Goal: Task Accomplishment & Management: Manage account settings

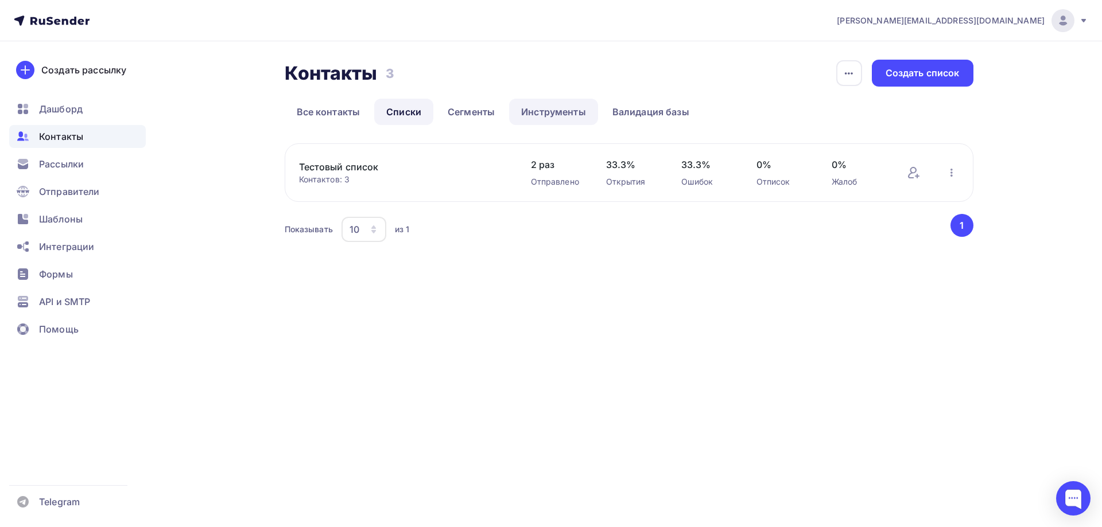
click at [566, 110] on link "Инструменты" at bounding box center [553, 112] width 89 height 26
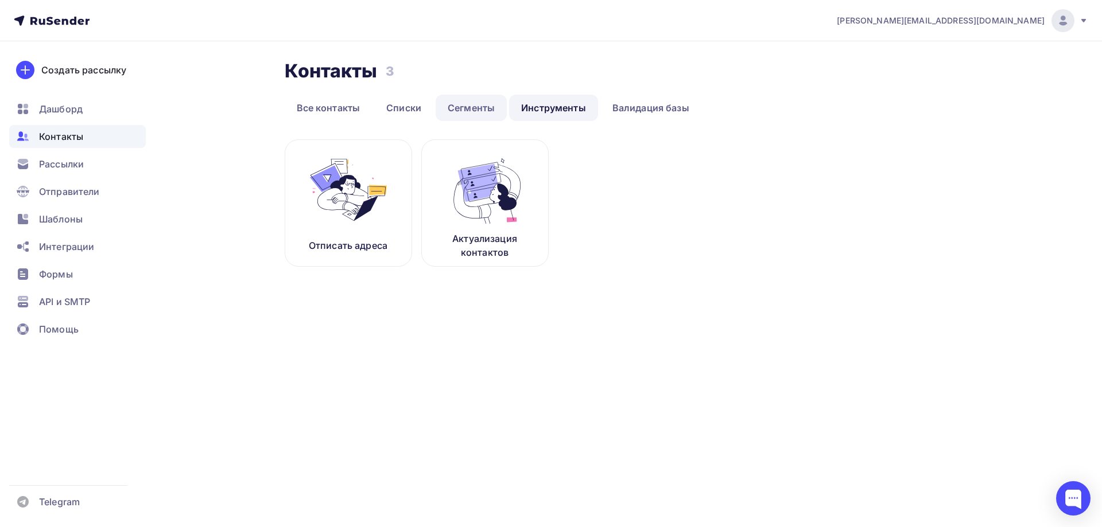
click at [459, 108] on link "Сегменты" at bounding box center [471, 108] width 71 height 26
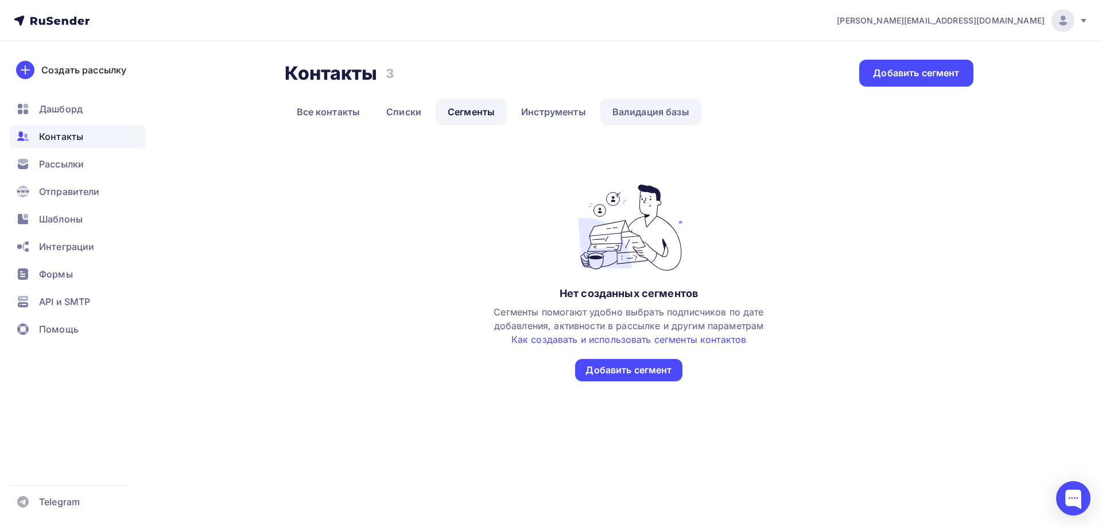
click at [664, 112] on link "Валидация базы" at bounding box center [650, 112] width 101 height 26
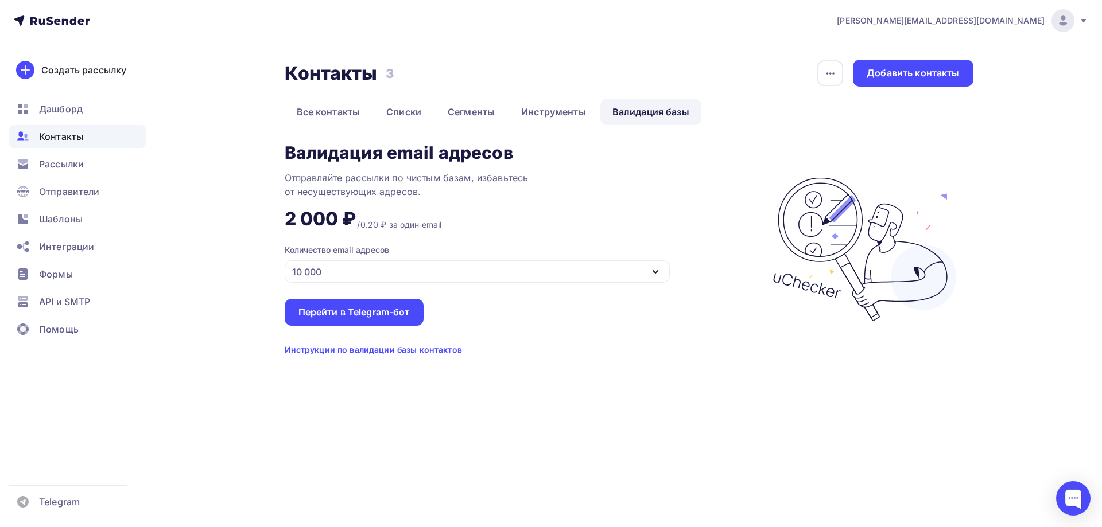
click at [642, 264] on div "10 000" at bounding box center [477, 272] width 385 height 22
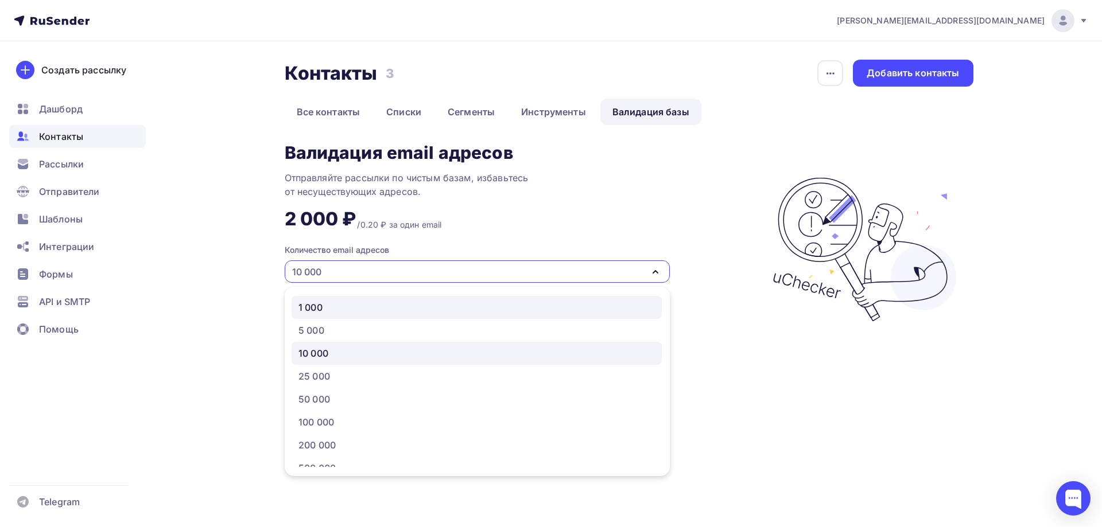
click at [619, 302] on div "1 000" at bounding box center [476, 308] width 356 height 14
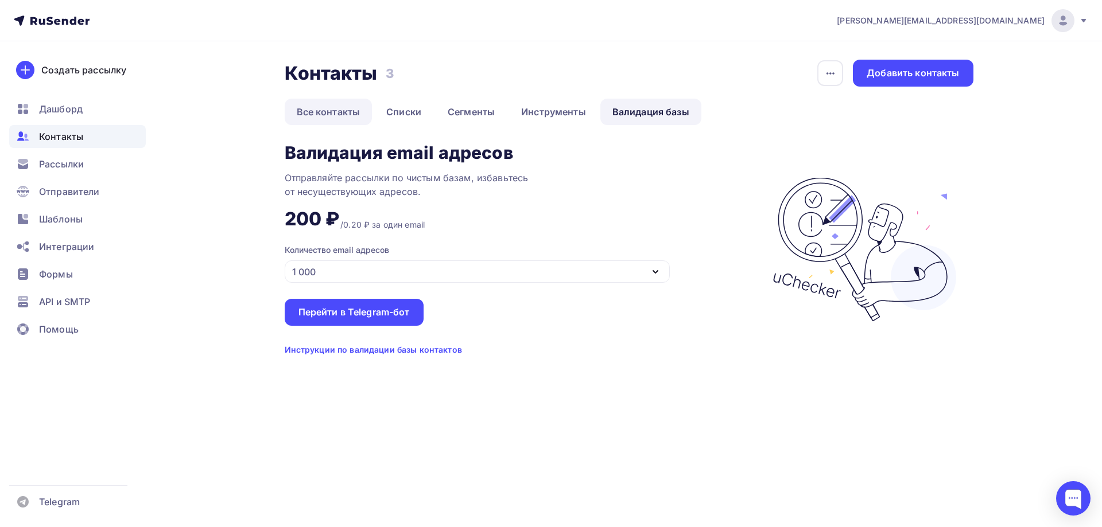
click at [321, 119] on link "Все контакты" at bounding box center [329, 112] width 88 height 26
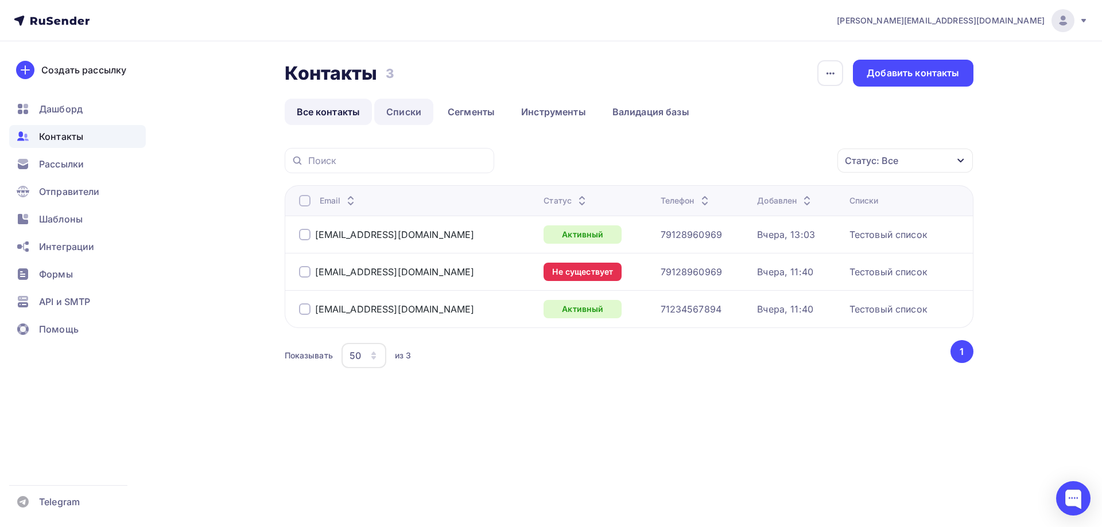
click at [407, 119] on link "Списки" at bounding box center [403, 112] width 59 height 26
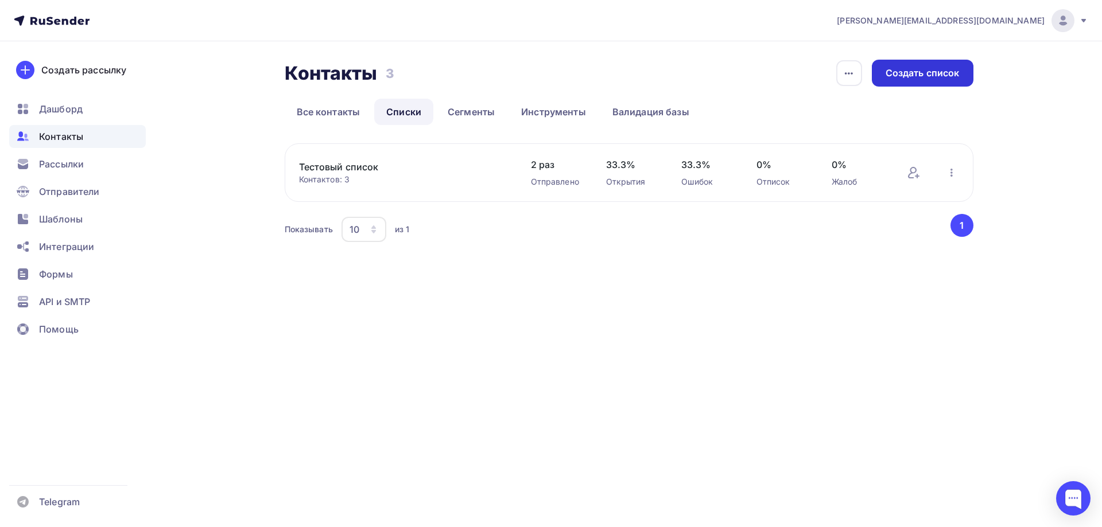
click at [929, 72] on div "Создать список" at bounding box center [923, 73] width 74 height 13
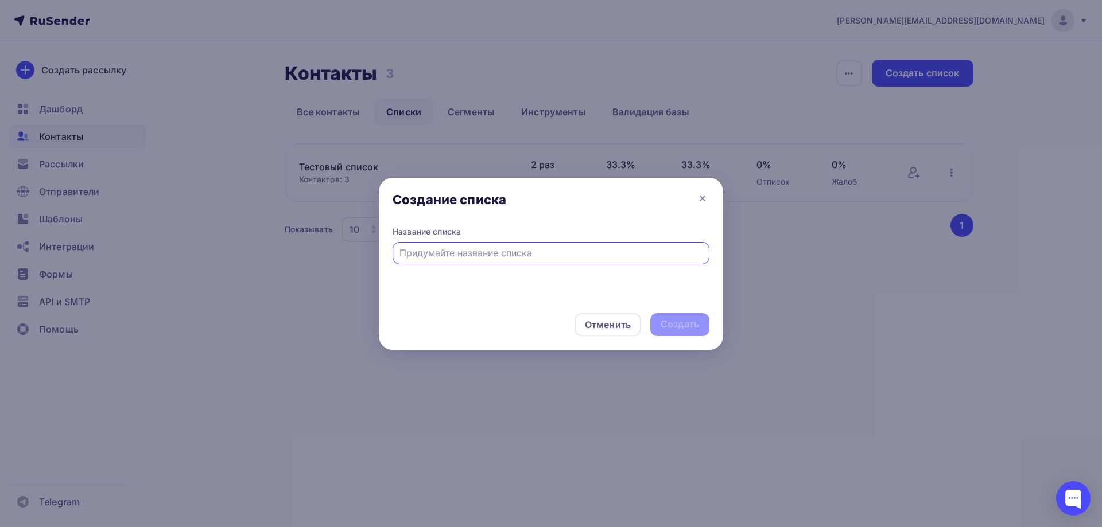
click at [566, 246] on div at bounding box center [551, 253] width 317 height 22
click at [562, 248] on input "text" at bounding box center [551, 253] width 304 height 14
type input "Основная рассылка"
click at [694, 322] on div "Создать" at bounding box center [680, 324] width 38 height 13
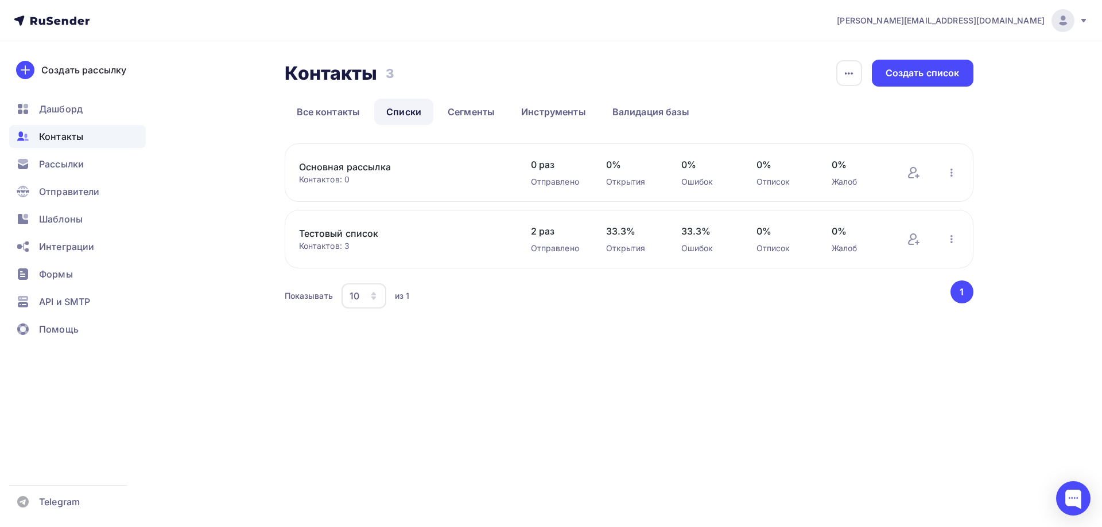
click at [412, 173] on link "Основная рассылка" at bounding box center [396, 167] width 195 height 14
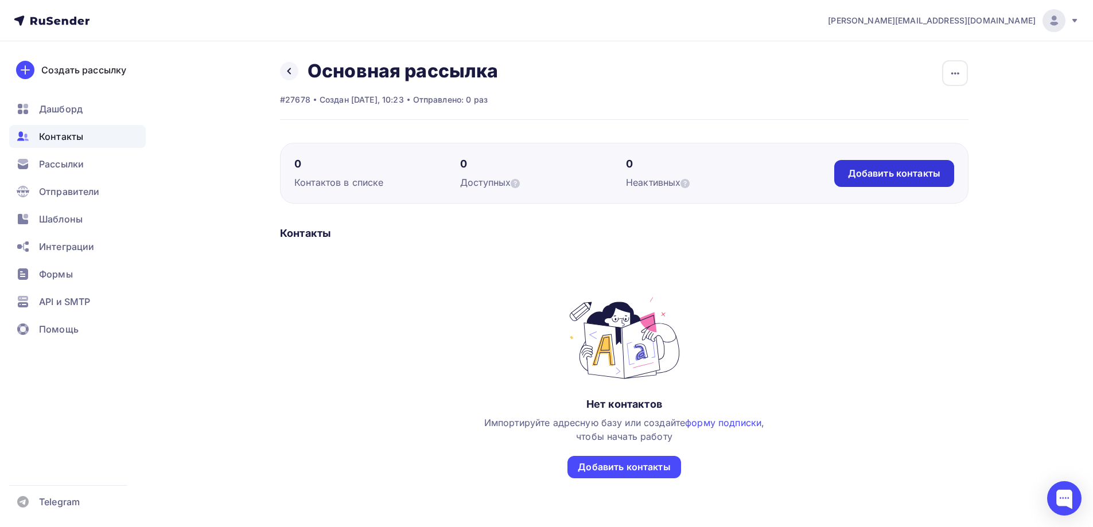
click at [879, 171] on div "Добавить контакты" at bounding box center [894, 173] width 92 height 13
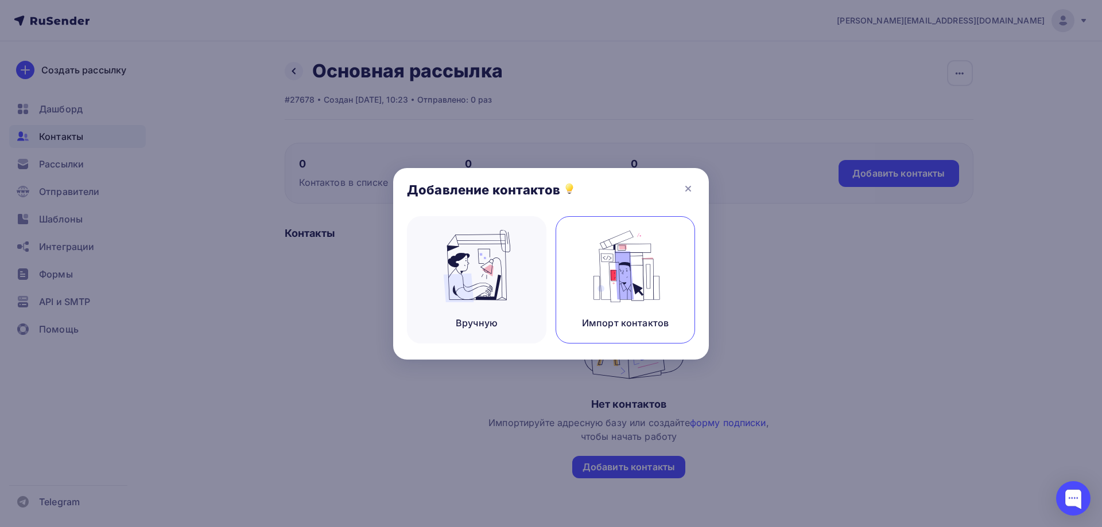
click at [604, 273] on img at bounding box center [625, 266] width 77 height 72
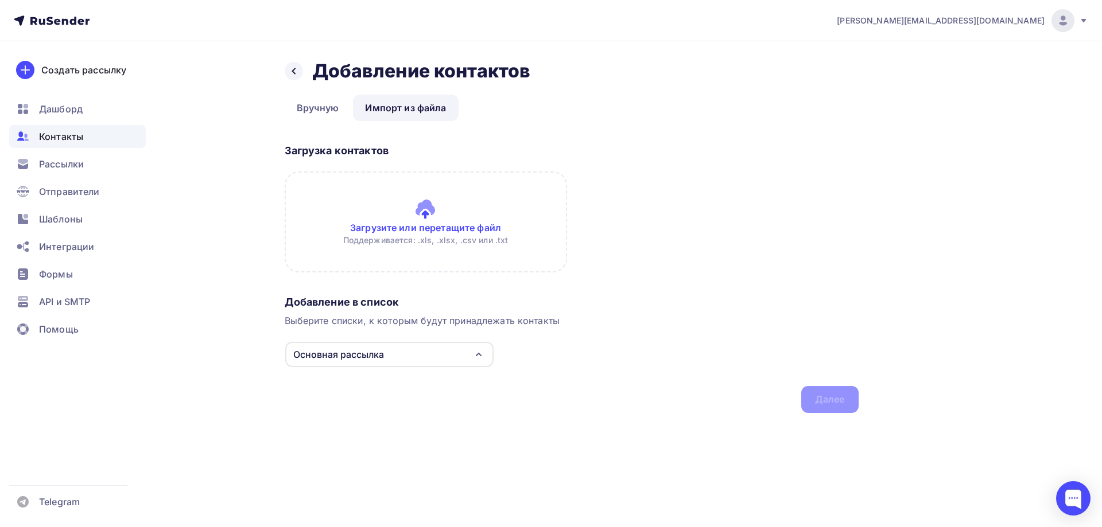
click at [426, 227] on input "file" at bounding box center [426, 222] width 282 height 101
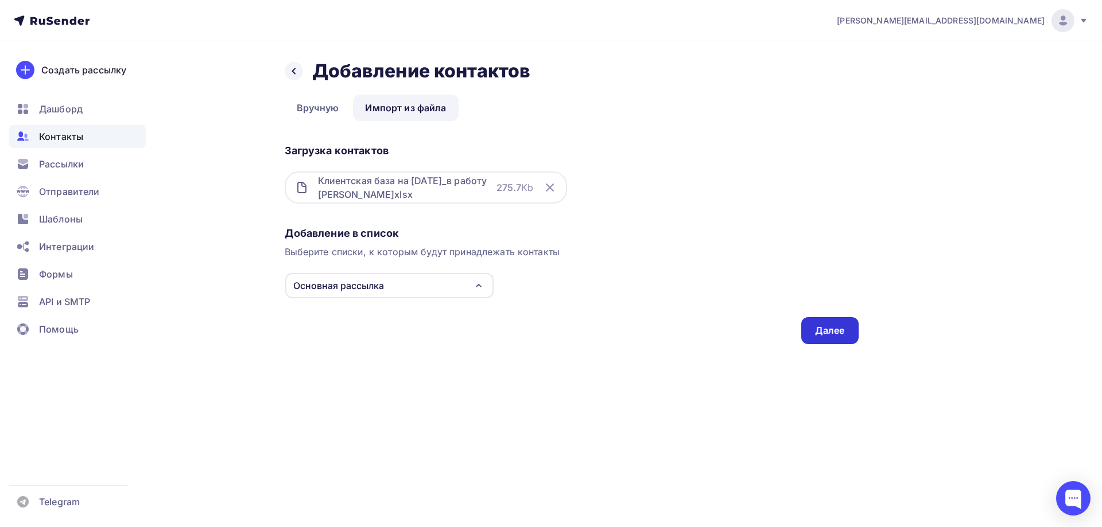
click at [840, 337] on div "Далее" at bounding box center [830, 330] width 30 height 13
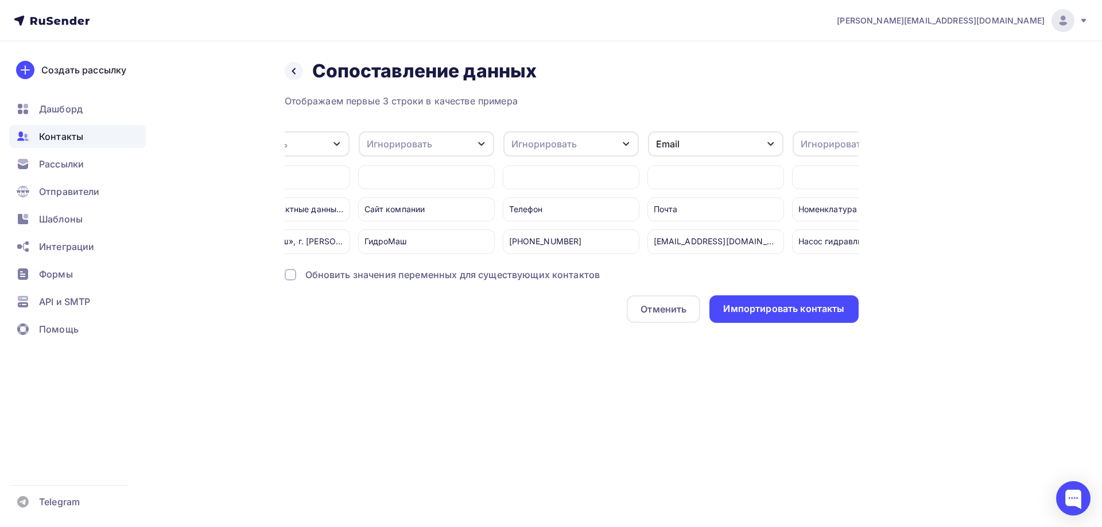
scroll to position [0, 183]
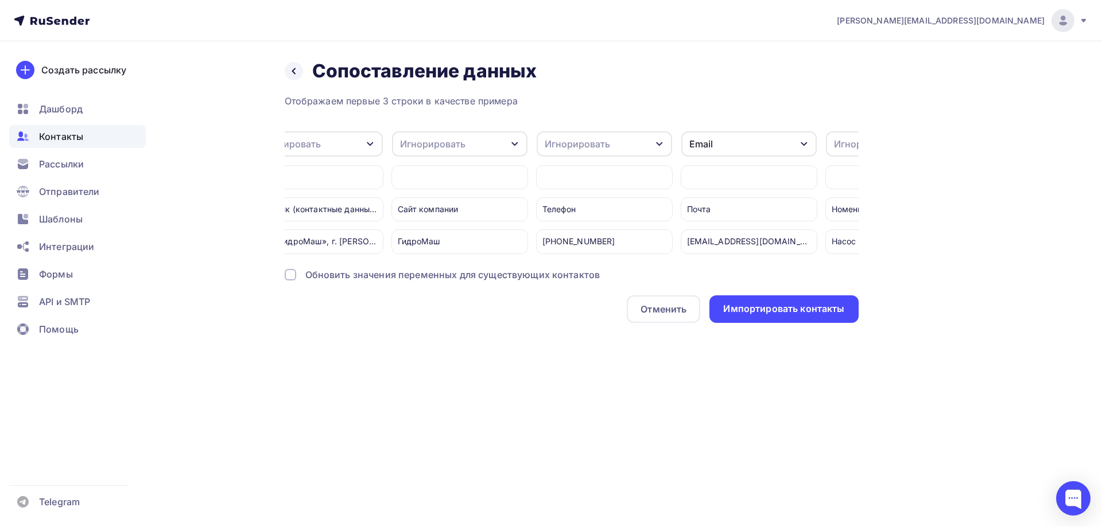
click at [591, 143] on div "Игнорировать" at bounding box center [577, 144] width 65 height 14
click at [575, 226] on div "Телефон" at bounding box center [583, 227] width 67 height 14
click at [480, 140] on div "Игнорировать" at bounding box center [459, 143] width 135 height 25
click at [607, 80] on div "Назад Сопоставление данных Сопоставление данных" at bounding box center [572, 71] width 574 height 23
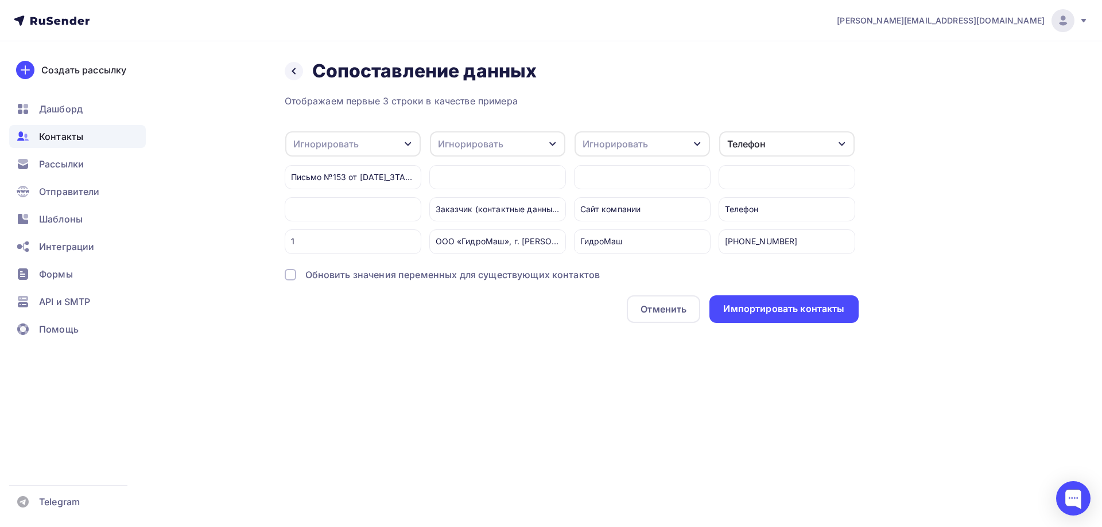
click at [540, 146] on div "Игнорировать" at bounding box center [497, 143] width 135 height 25
click at [468, 228] on div "Имя" at bounding box center [476, 227] width 67 height 14
click at [363, 216] on div at bounding box center [353, 209] width 137 height 24
click at [475, 209] on div "Заказчик (контактные данные)" at bounding box center [497, 209] width 137 height 24
click at [379, 188] on div "Письмо №153 от [DATE]_ЗТА_КП по насосам и предохранительным клапанам" at bounding box center [353, 177] width 137 height 24
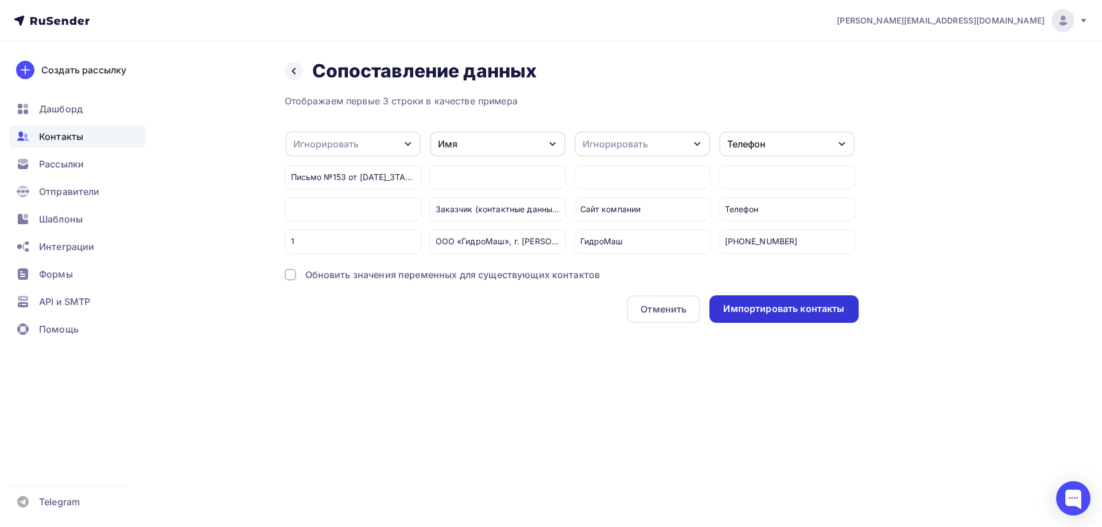
click at [795, 316] on div "Импортировать контакты" at bounding box center [783, 308] width 121 height 13
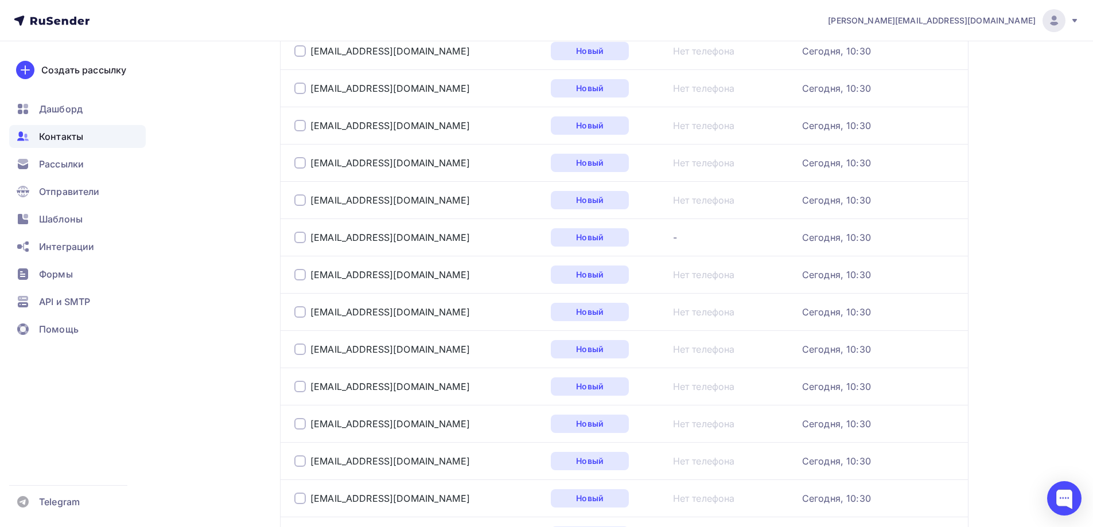
scroll to position [1671, 0]
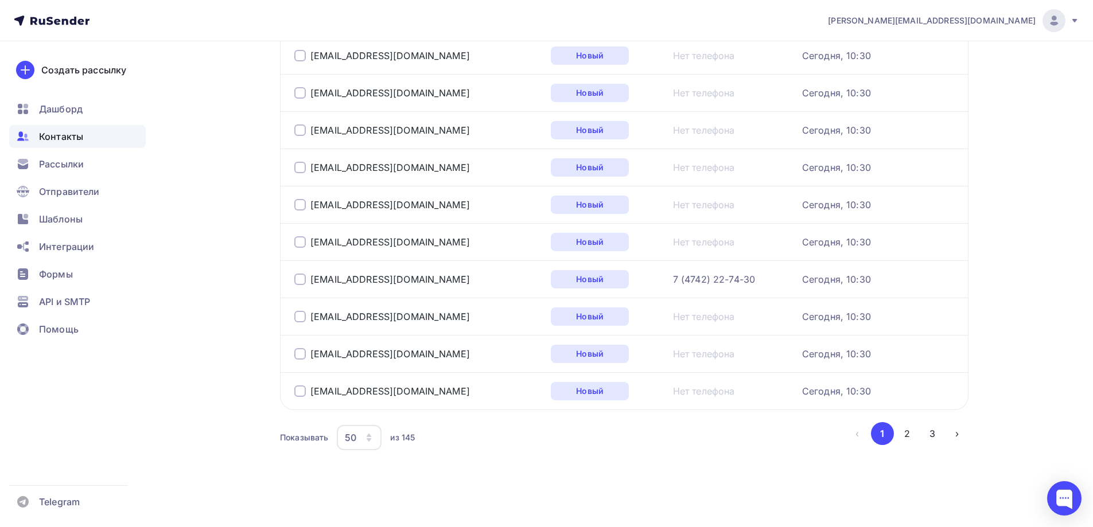
click at [369, 440] on icon "button" at bounding box center [369, 439] width 5 height 3
click at [361, 405] on div "100" at bounding box center [405, 402] width 110 height 14
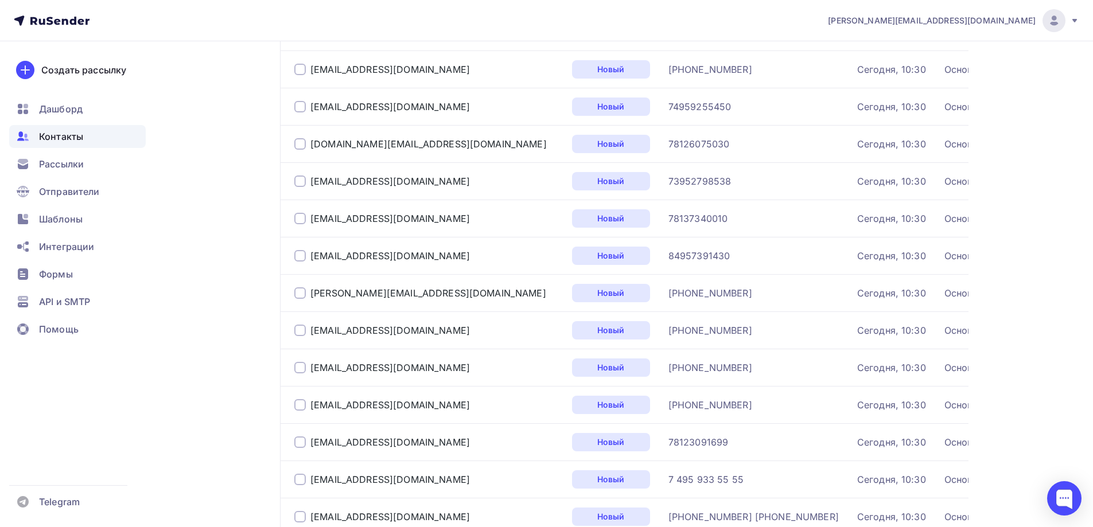
scroll to position [0, 0]
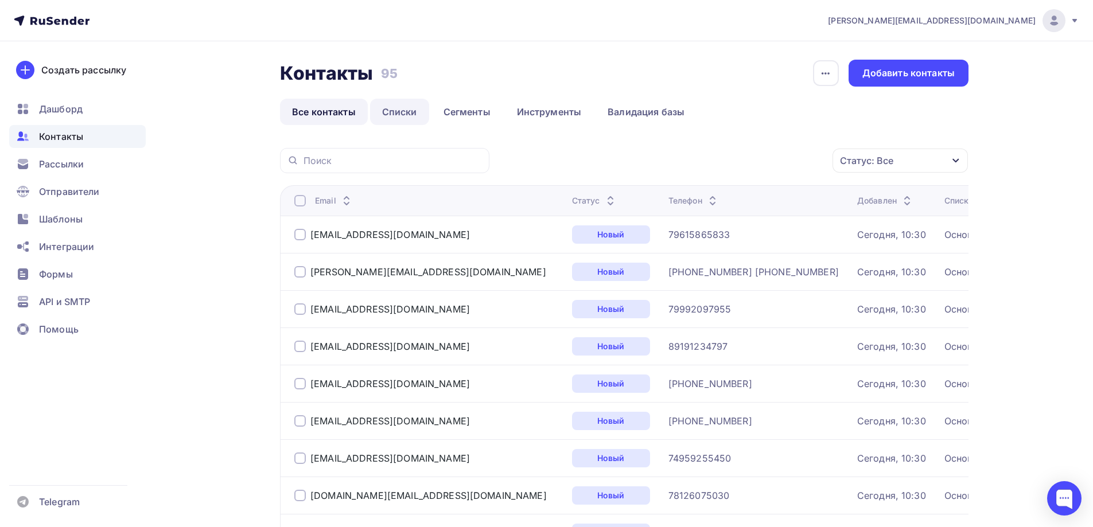
click at [402, 109] on link "Списки" at bounding box center [399, 112] width 59 height 26
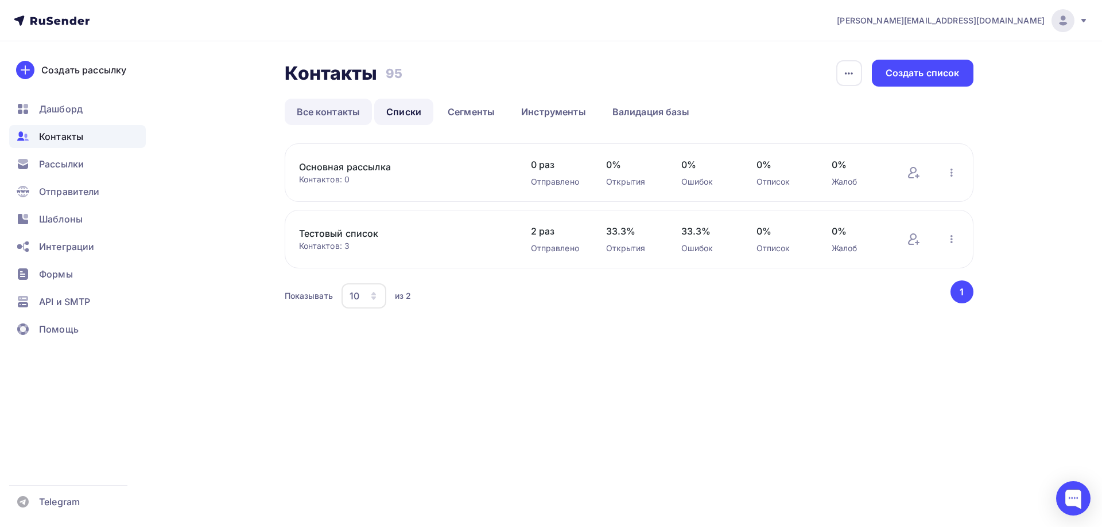
click at [327, 107] on link "Все контакты" at bounding box center [329, 112] width 88 height 26
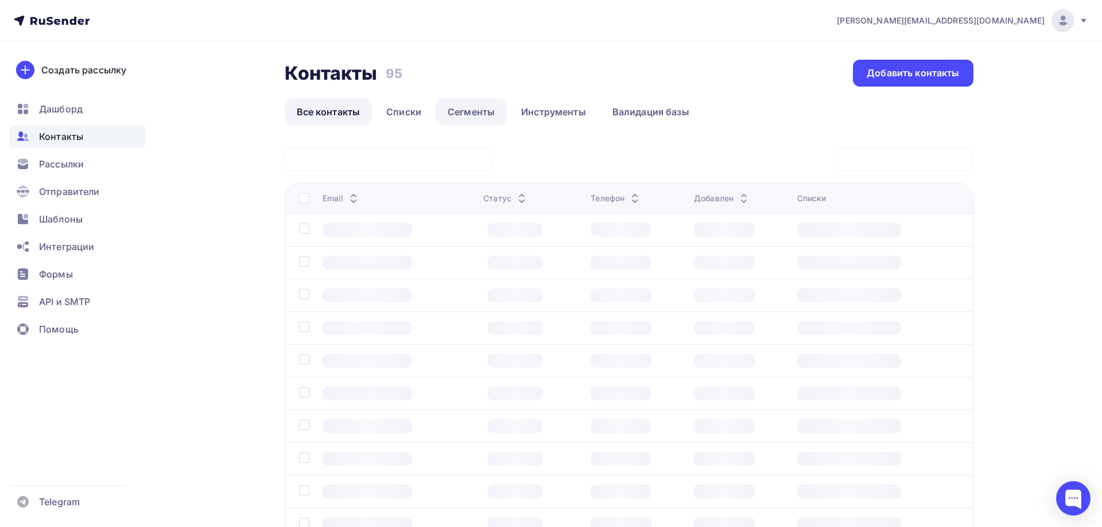
click at [498, 112] on link "Сегменты" at bounding box center [471, 112] width 71 height 26
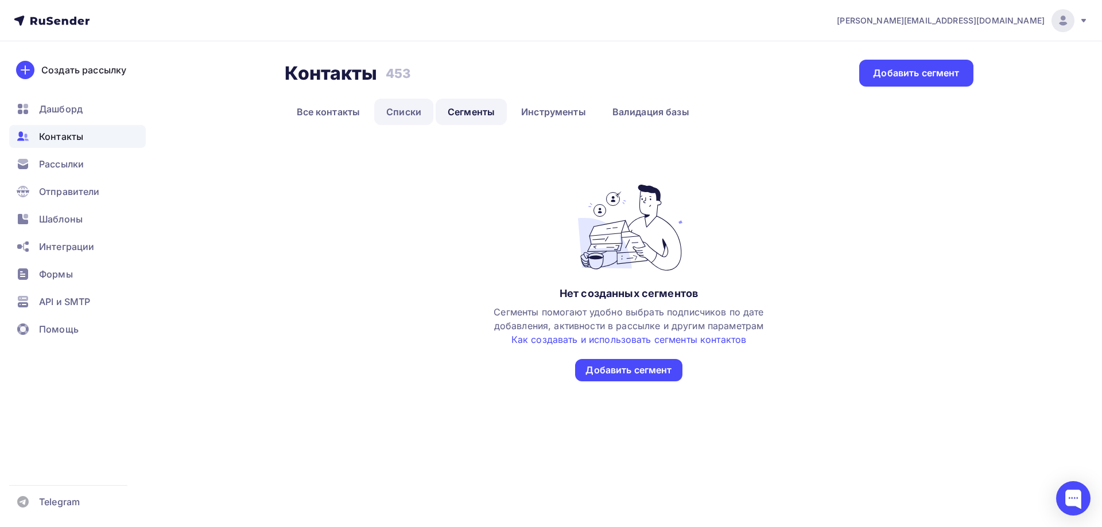
click at [421, 112] on link "Списки" at bounding box center [403, 112] width 59 height 26
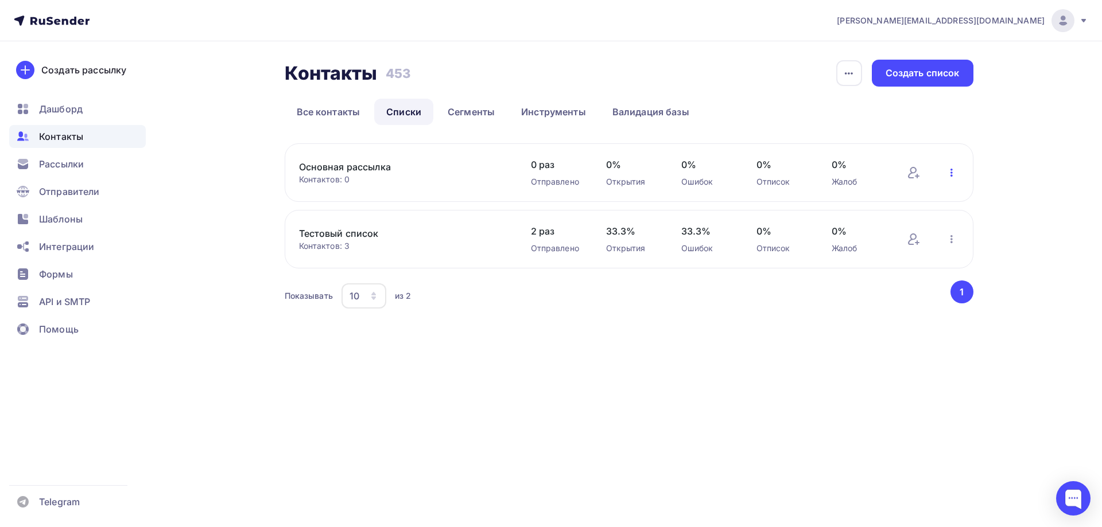
click at [950, 176] on icon "button" at bounding box center [952, 173] width 14 height 14
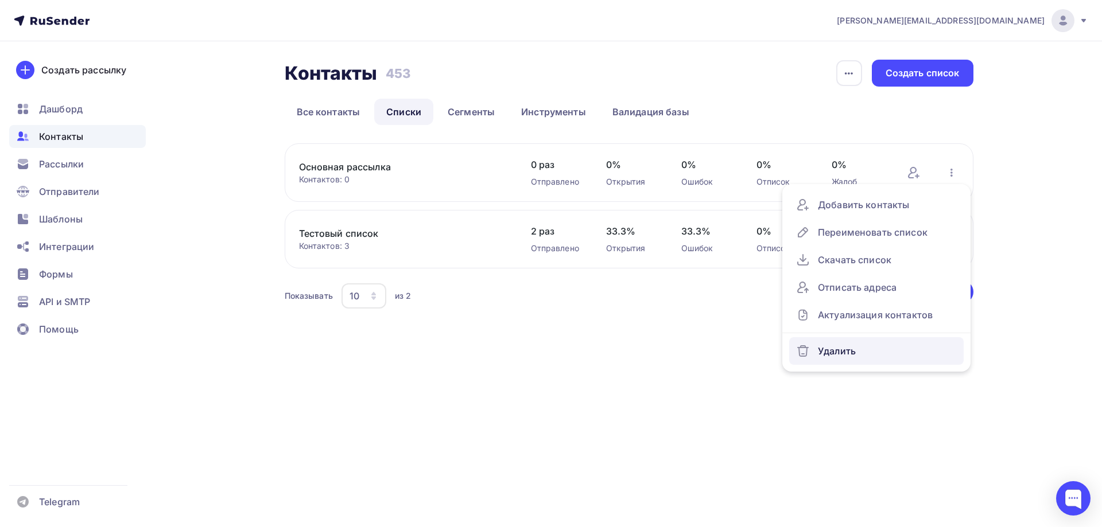
click at [838, 354] on div "Удалить" at bounding box center [876, 351] width 161 height 18
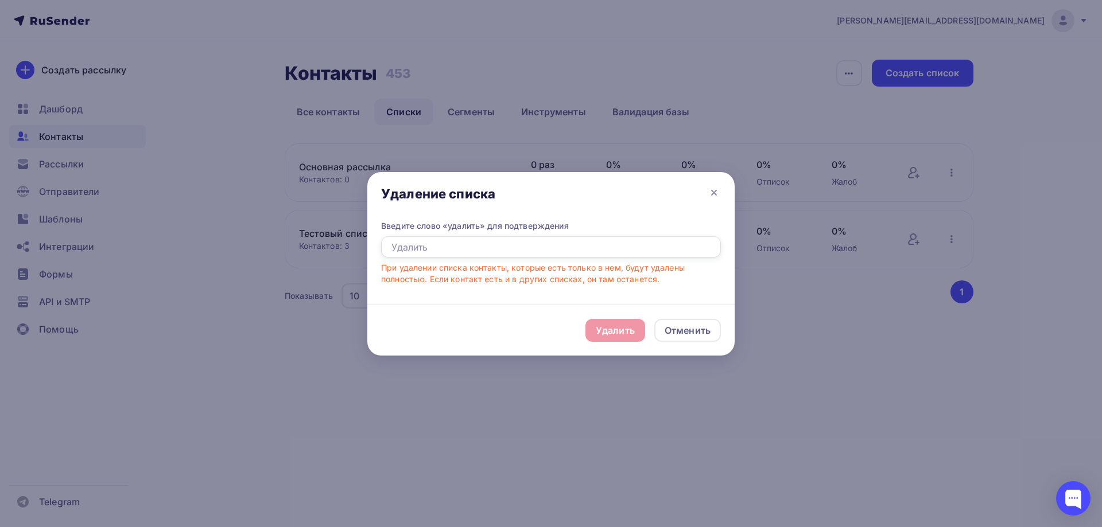
click at [566, 241] on input "text" at bounding box center [551, 247] width 340 height 22
click at [713, 193] on icon at bounding box center [714, 193] width 5 height 5
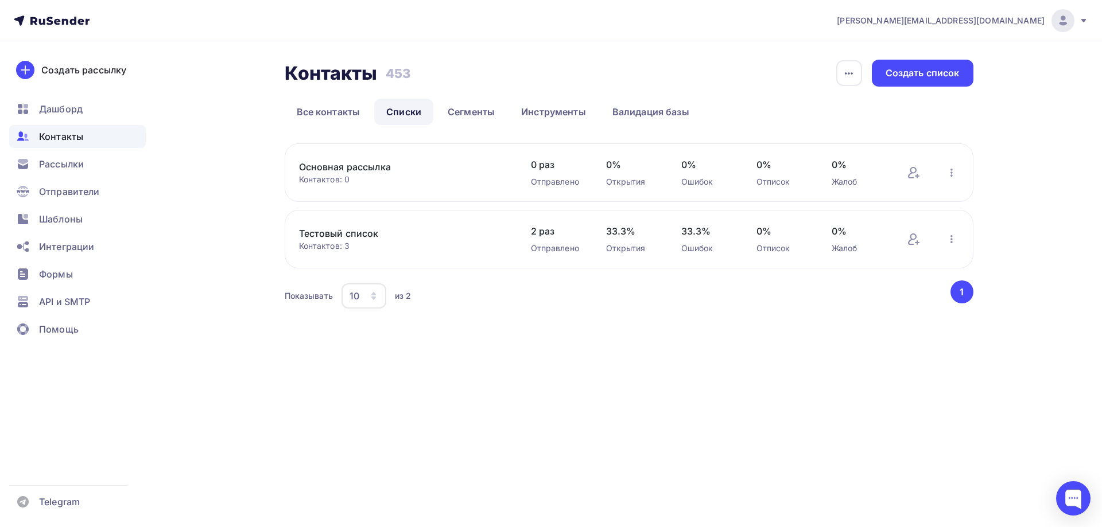
click at [348, 159] on div "Основная рассылка Контактов: 0 Добавить контакты Переименовать список Скачать с…" at bounding box center [629, 172] width 689 height 59
click at [354, 167] on link "Основная рассылка" at bounding box center [396, 167] width 195 height 14
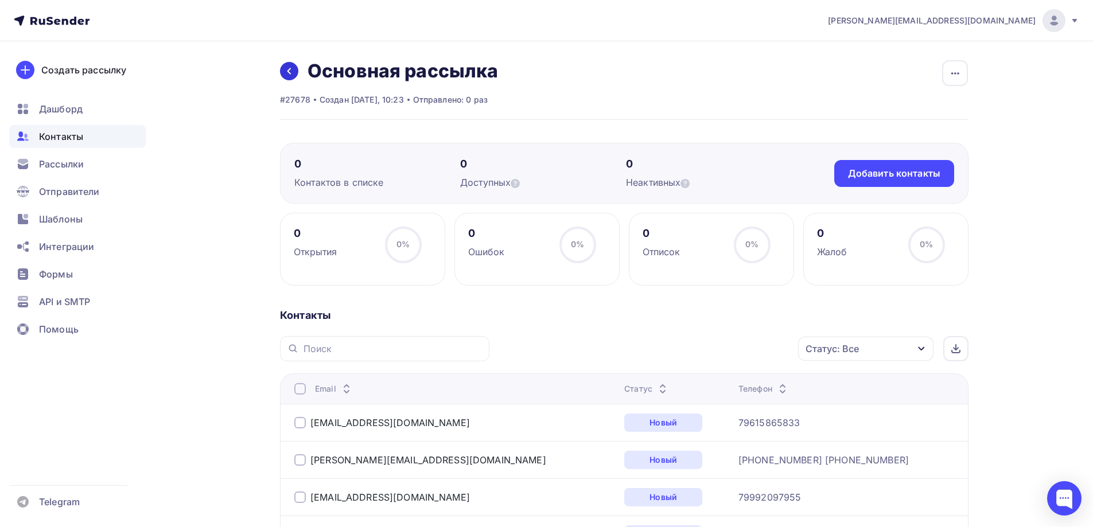
click at [288, 72] on icon at bounding box center [289, 71] width 9 height 9
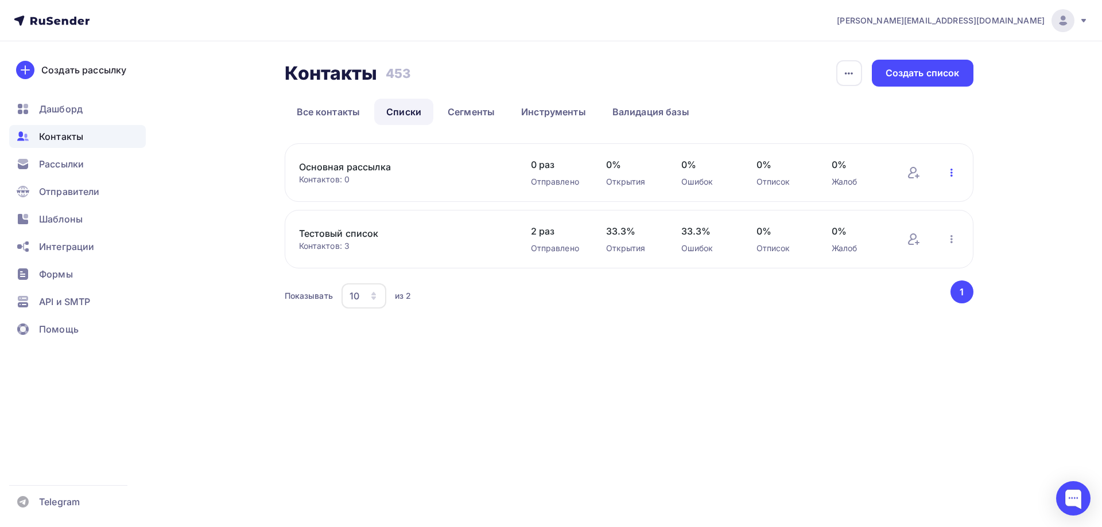
click at [950, 174] on icon "button" at bounding box center [952, 173] width 14 height 14
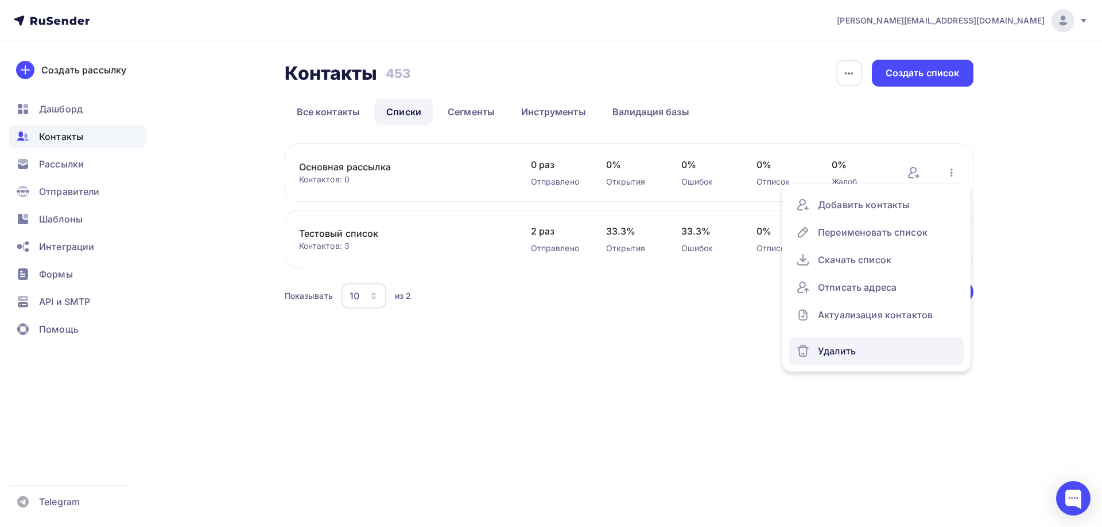
click at [834, 358] on div "Удалить" at bounding box center [876, 351] width 161 height 18
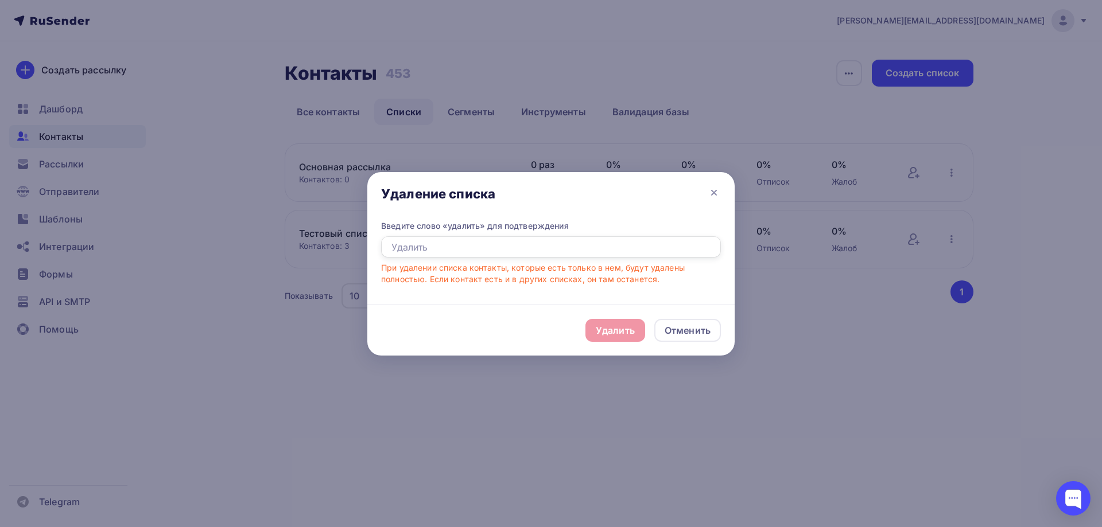
click at [453, 244] on input "text" at bounding box center [551, 247] width 340 height 22
type input "удалить"
click at [597, 332] on div "Удалить" at bounding box center [615, 331] width 39 height 14
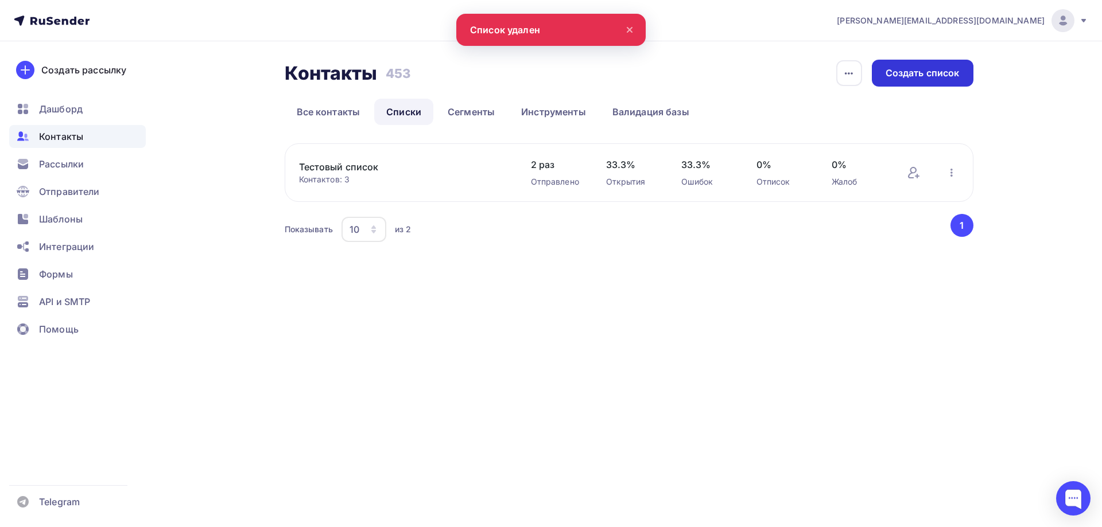
click at [914, 73] on div "Создать список" at bounding box center [923, 73] width 74 height 13
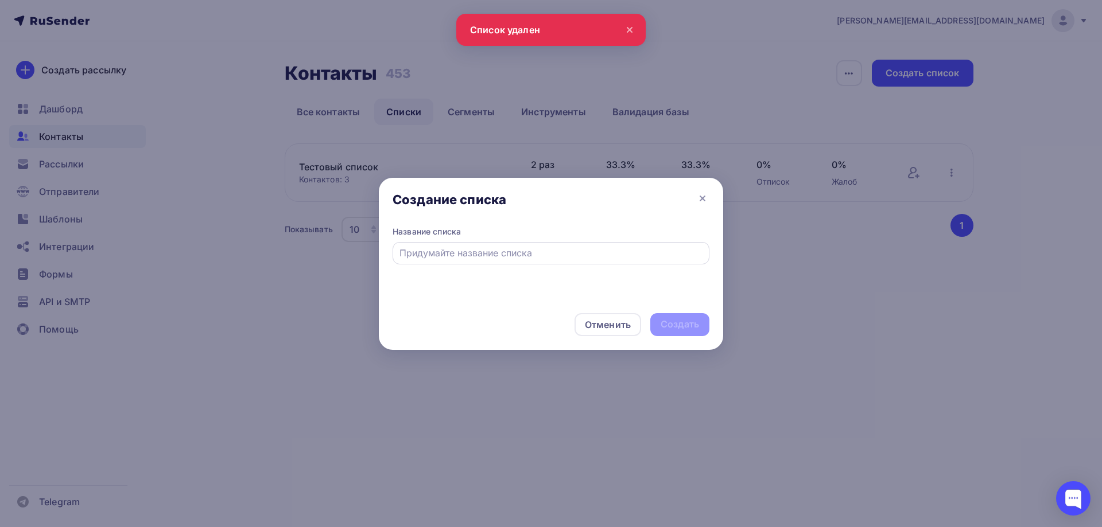
click at [476, 246] on div at bounding box center [551, 253] width 317 height 22
click at [475, 257] on input "text" at bounding box center [551, 253] width 304 height 14
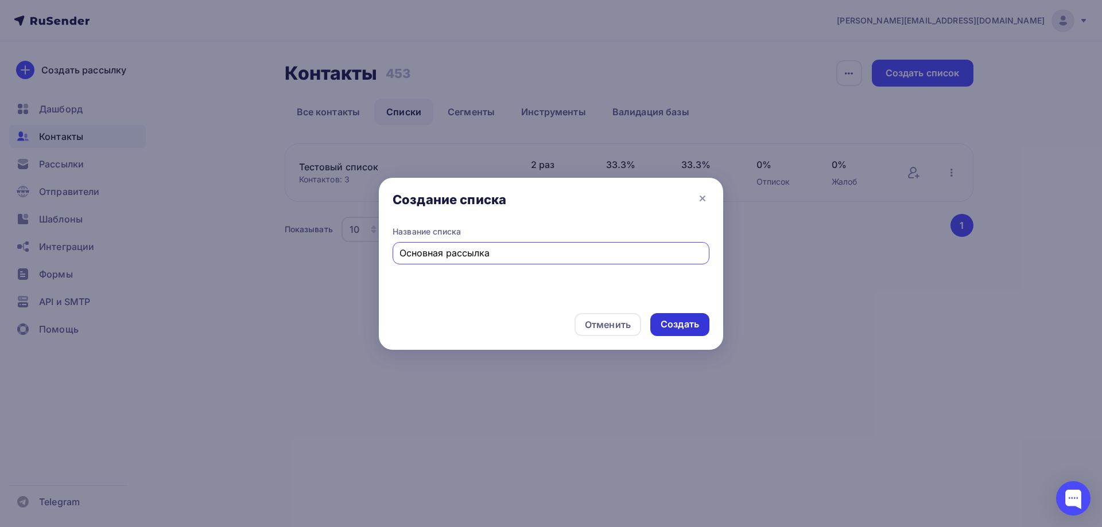
type input "Основная рассылка"
click at [674, 327] on div "Создать" at bounding box center [680, 324] width 38 height 13
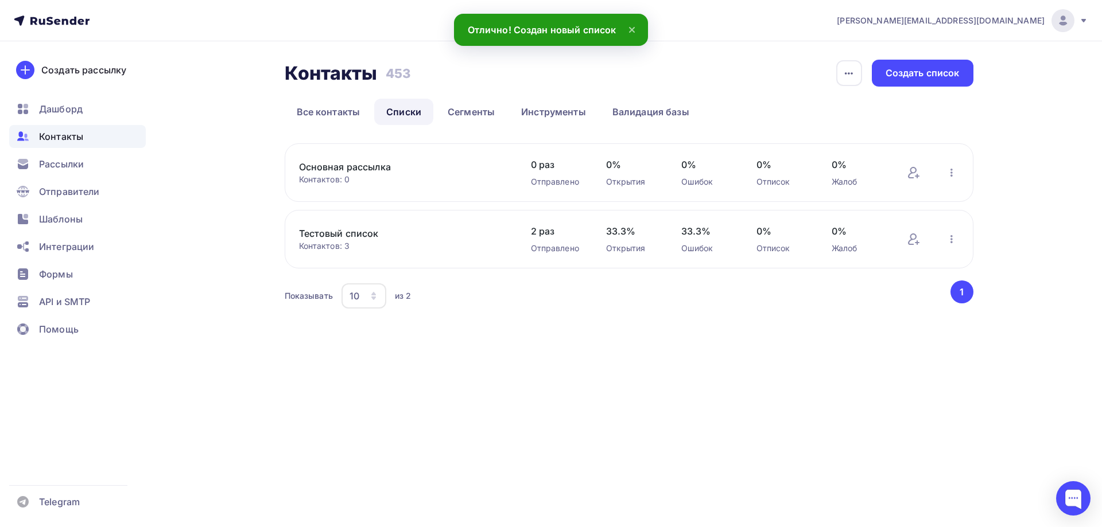
click at [364, 164] on link "Основная рассылка" at bounding box center [396, 167] width 195 height 14
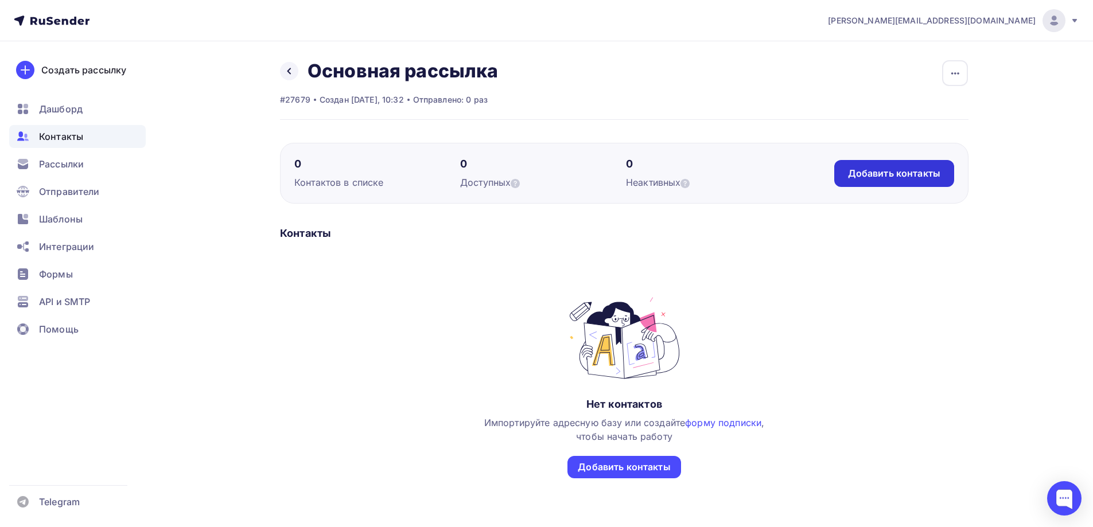
click at [868, 178] on div "Добавить контакты" at bounding box center [894, 173] width 92 height 13
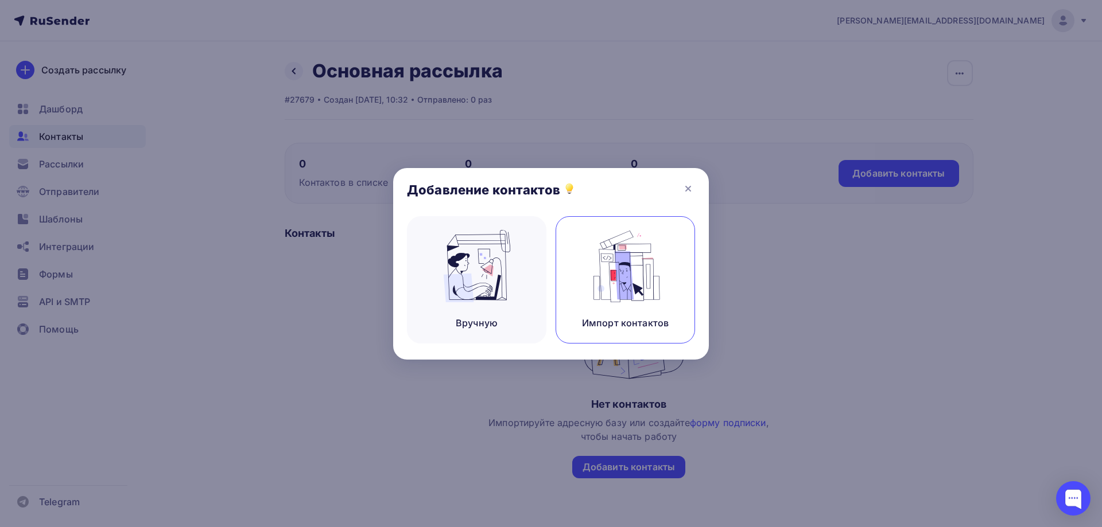
click at [643, 265] on img at bounding box center [625, 266] width 77 height 72
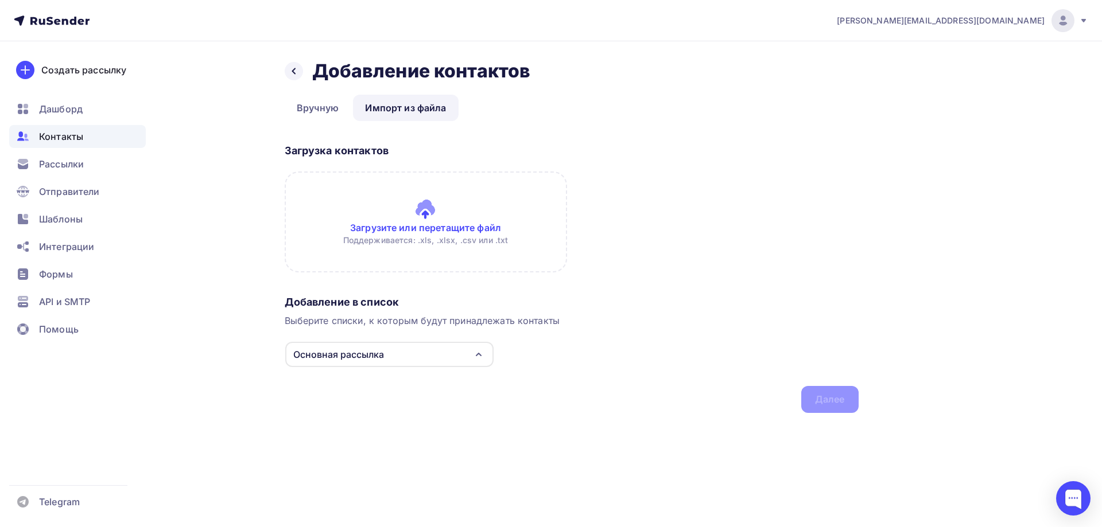
click at [433, 228] on input "file" at bounding box center [426, 222] width 282 height 101
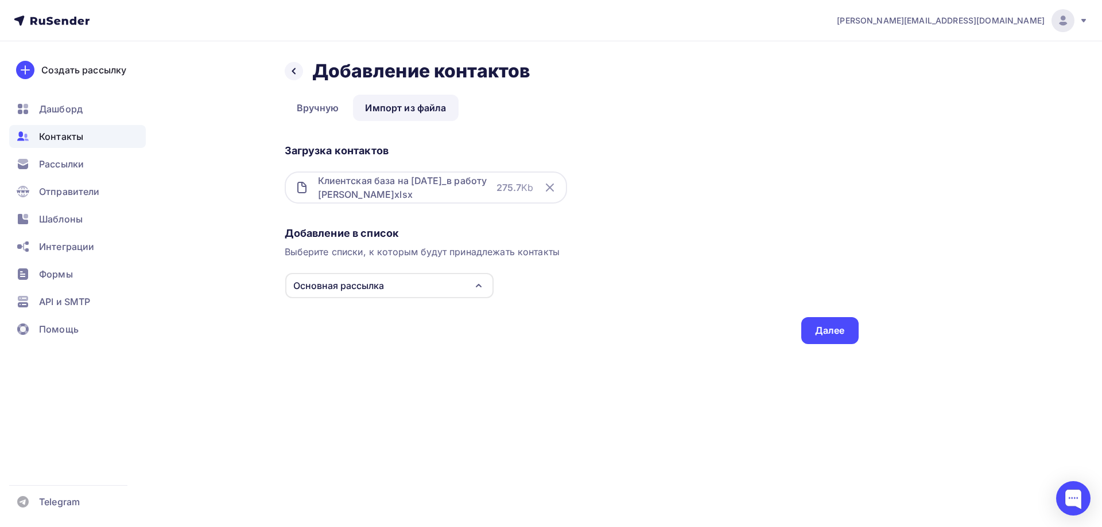
click at [861, 337] on div "Назад Добавление контактов Добавление контактов Вручную Импорт из файла Импорт …" at bounding box center [551, 215] width 941 height 349
click at [802, 321] on div "Далее" at bounding box center [829, 330] width 57 height 27
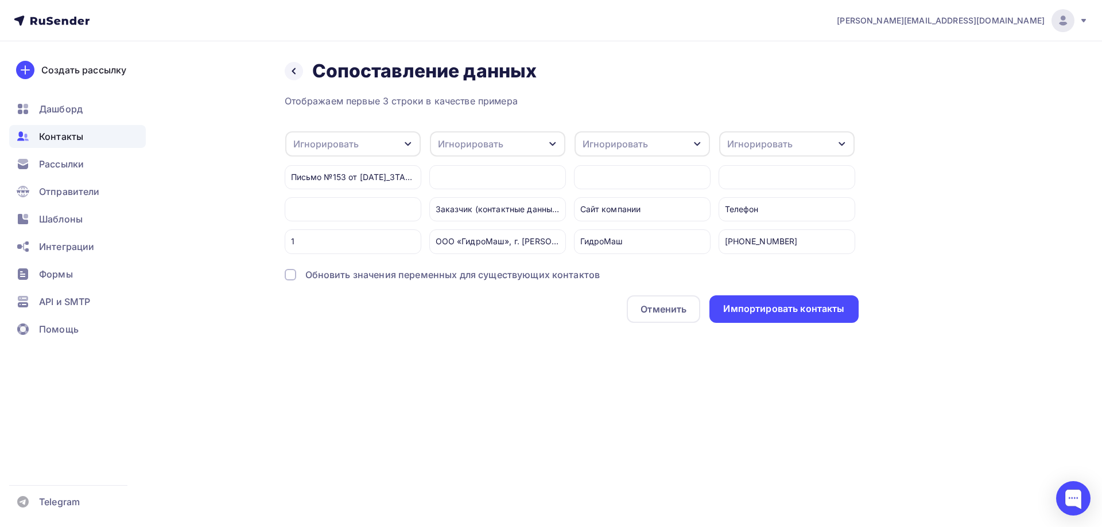
click at [527, 145] on div "Игнорировать" at bounding box center [497, 143] width 135 height 25
click at [473, 200] on div "Имя" at bounding box center [476, 204] width 67 height 14
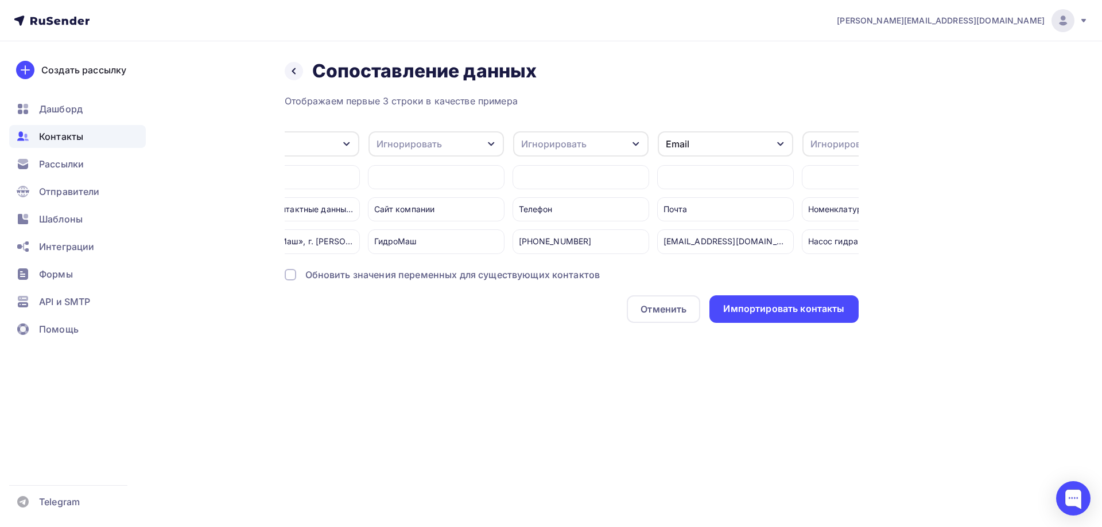
scroll to position [0, 338]
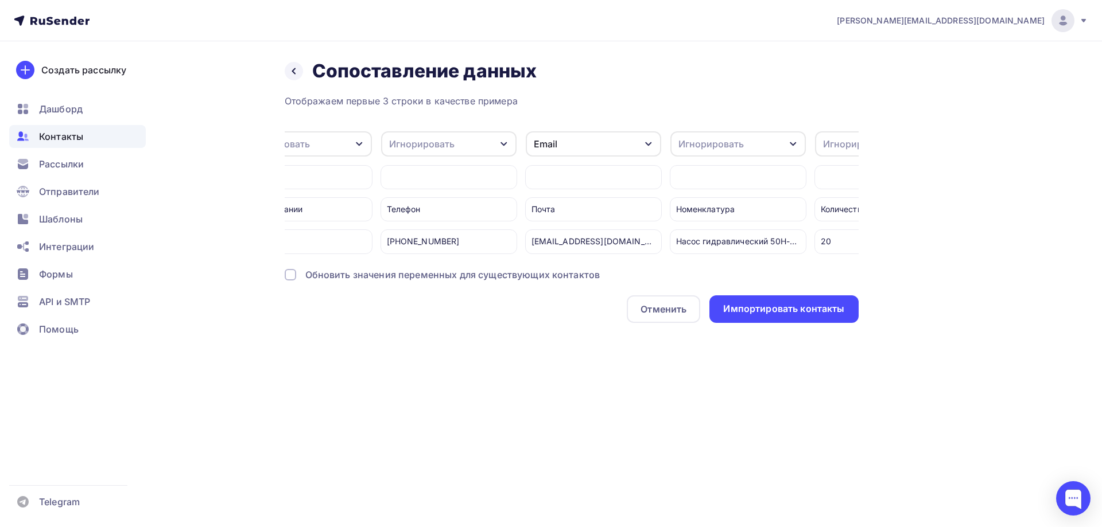
click at [479, 141] on div "Игнорировать" at bounding box center [448, 143] width 135 height 25
click at [424, 229] on div "Телефон" at bounding box center [427, 227] width 67 height 14
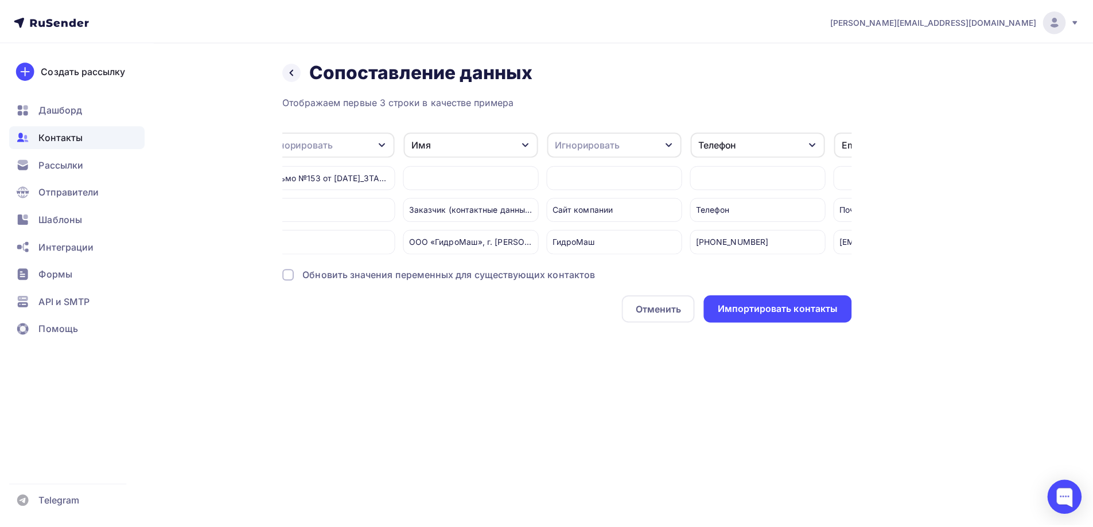
scroll to position [0, 0]
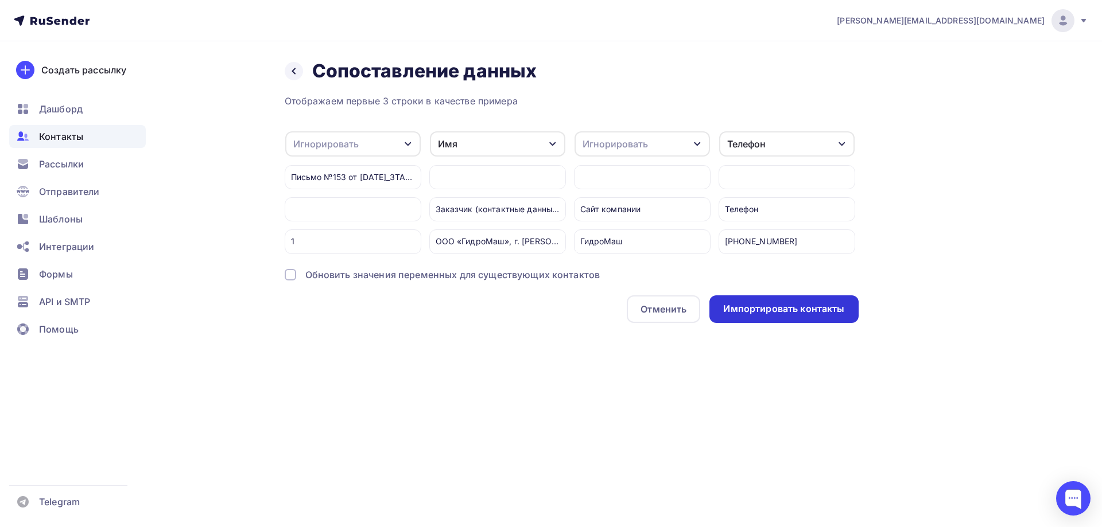
click at [799, 316] on div "Импортировать контакты" at bounding box center [783, 308] width 121 height 13
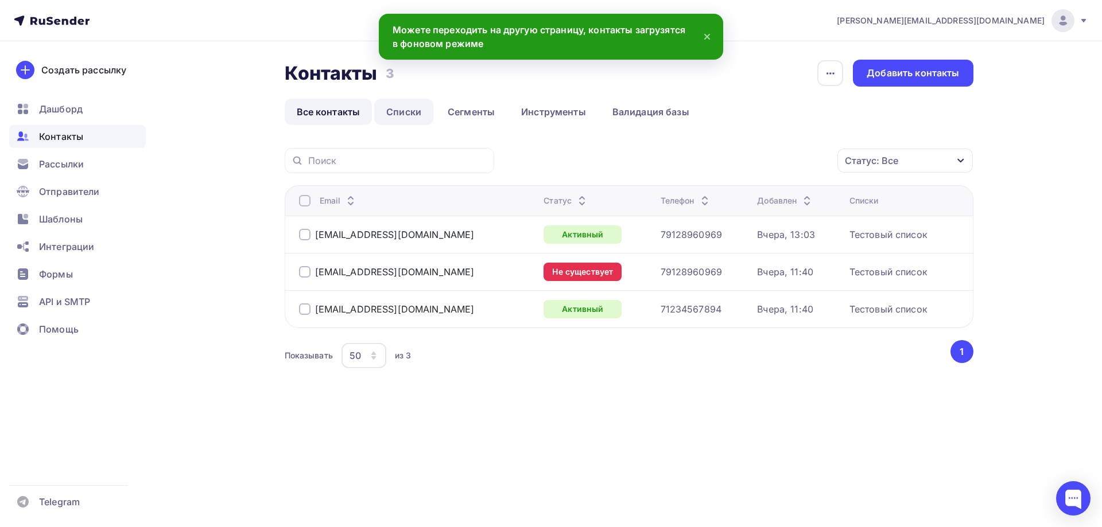
click at [403, 112] on link "Списки" at bounding box center [403, 112] width 59 height 26
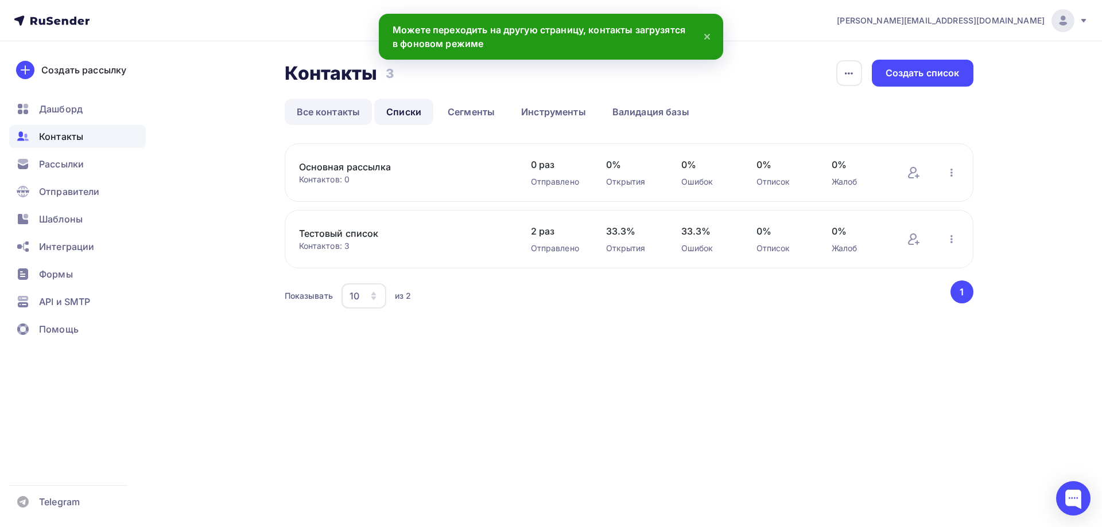
click at [320, 115] on link "Все контакты" at bounding box center [329, 112] width 88 height 26
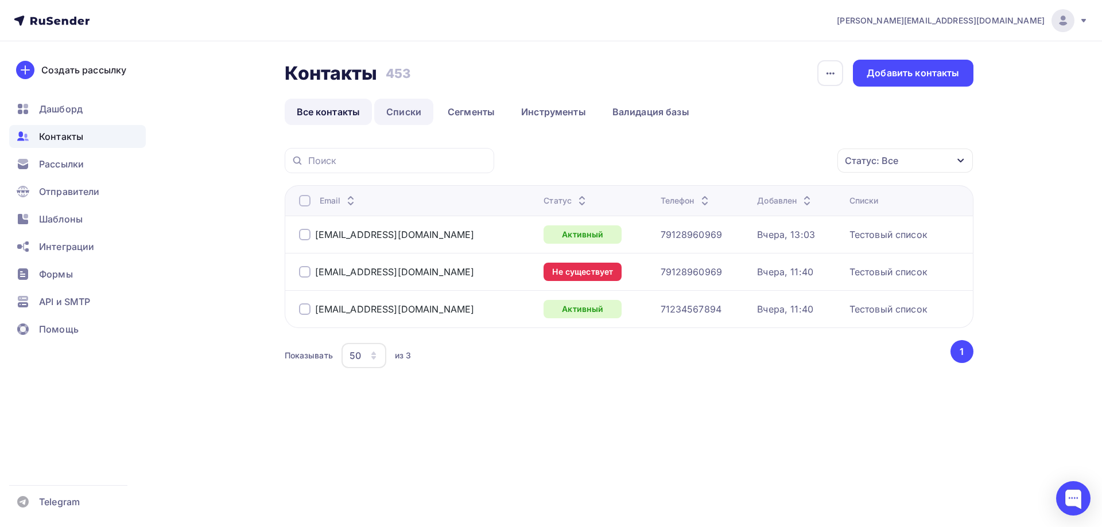
click at [390, 114] on link "Списки" at bounding box center [403, 112] width 59 height 26
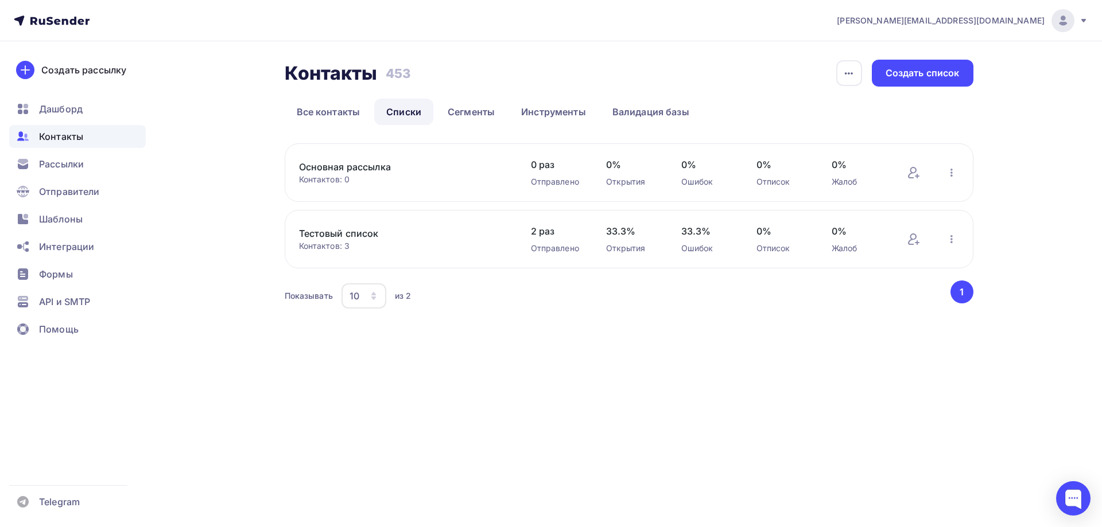
click at [351, 168] on link "Основная рассылка" at bounding box center [396, 167] width 195 height 14
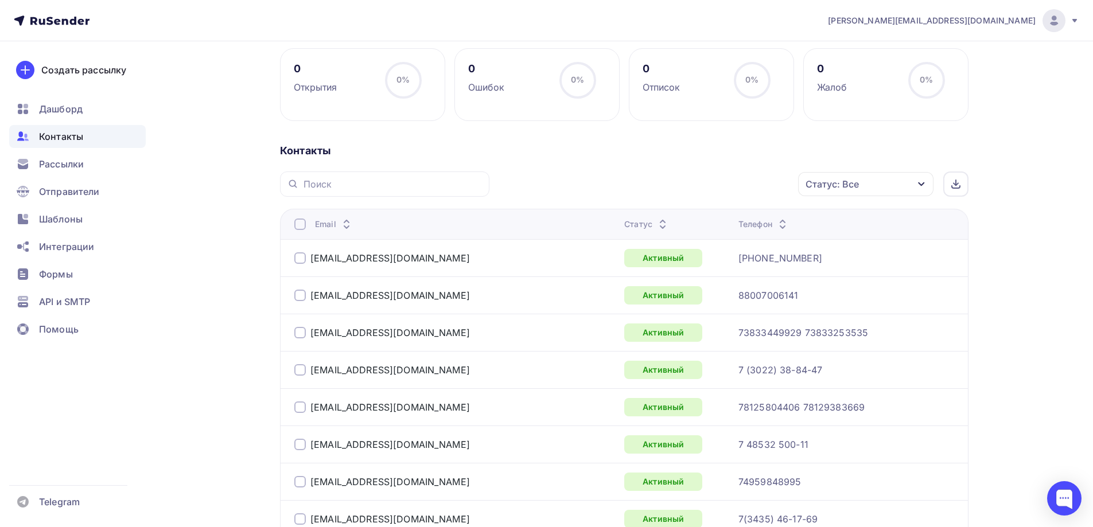
scroll to position [172, 0]
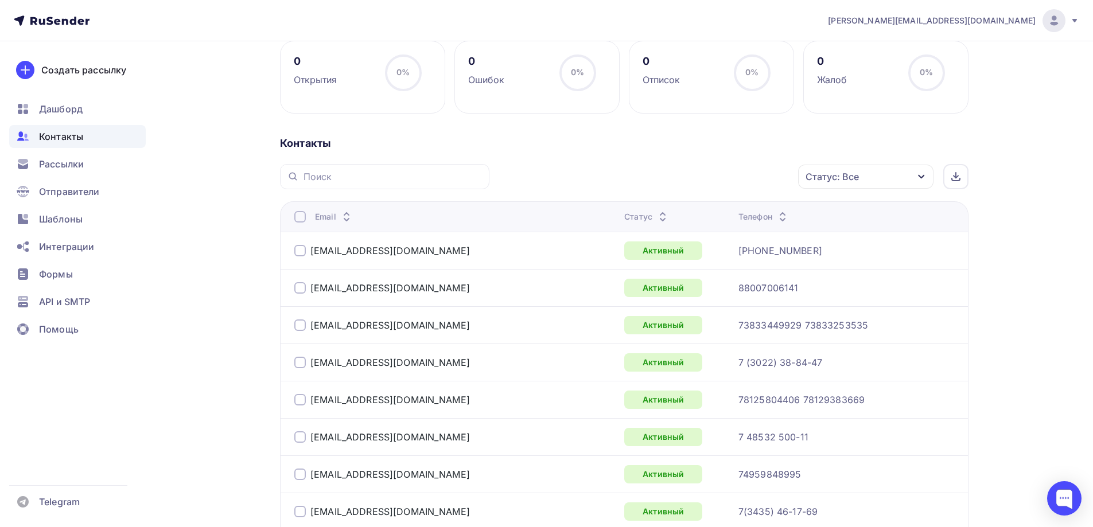
click at [922, 184] on div "Статус: Все" at bounding box center [865, 177] width 135 height 24
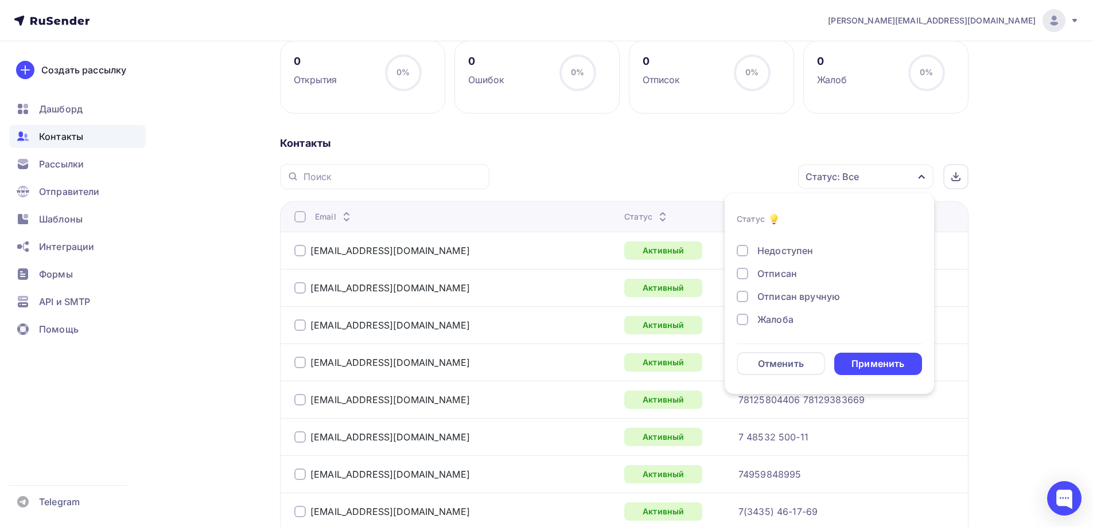
scroll to position [287, 0]
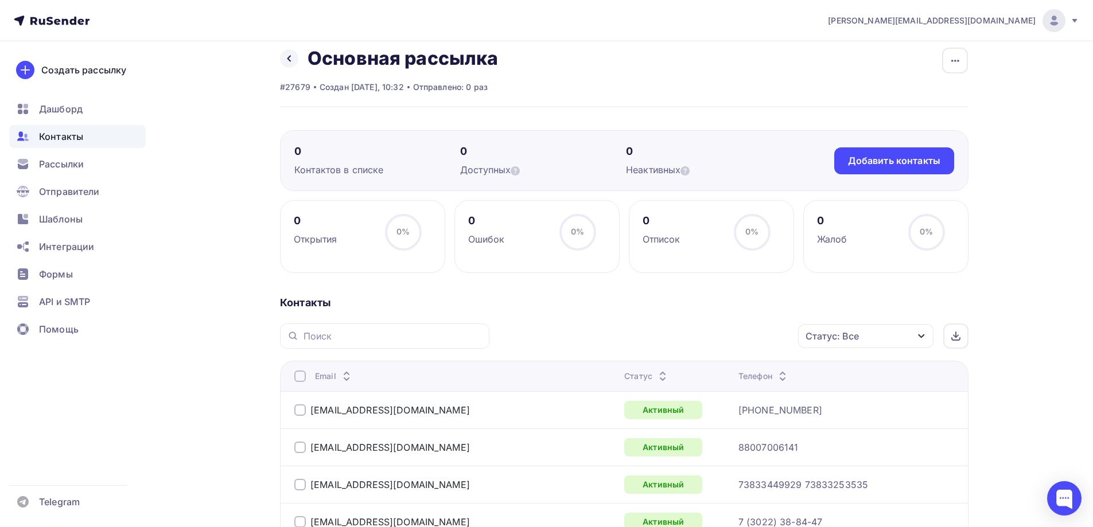
scroll to position [0, 0]
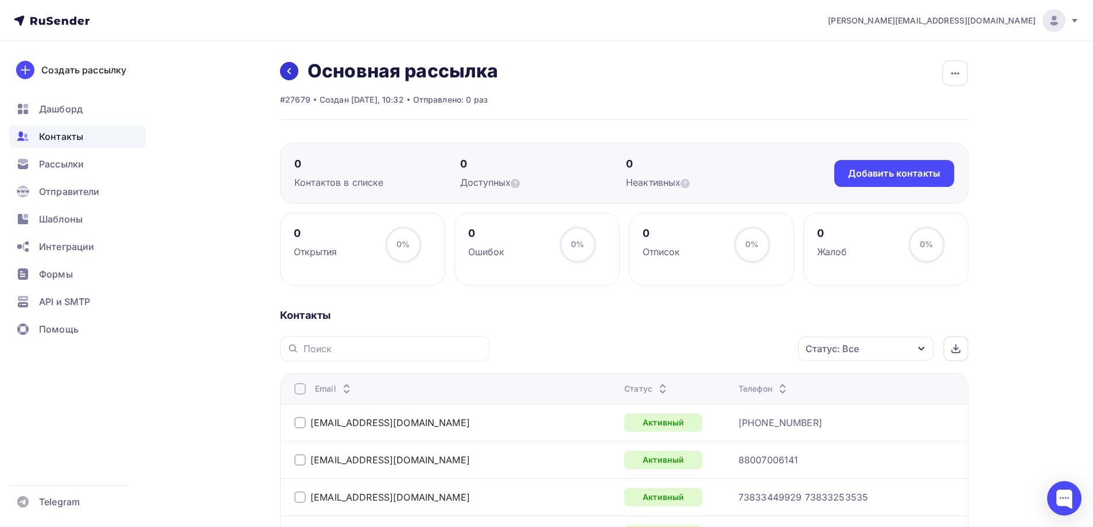
click at [292, 69] on icon at bounding box center [289, 71] width 9 height 9
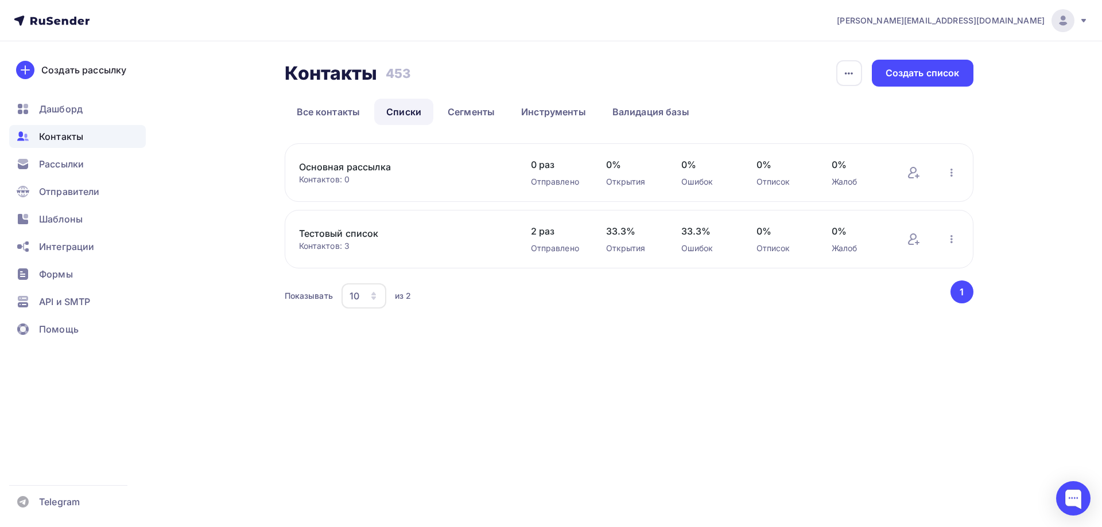
click at [343, 230] on link "Тестовый список" at bounding box center [396, 234] width 195 height 14
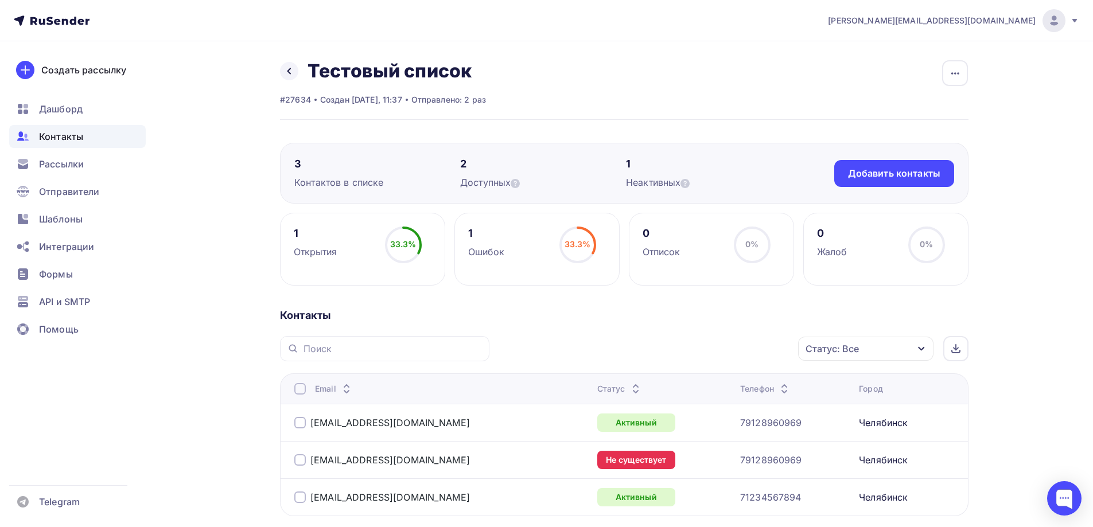
scroll to position [106, 0]
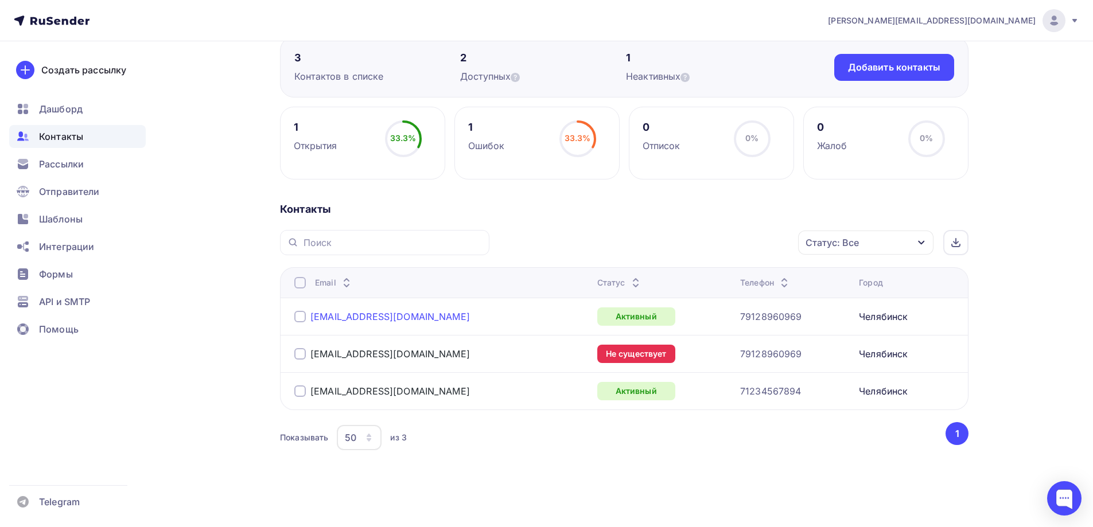
click at [338, 319] on link "[EMAIL_ADDRESS][DOMAIN_NAME]" at bounding box center [390, 316] width 160 height 11
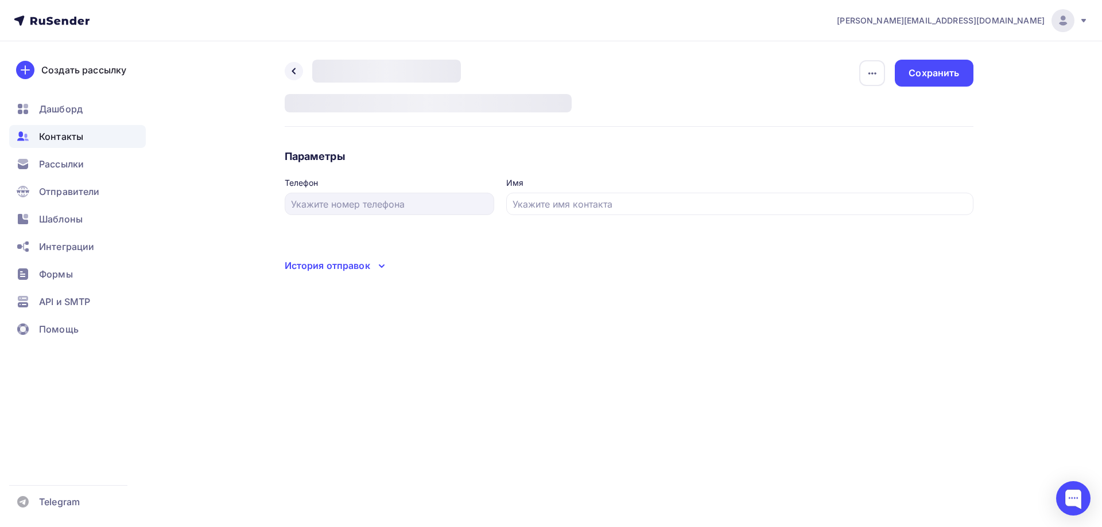
type input "79128960969"
type input "[PERSON_NAME]"
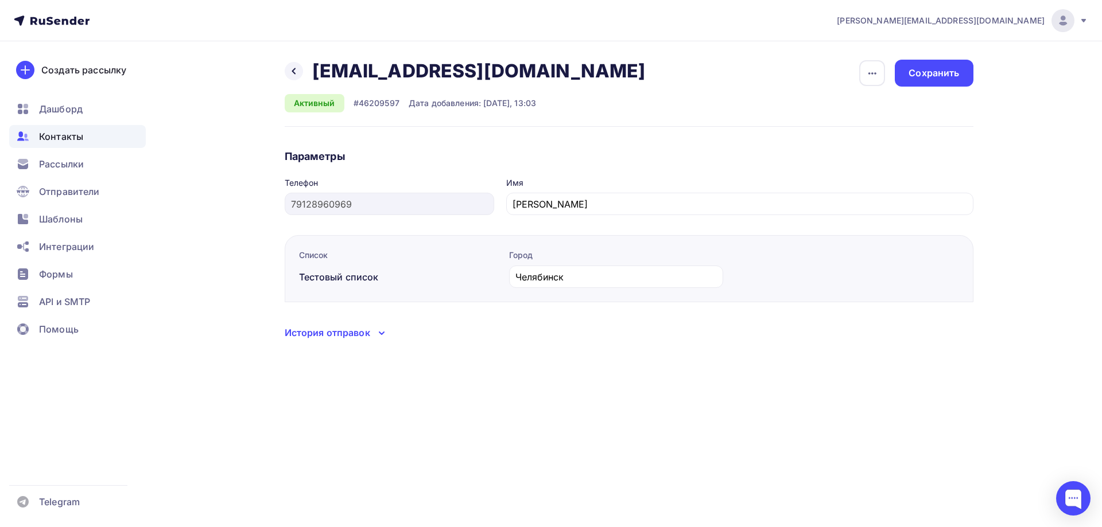
click at [293, 61] on div "Назад [EMAIL_ADDRESS][DOMAIN_NAME] [EMAIL_ADDRESS][DOMAIN_NAME] Удалить Отписать" at bounding box center [469, 71] width 369 height 23
click at [295, 66] on div at bounding box center [294, 71] width 18 height 18
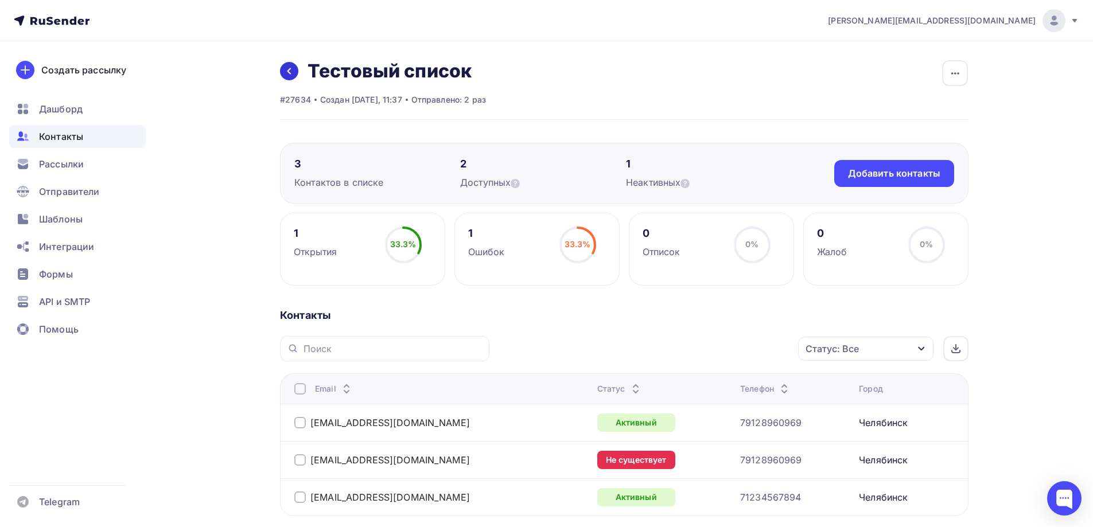
click at [290, 71] on icon at bounding box center [289, 71] width 9 height 9
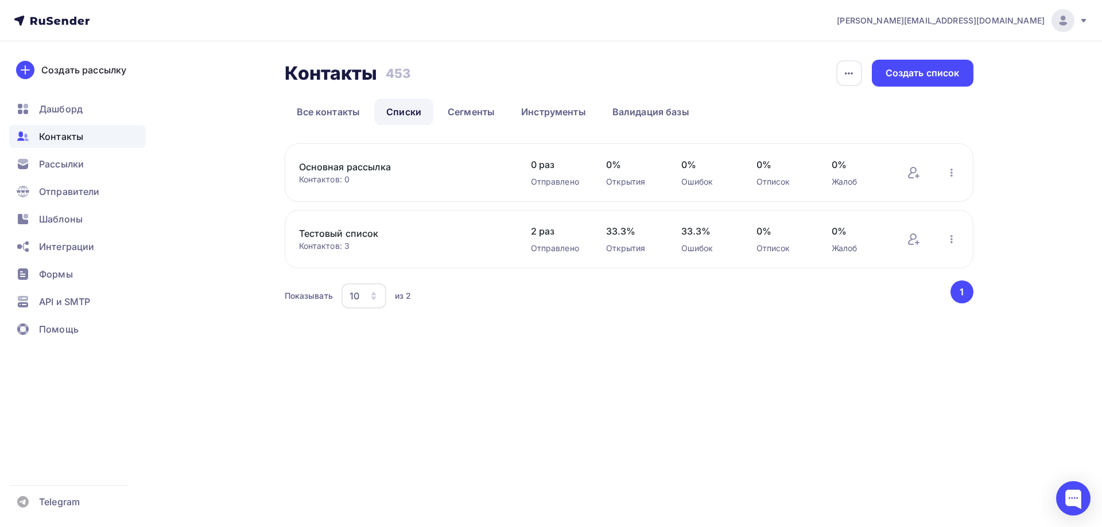
click at [354, 169] on link "Основная рассылка" at bounding box center [396, 167] width 195 height 14
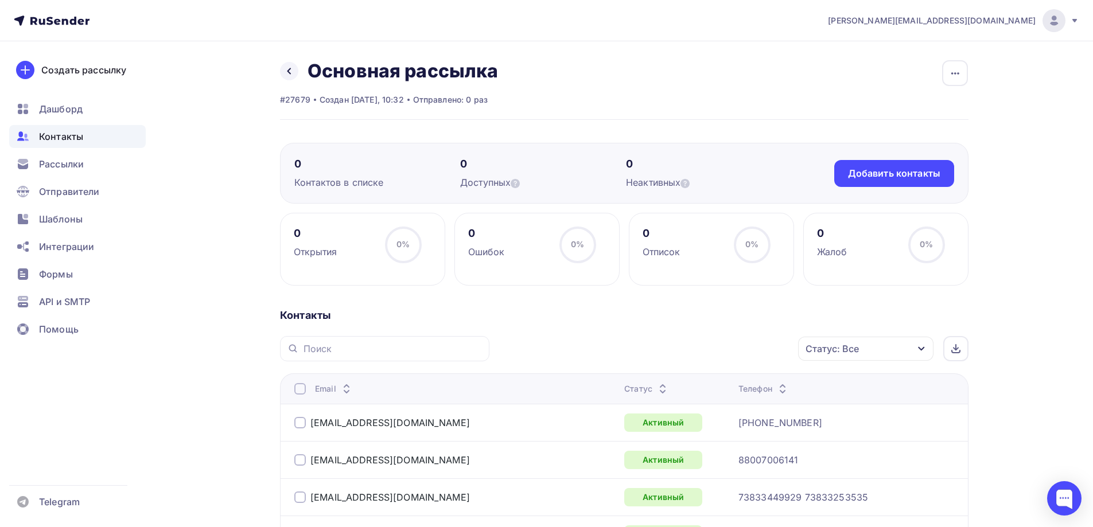
click at [334, 430] on div "[EMAIL_ADDRESS][DOMAIN_NAME]" at bounding box center [437, 423] width 287 height 18
click at [333, 425] on link "[EMAIL_ADDRESS][DOMAIN_NAME]" at bounding box center [390, 422] width 160 height 11
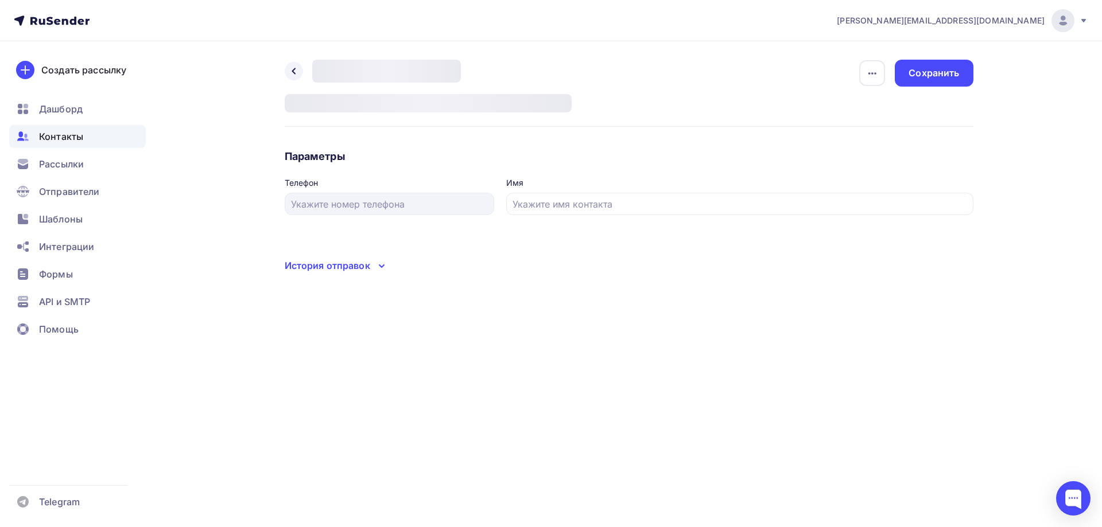
type input "[PHONE_NUMBER]"
type input "ООО ПКФ ''Гидромаш-Юг''г. [DEMOGRAPHIC_DATA]"
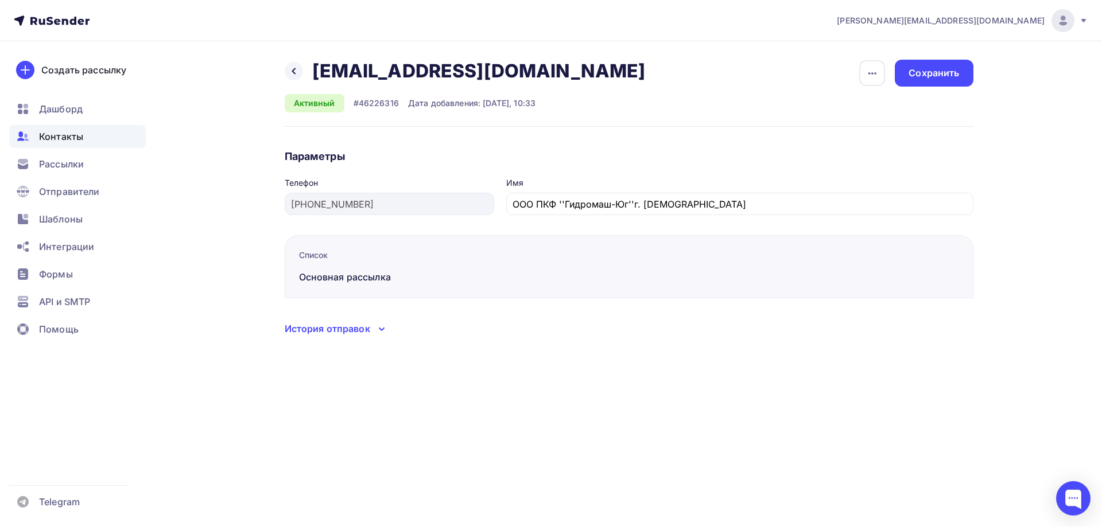
click at [353, 328] on div "История отправок" at bounding box center [328, 329] width 86 height 14
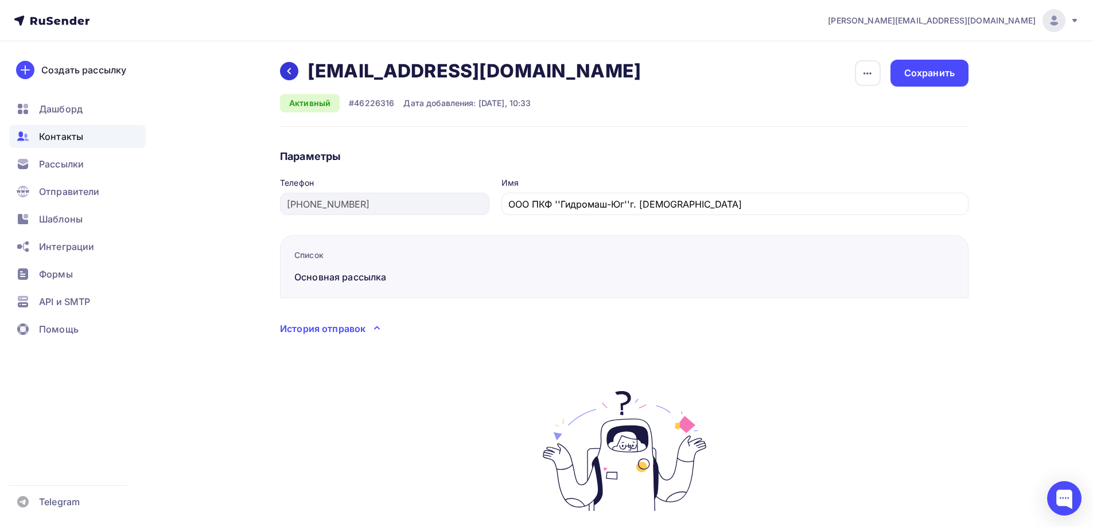
click at [286, 67] on icon at bounding box center [289, 71] width 9 height 9
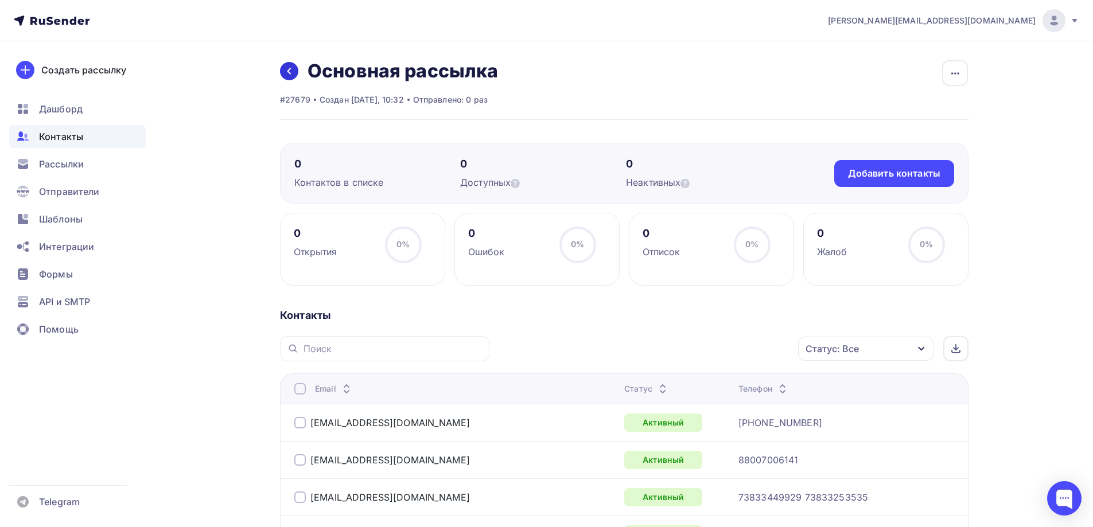
click at [291, 68] on icon at bounding box center [289, 71] width 9 height 9
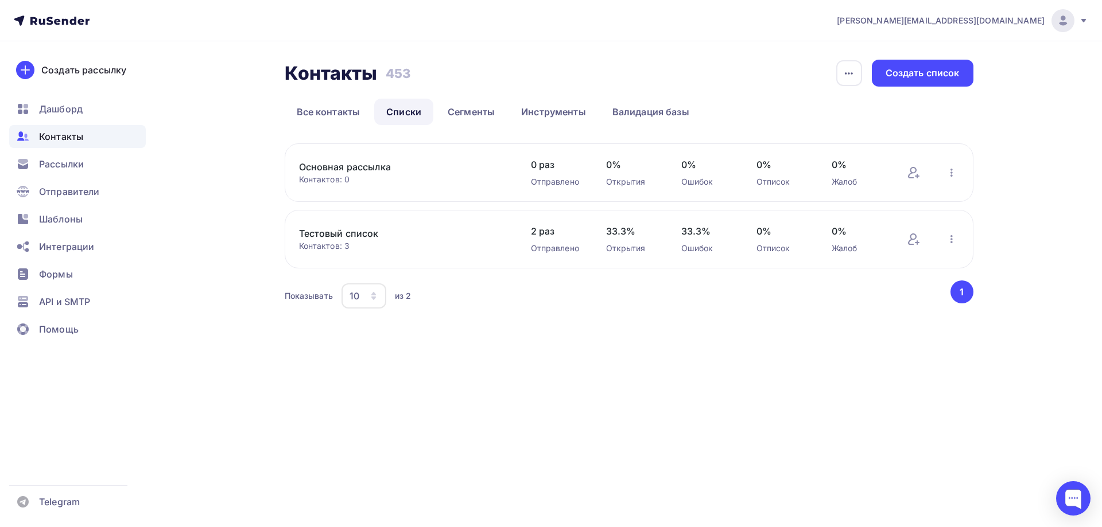
click at [366, 166] on link "Основная рассылка" at bounding box center [396, 167] width 195 height 14
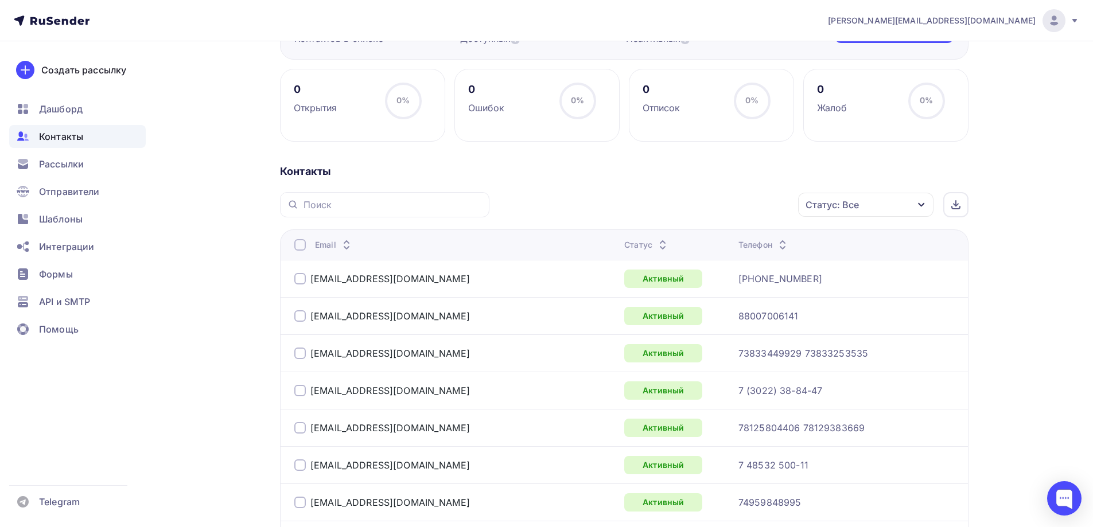
scroll to position [172, 0]
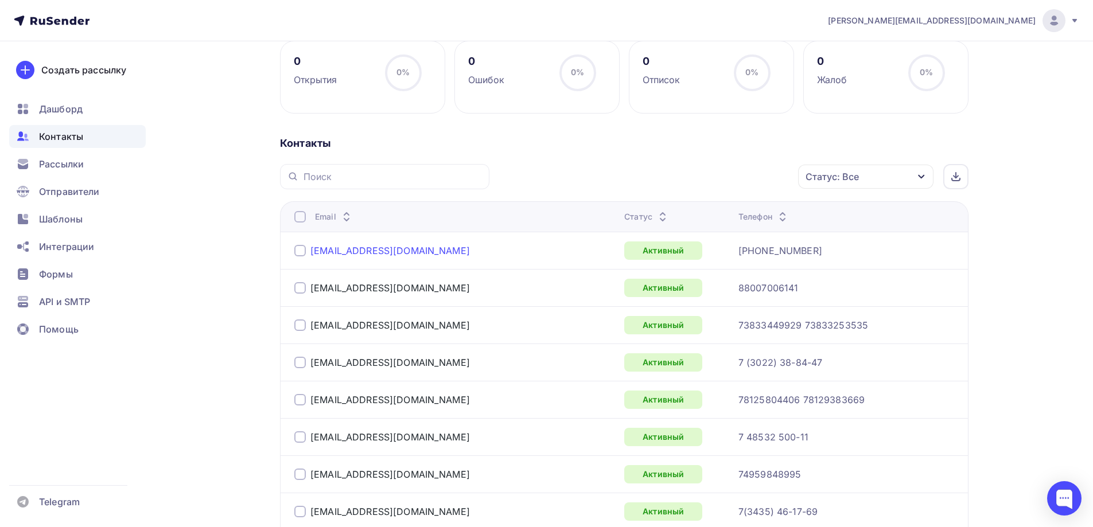
click at [398, 249] on link "[EMAIL_ADDRESS][DOMAIN_NAME]" at bounding box center [390, 250] width 160 height 11
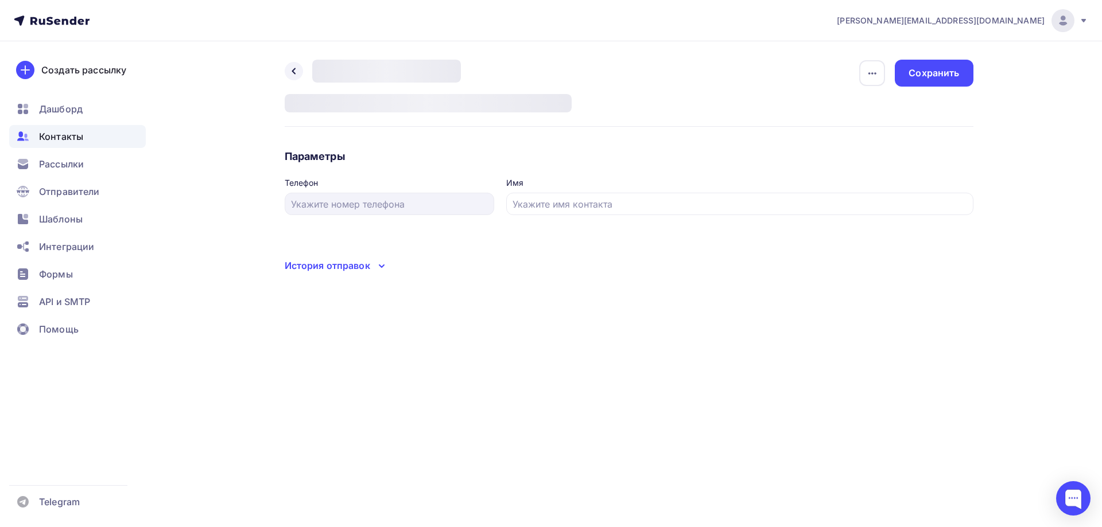
type input "[PHONE_NUMBER]"
type input "ООО ПКФ ''Гидромаш-Юг''г. [DEMOGRAPHIC_DATA]"
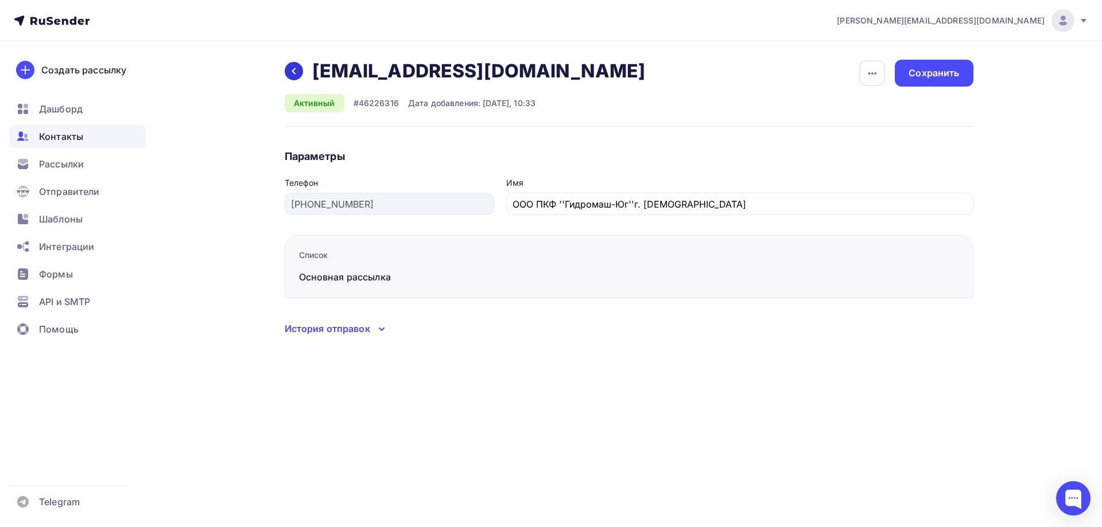
click at [288, 71] on div at bounding box center [294, 71] width 18 height 18
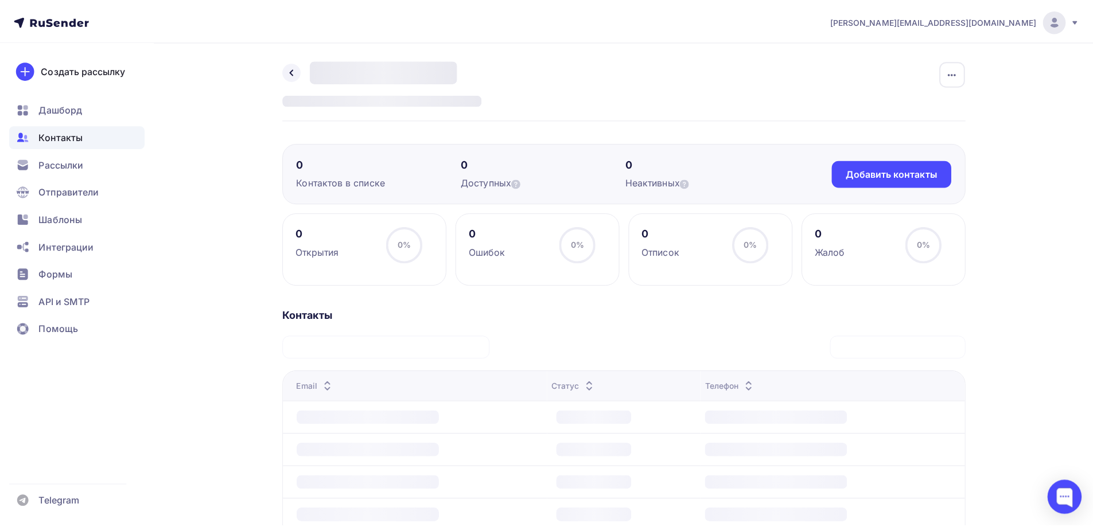
scroll to position [172, 0]
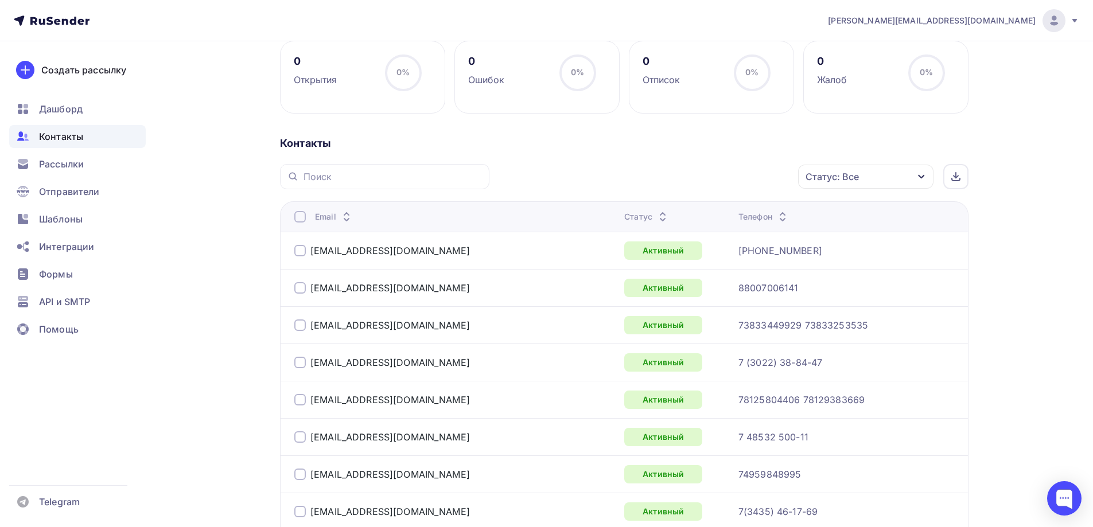
click at [557, 146] on div "Контакты" at bounding box center [624, 144] width 689 height 14
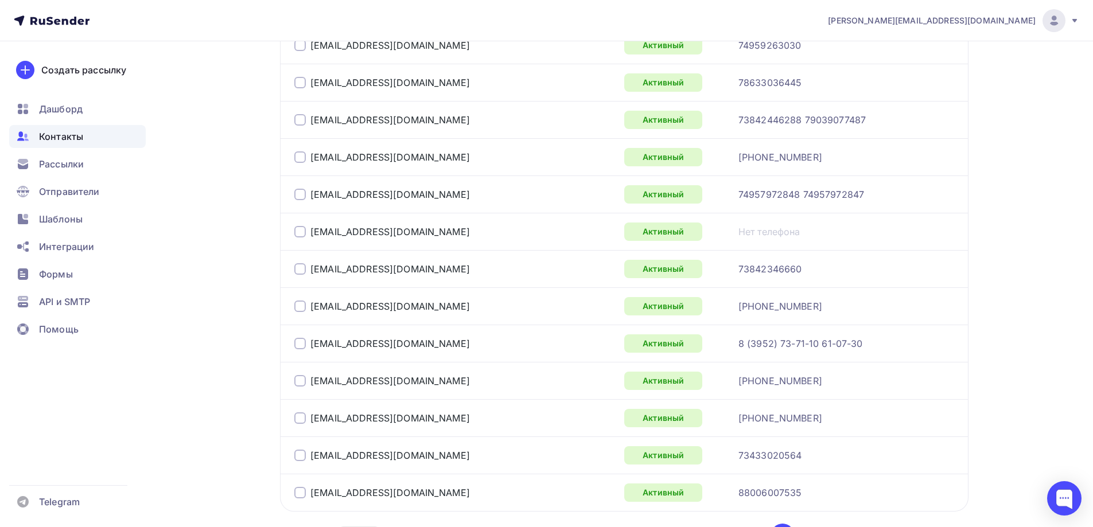
scroll to position [1837, 0]
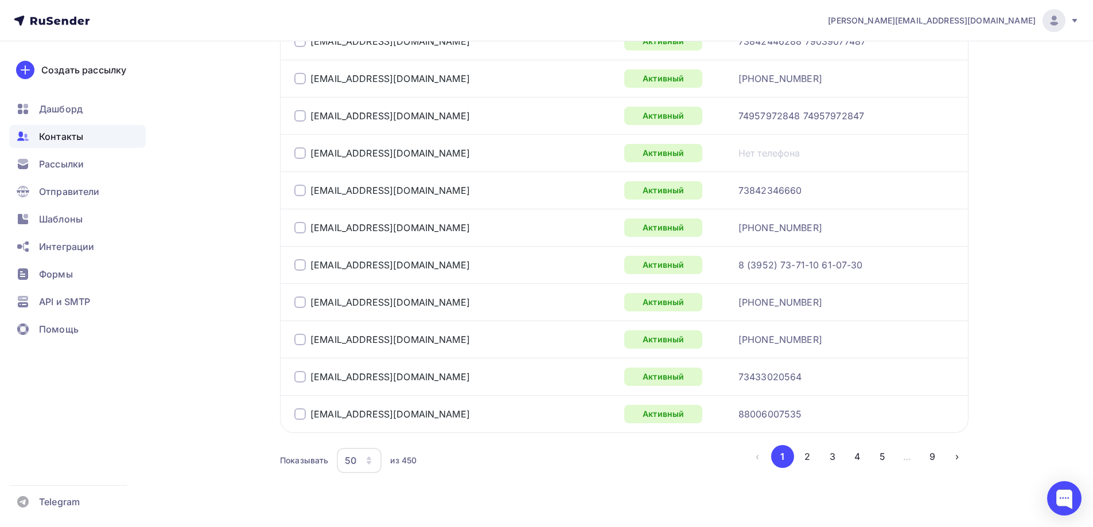
click at [367, 459] on icon "button" at bounding box center [368, 460] width 9 height 9
click at [377, 422] on div "100" at bounding box center [405, 425] width 110 height 14
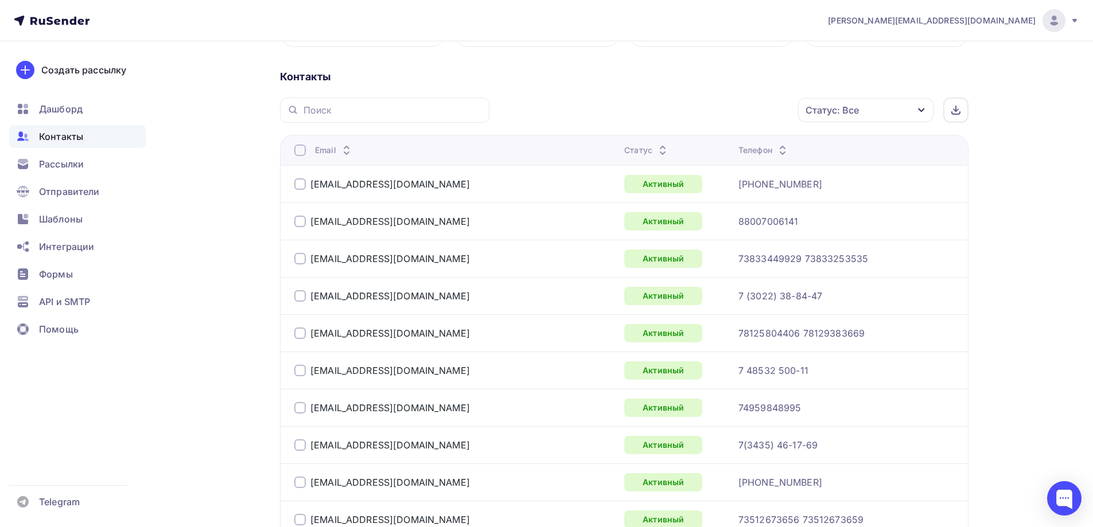
scroll to position [219, 0]
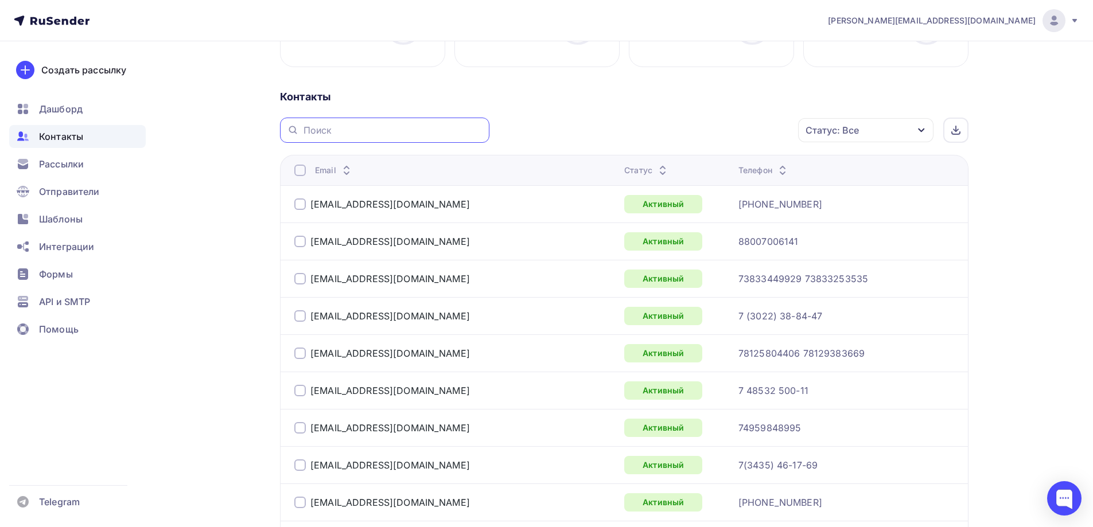
click at [333, 134] on input "text" at bounding box center [393, 130] width 179 height 13
drag, startPoint x: 429, startPoint y: 201, endPoint x: 302, endPoint y: 213, distance: 127.9
click at [302, 213] on div "[EMAIL_ADDRESS][DOMAIN_NAME]" at bounding box center [437, 204] width 287 height 18
copy div "[EMAIL_ADDRESS][DOMAIN_NAME]"
click at [443, 240] on div "[EMAIL_ADDRESS][DOMAIN_NAME]" at bounding box center [437, 241] width 287 height 18
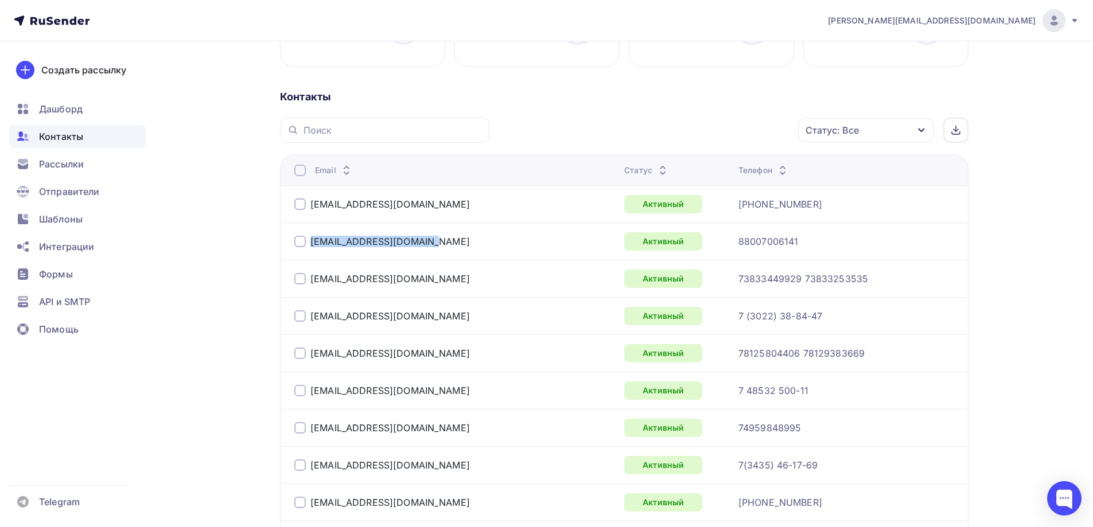
drag, startPoint x: 455, startPoint y: 239, endPoint x: 309, endPoint y: 242, distance: 145.8
click at [309, 242] on div "[EMAIL_ADDRESS][DOMAIN_NAME]" at bounding box center [437, 241] width 287 height 18
copy link "[EMAIL_ADDRESS][DOMAIN_NAME]"
click at [410, 239] on link "[EMAIL_ADDRESS][DOMAIN_NAME]" at bounding box center [390, 241] width 160 height 11
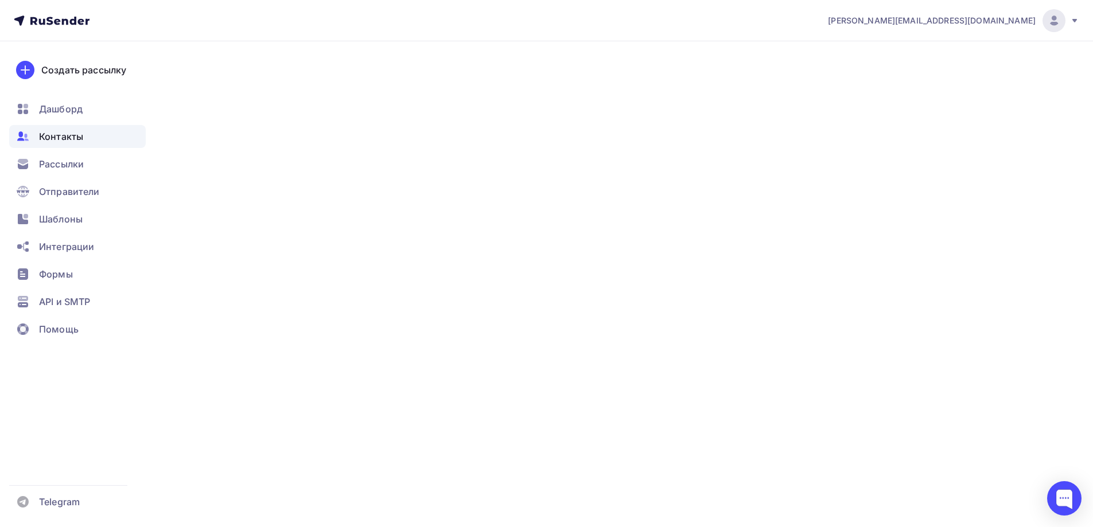
click at [410, 239] on link "[EMAIL_ADDRESS][DOMAIN_NAME]" at bounding box center [390, 241] width 160 height 11
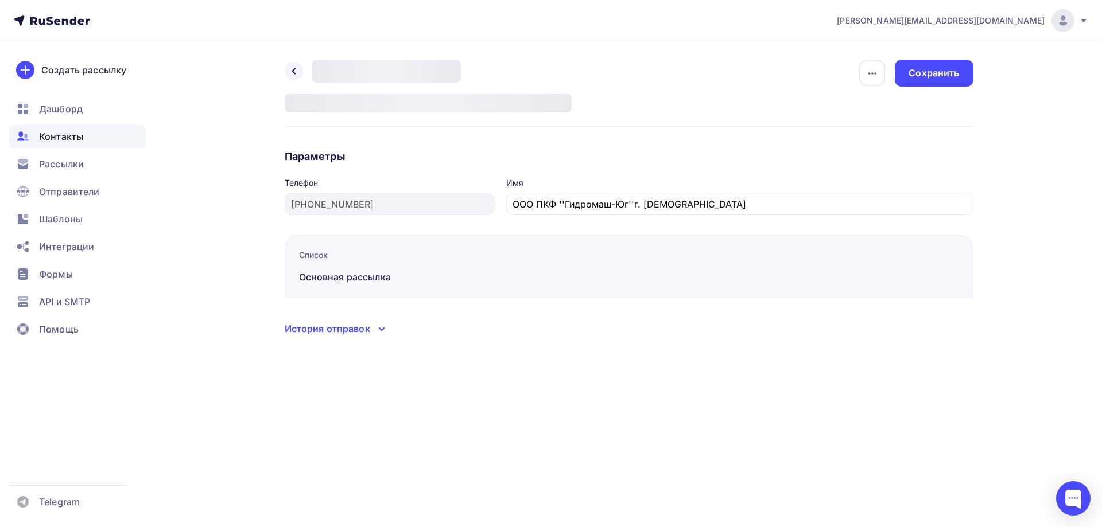
type input "88007006141"
type input "ЮГГИДРАВЛИКАг. [GEOGRAPHIC_DATA]"
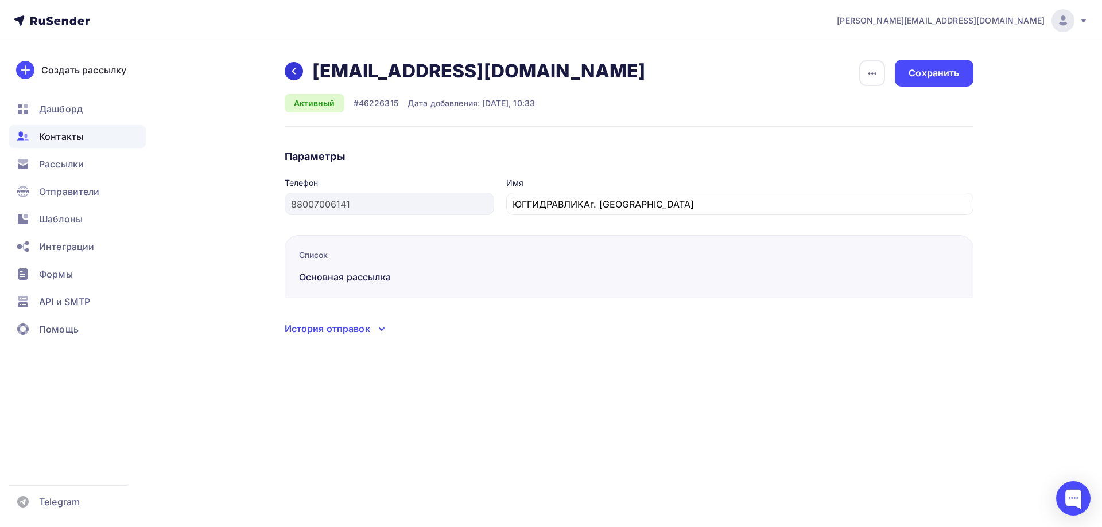
click at [291, 71] on icon at bounding box center [293, 71] width 9 height 9
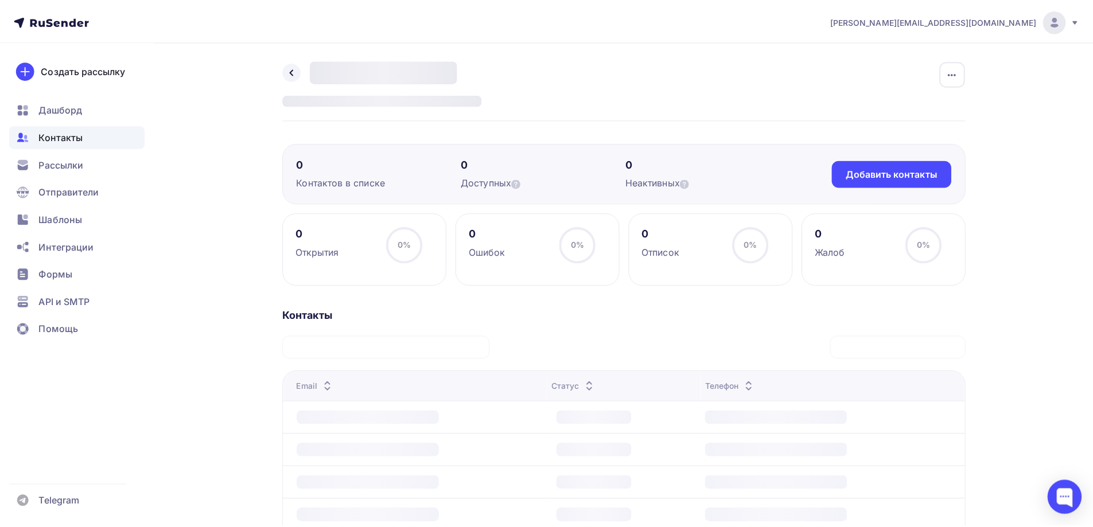
scroll to position [219, 0]
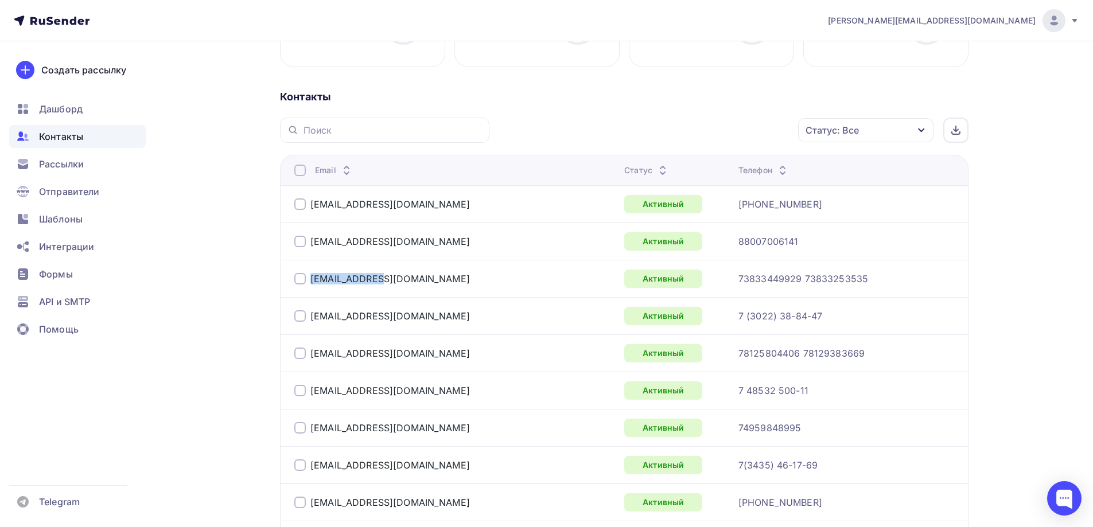
drag, startPoint x: 388, startPoint y: 277, endPoint x: 300, endPoint y: 284, distance: 88.0
click at [300, 284] on div "[EMAIL_ADDRESS][DOMAIN_NAME]" at bounding box center [437, 279] width 287 height 18
copy div "[EMAIL_ADDRESS][DOMAIN_NAME]"
drag, startPoint x: 421, startPoint y: 319, endPoint x: 312, endPoint y: 320, distance: 109.1
click at [312, 320] on div "[EMAIL_ADDRESS][DOMAIN_NAME]" at bounding box center [437, 316] width 287 height 18
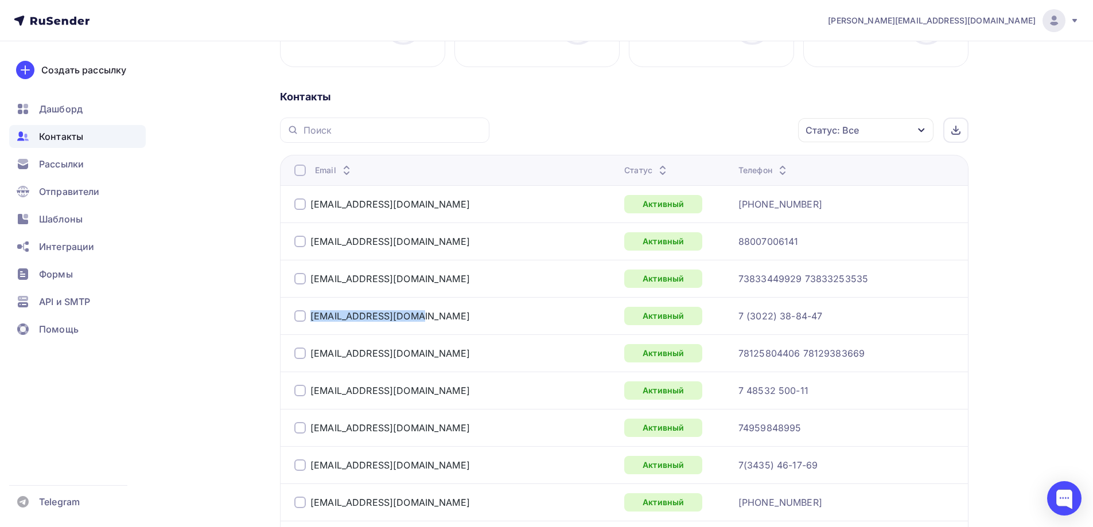
copy link "[EMAIL_ADDRESS][DOMAIN_NAME]"
drag, startPoint x: 414, startPoint y: 350, endPoint x: 302, endPoint y: 351, distance: 112.5
click at [302, 351] on div "[EMAIL_ADDRESS][DOMAIN_NAME]" at bounding box center [437, 353] width 287 height 18
copy div "[EMAIL_ADDRESS][DOMAIN_NAME]"
drag, startPoint x: 413, startPoint y: 390, endPoint x: 310, endPoint y: 393, distance: 102.2
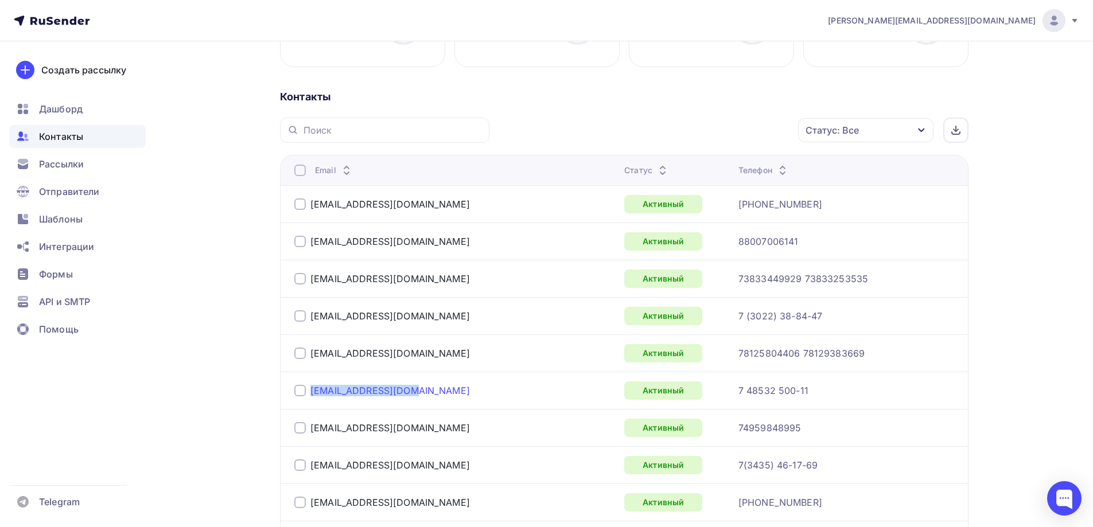
click at [310, 393] on div "[EMAIL_ADDRESS][DOMAIN_NAME]" at bounding box center [437, 391] width 287 height 18
copy link "[EMAIL_ADDRESS][DOMAIN_NAME]"
click at [530, 95] on div "Контакты" at bounding box center [624, 97] width 689 height 14
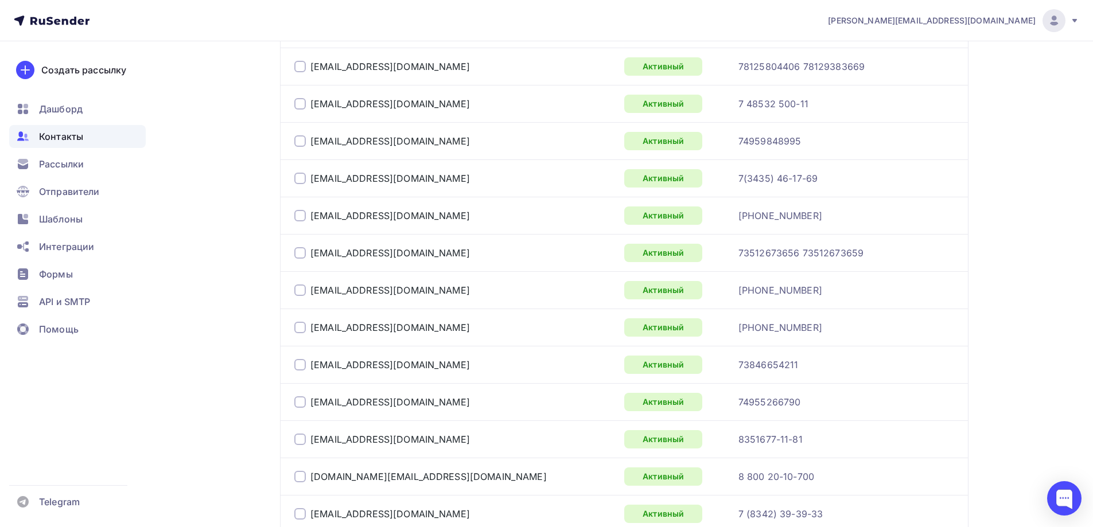
scroll to position [563, 0]
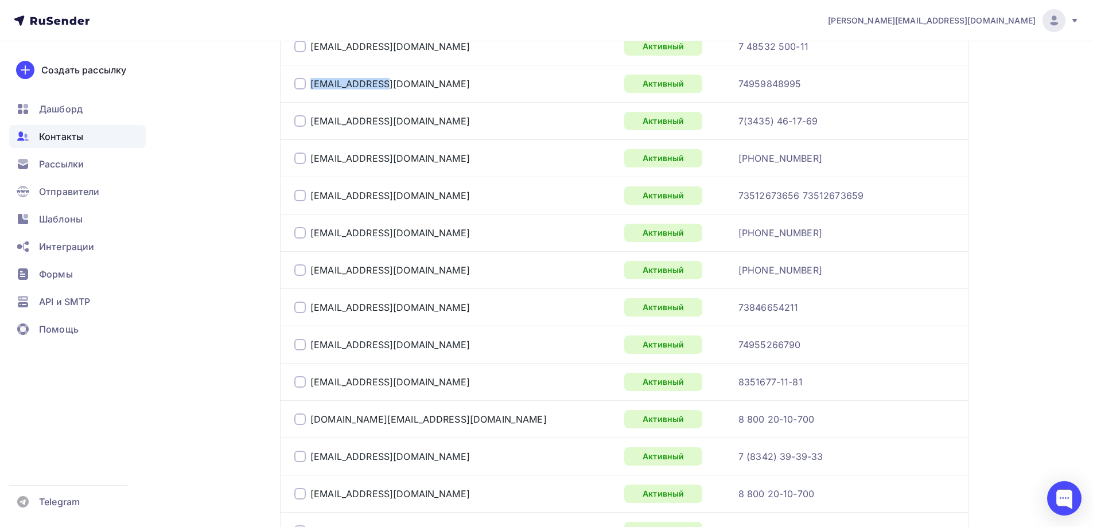
drag, startPoint x: 389, startPoint y: 84, endPoint x: 306, endPoint y: 84, distance: 82.6
click at [306, 84] on div "[EMAIL_ADDRESS][DOMAIN_NAME]" at bounding box center [437, 84] width 287 height 18
copy div "[EMAIL_ADDRESS][DOMAIN_NAME]"
drag, startPoint x: 387, startPoint y: 121, endPoint x: 310, endPoint y: 125, distance: 77.0
click at [310, 125] on div "[EMAIL_ADDRESS][DOMAIN_NAME]" at bounding box center [437, 121] width 287 height 18
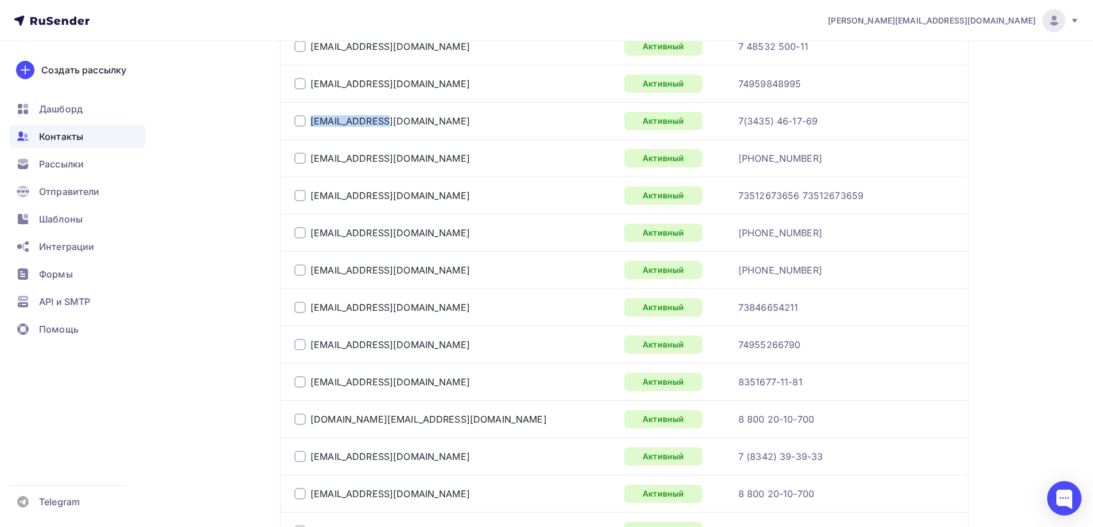
copy link "[EMAIL_ADDRESS][DOMAIN_NAME]"
drag, startPoint x: 425, startPoint y: 156, endPoint x: 310, endPoint y: 160, distance: 114.3
click at [310, 160] on div "[EMAIL_ADDRESS][DOMAIN_NAME]" at bounding box center [437, 158] width 287 height 18
copy link "[EMAIL_ADDRESS][DOMAIN_NAME]"
drag, startPoint x: 425, startPoint y: 193, endPoint x: 312, endPoint y: 197, distance: 112.6
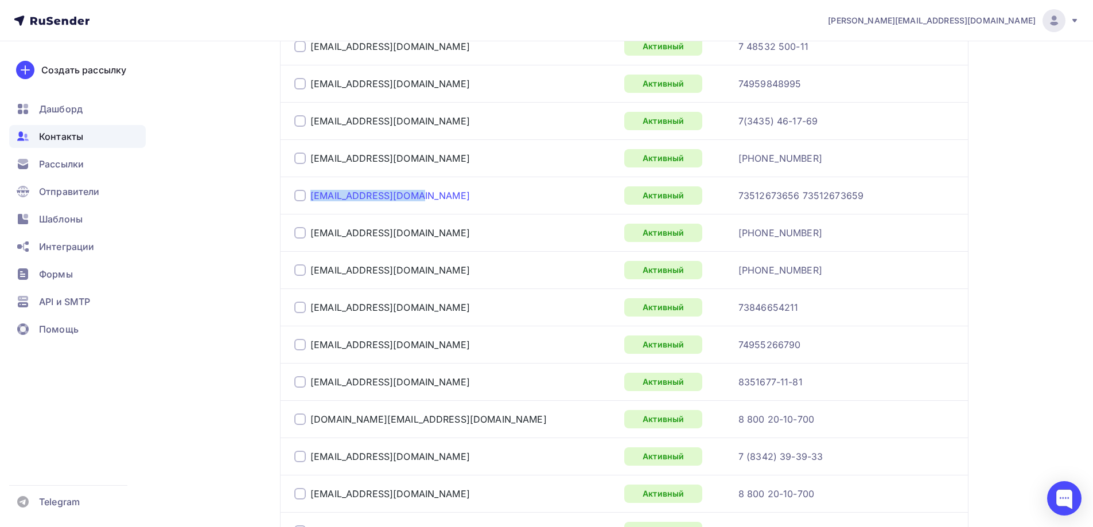
click at [312, 197] on div "[EMAIL_ADDRESS][DOMAIN_NAME]" at bounding box center [437, 196] width 287 height 18
copy link "[EMAIL_ADDRESS][DOMAIN_NAME]"
drag, startPoint x: 374, startPoint y: 236, endPoint x: 310, endPoint y: 238, distance: 64.3
click at [310, 238] on div "[EMAIL_ADDRESS][DOMAIN_NAME]" at bounding box center [437, 233] width 287 height 18
drag, startPoint x: 451, startPoint y: 267, endPoint x: 313, endPoint y: 274, distance: 138.5
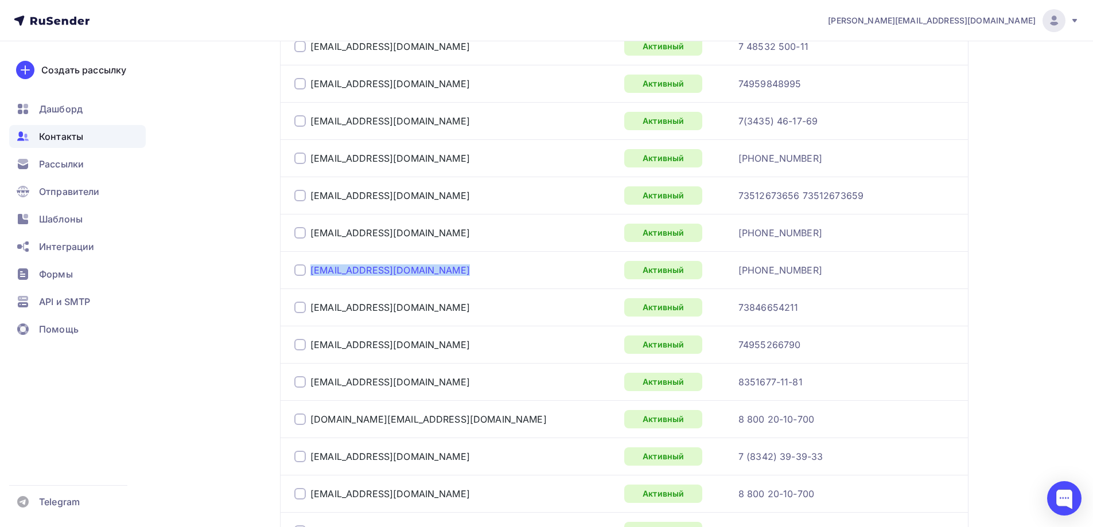
click at [313, 274] on div "[EMAIL_ADDRESS][DOMAIN_NAME]" at bounding box center [437, 270] width 287 height 18
drag, startPoint x: 424, startPoint y: 307, endPoint x: 308, endPoint y: 311, distance: 116.0
click at [308, 311] on div "[EMAIL_ADDRESS][DOMAIN_NAME]" at bounding box center [437, 307] width 287 height 18
drag, startPoint x: 417, startPoint y: 379, endPoint x: 310, endPoint y: 384, distance: 107.4
click at [310, 384] on div "[EMAIL_ADDRESS][DOMAIN_NAME]" at bounding box center [437, 382] width 287 height 18
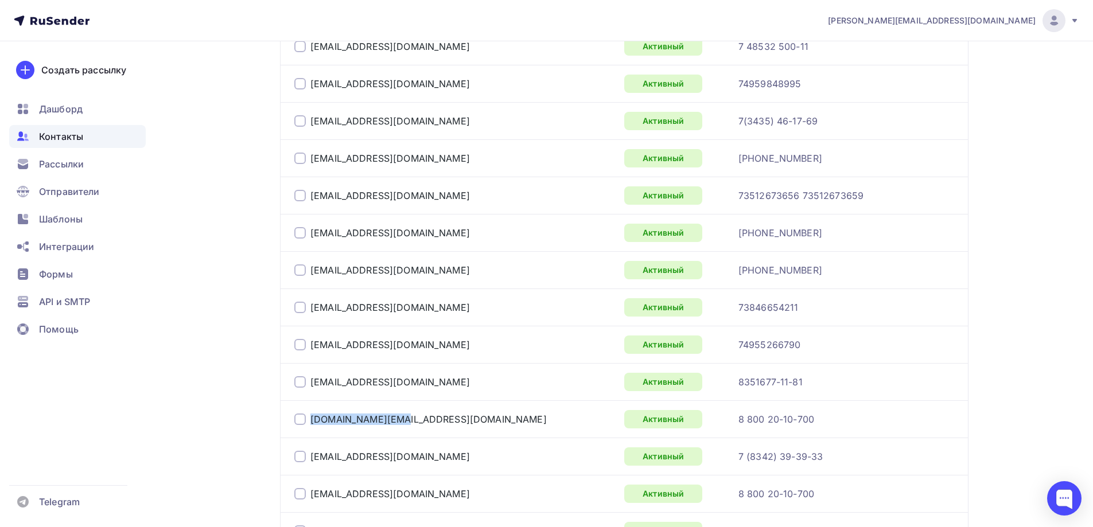
drag, startPoint x: 400, startPoint y: 416, endPoint x: 309, endPoint y: 415, distance: 91.3
click at [309, 415] on div "[DOMAIN_NAME][EMAIL_ADDRESS][DOMAIN_NAME]" at bounding box center [437, 419] width 287 height 18
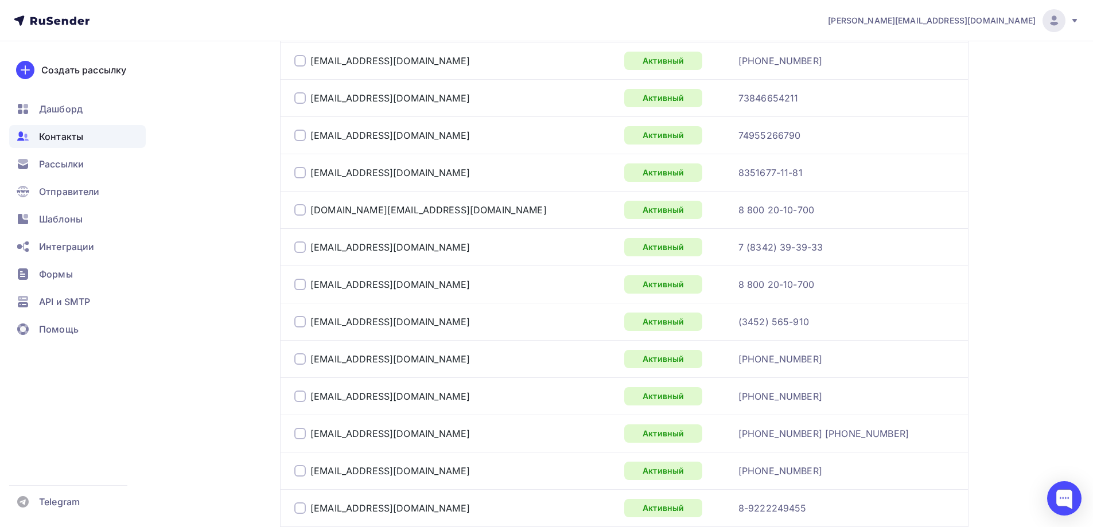
scroll to position [793, 0]
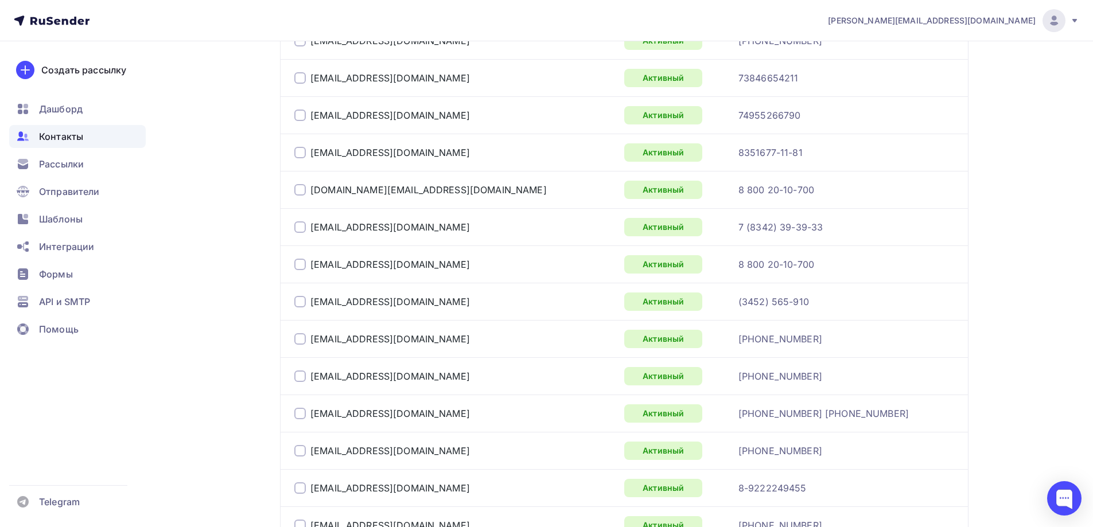
click at [300, 192] on div at bounding box center [299, 189] width 11 height 11
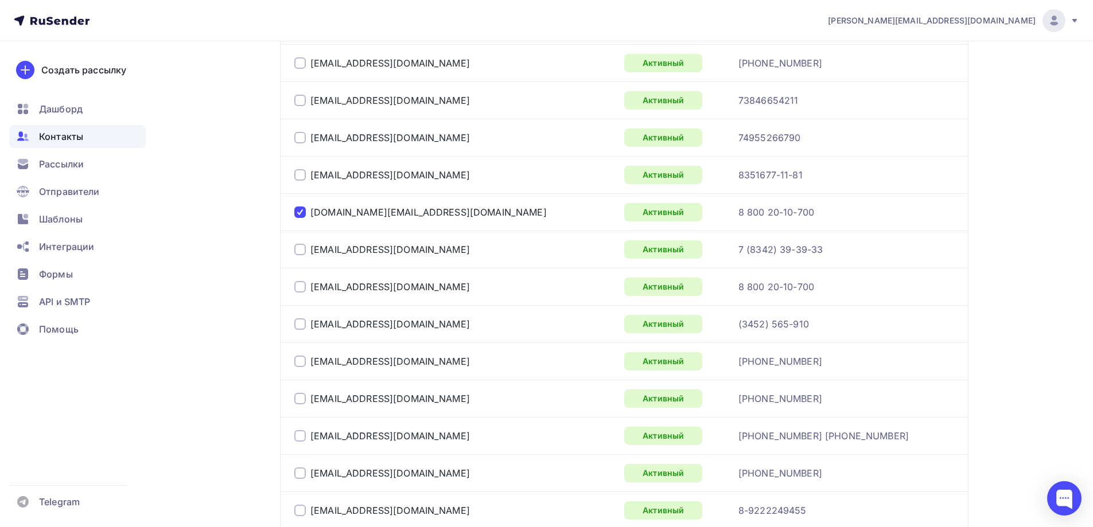
scroll to position [769, 0]
drag, startPoint x: 425, startPoint y: 325, endPoint x: 310, endPoint y: 327, distance: 114.8
click at [310, 327] on div "[EMAIL_ADDRESS][DOMAIN_NAME]" at bounding box center [437, 325] width 287 height 18
click at [300, 214] on div at bounding box center [299, 213] width 11 height 11
drag, startPoint x: 429, startPoint y: 364, endPoint x: 310, endPoint y: 364, distance: 119.4
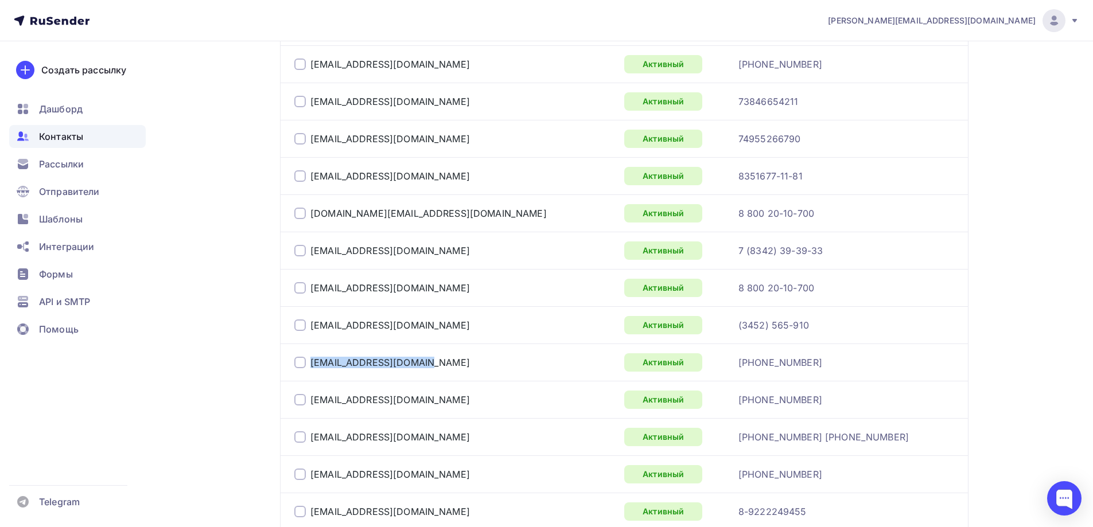
click at [310, 364] on div "[EMAIL_ADDRESS][DOMAIN_NAME]" at bounding box center [437, 363] width 287 height 18
click at [432, 464] on td "[EMAIL_ADDRESS][DOMAIN_NAME]" at bounding box center [450, 474] width 340 height 37
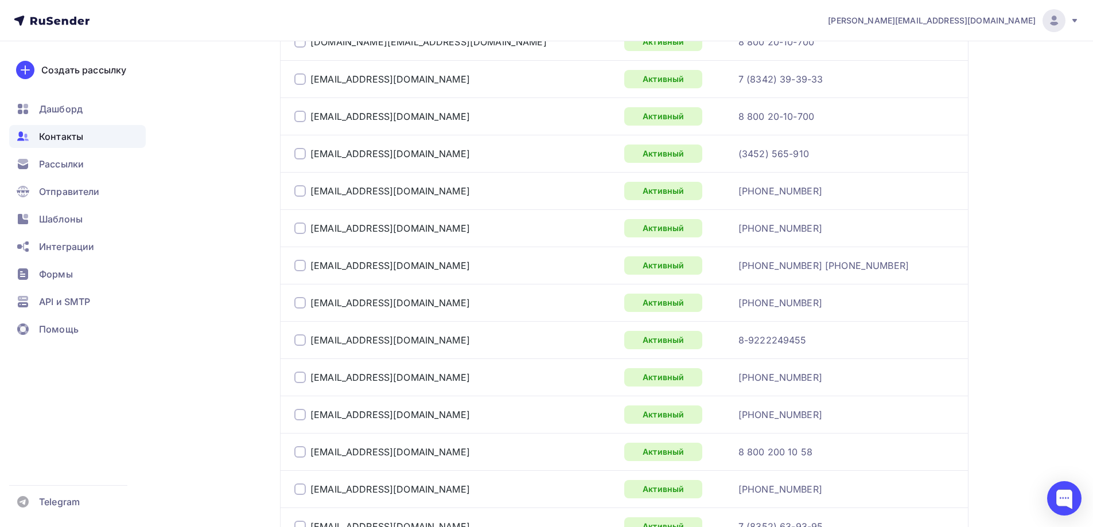
scroll to position [941, 0]
drag, startPoint x: 384, startPoint y: 336, endPoint x: 310, endPoint y: 339, distance: 73.5
click at [310, 339] on div "[EMAIL_ADDRESS][DOMAIN_NAME]" at bounding box center [437, 340] width 287 height 18
drag, startPoint x: 410, startPoint y: 378, endPoint x: 305, endPoint y: 376, distance: 105.0
click at [305, 376] on div "[EMAIL_ADDRESS][DOMAIN_NAME]" at bounding box center [437, 377] width 287 height 18
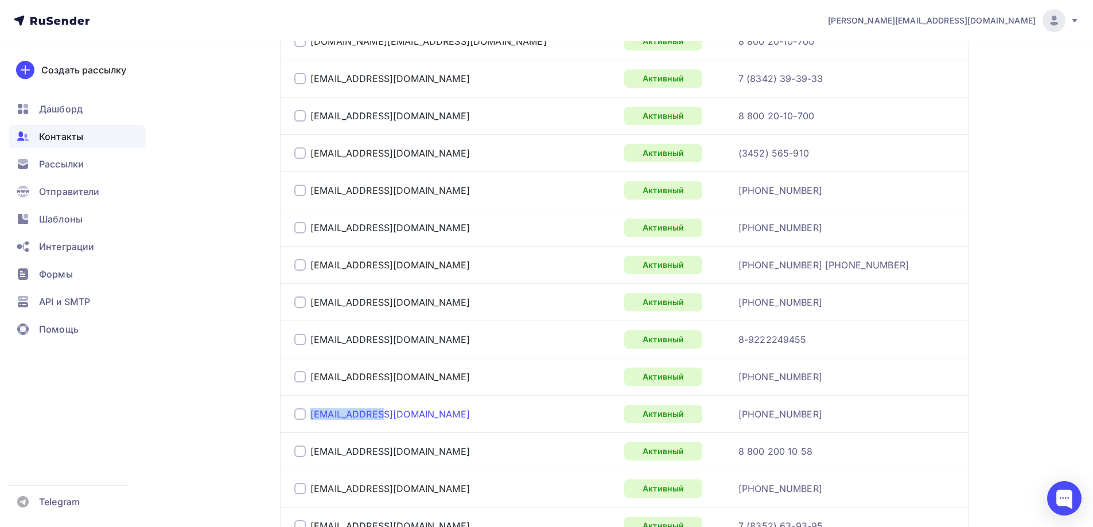
drag, startPoint x: 379, startPoint y: 412, endPoint x: 311, endPoint y: 412, distance: 68.3
click at [311, 412] on div "[EMAIL_ADDRESS][DOMAIN_NAME]" at bounding box center [437, 414] width 287 height 18
drag, startPoint x: 401, startPoint y: 453, endPoint x: 310, endPoint y: 452, distance: 91.3
click at [310, 452] on div "[EMAIL_ADDRESS][DOMAIN_NAME]" at bounding box center [437, 452] width 287 height 18
drag, startPoint x: 410, startPoint y: 490, endPoint x: 312, endPoint y: 490, distance: 98.1
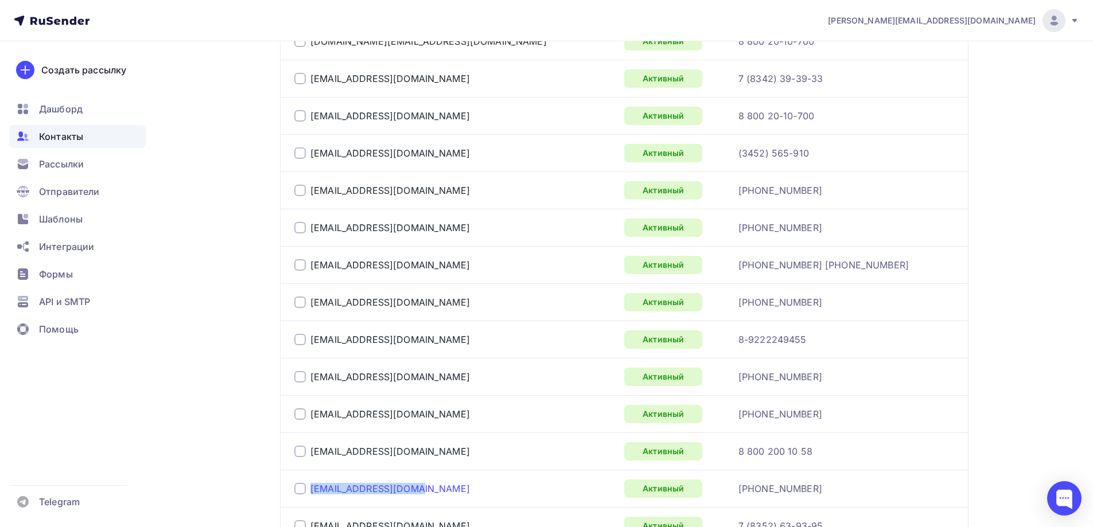
click at [312, 490] on div "[EMAIL_ADDRESS][DOMAIN_NAME]" at bounding box center [437, 489] width 287 height 18
drag, startPoint x: 162, startPoint y: 312, endPoint x: 170, endPoint y: 309, distance: 9.1
click at [162, 312] on div "Назад Основная рассылка Переименовать список Скачать список Отписать адреса Нас…" at bounding box center [546, 273] width 941 height 2346
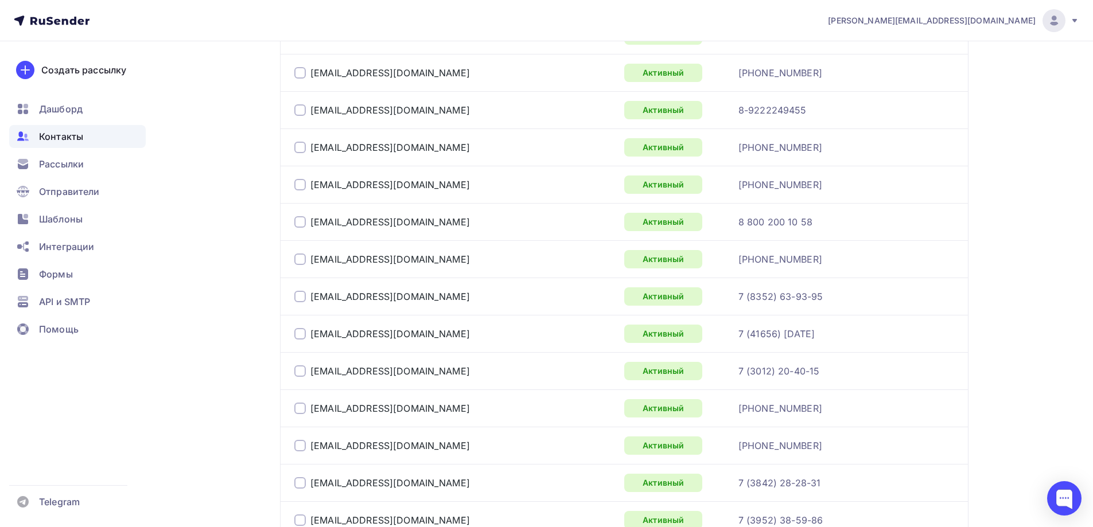
scroll to position [1228, 0]
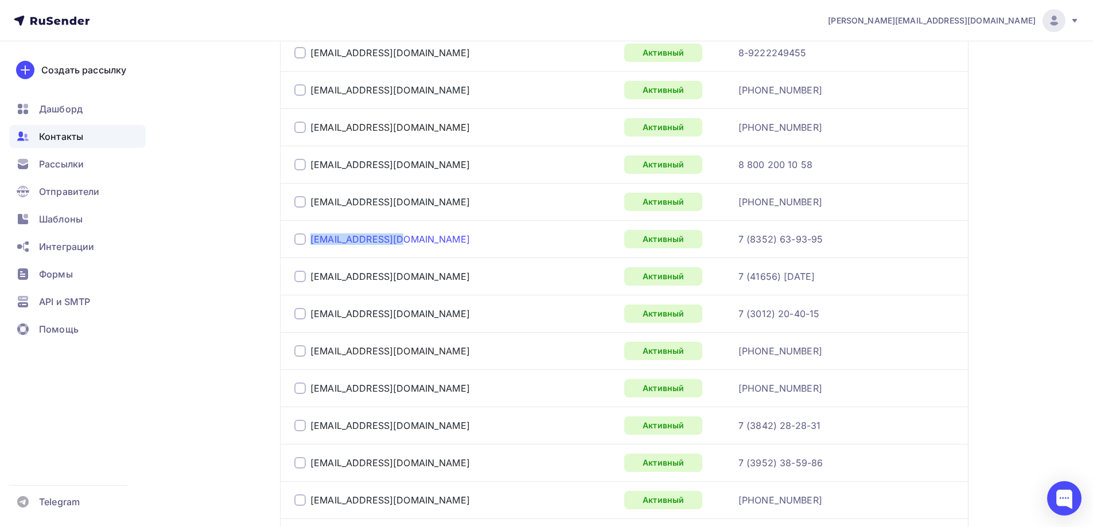
drag, startPoint x: 405, startPoint y: 236, endPoint x: 313, endPoint y: 237, distance: 92.4
click at [313, 237] on div "[EMAIL_ADDRESS][DOMAIN_NAME]" at bounding box center [437, 239] width 287 height 18
drag, startPoint x: 383, startPoint y: 278, endPoint x: 308, endPoint y: 278, distance: 74.6
click at [308, 278] on div "[EMAIL_ADDRESS][DOMAIN_NAME]" at bounding box center [437, 276] width 287 height 18
drag, startPoint x: 397, startPoint y: 317, endPoint x: 311, endPoint y: 314, distance: 86.1
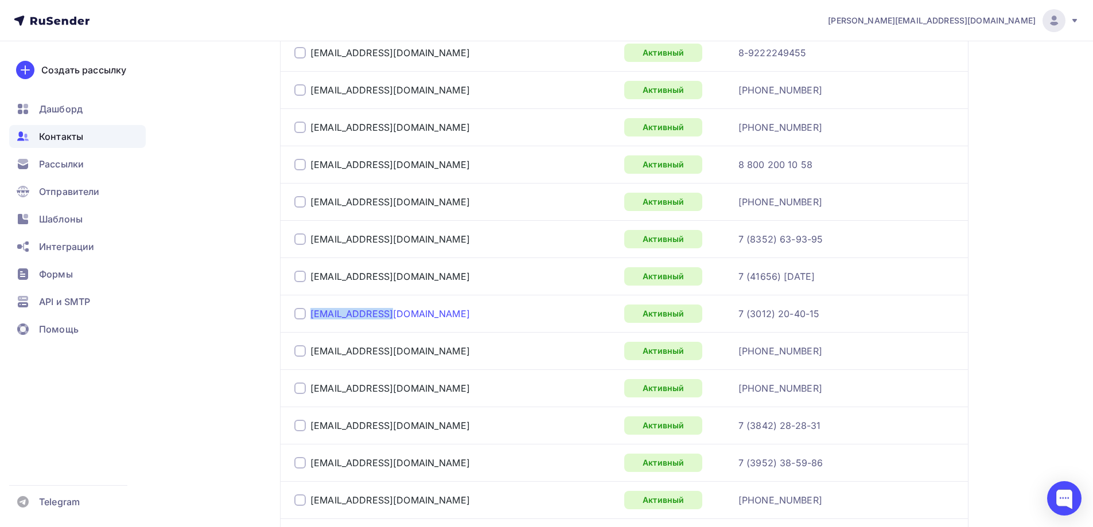
click at [311, 314] on div "[EMAIL_ADDRESS][DOMAIN_NAME]" at bounding box center [437, 314] width 287 height 18
drag, startPoint x: 399, startPoint y: 354, endPoint x: 313, endPoint y: 349, distance: 86.2
click at [313, 349] on div "[EMAIL_ADDRESS][DOMAIN_NAME]" at bounding box center [437, 351] width 287 height 18
click at [361, 348] on link "[EMAIL_ADDRESS][DOMAIN_NAME]" at bounding box center [390, 351] width 160 height 11
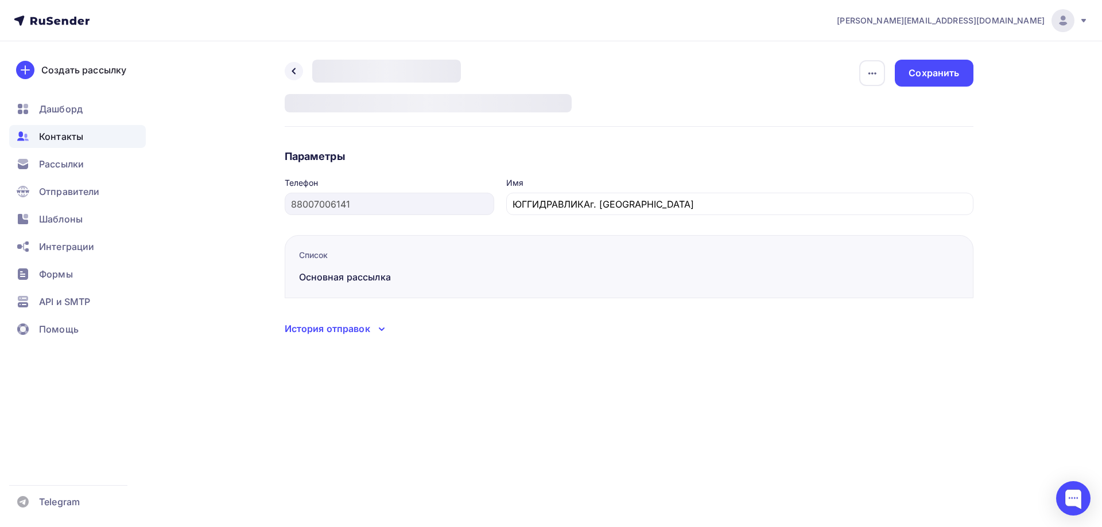
type input "[PHONE_NUMBER]"
type input "г. [GEOGRAPHIC_DATA]"
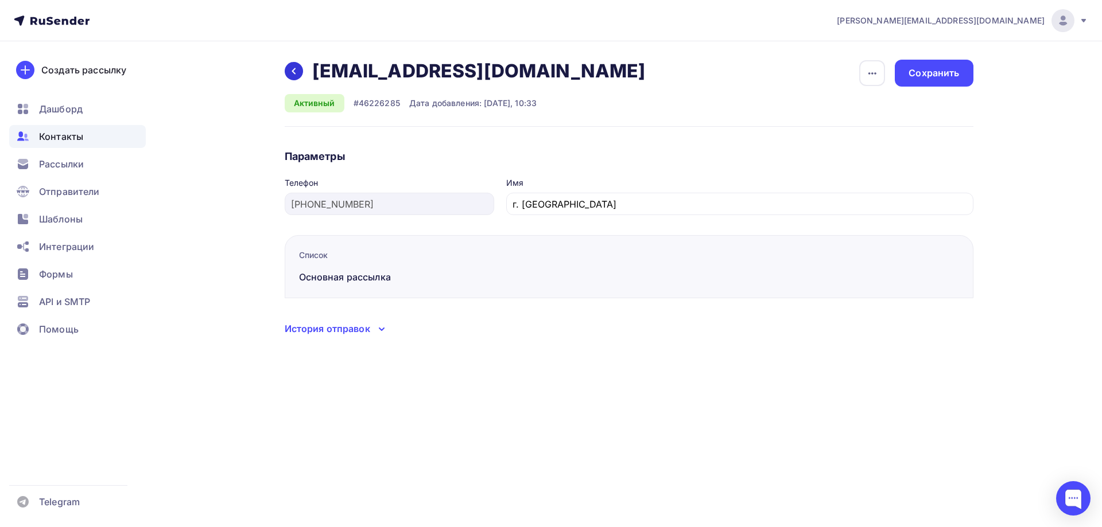
click at [301, 73] on div at bounding box center [294, 71] width 18 height 18
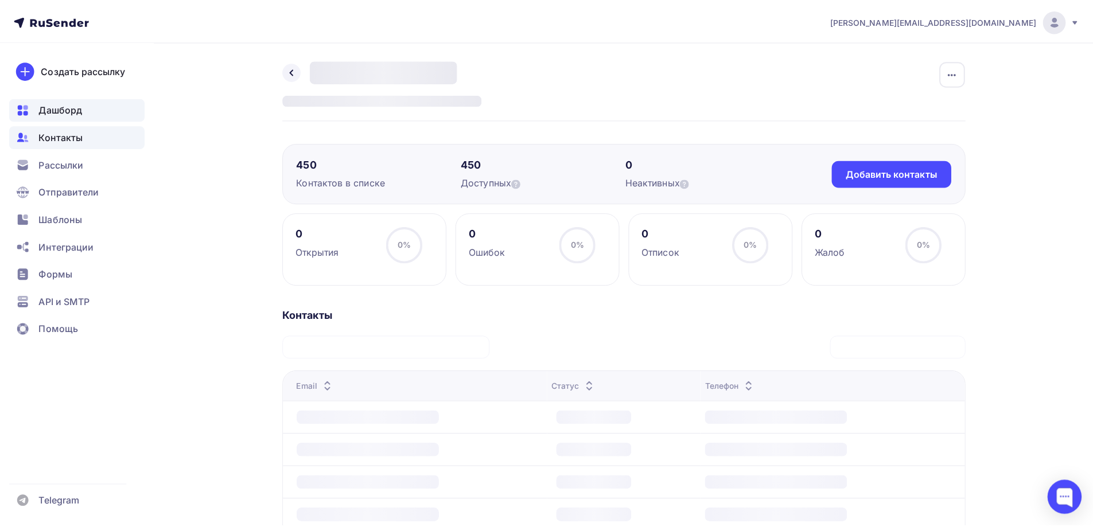
scroll to position [276, 0]
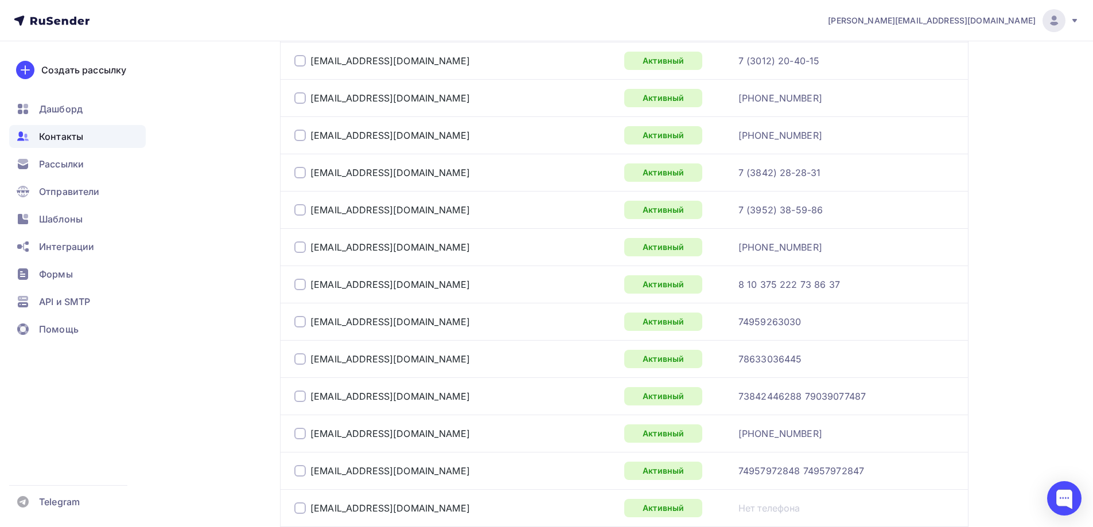
scroll to position [1424, 0]
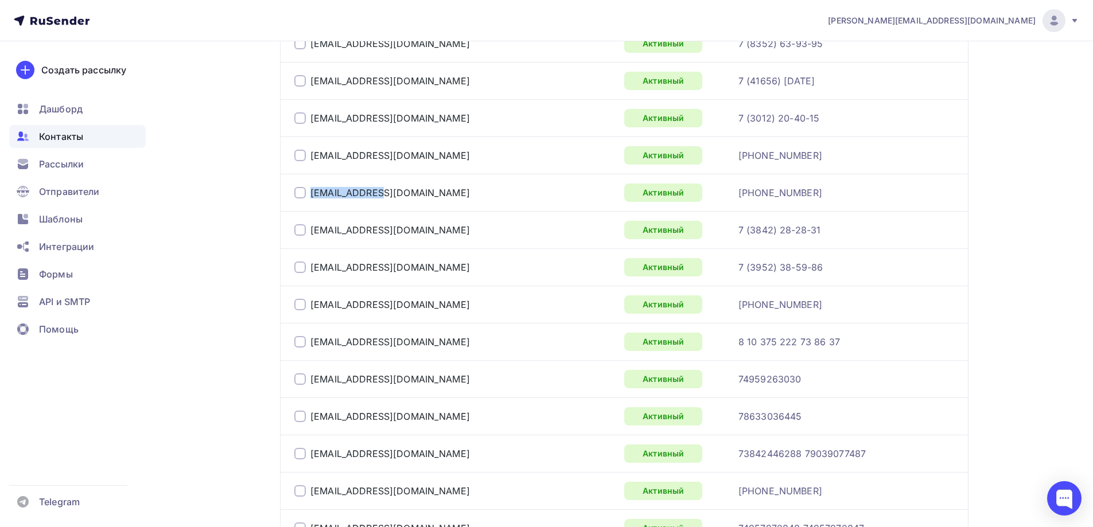
drag, startPoint x: 384, startPoint y: 198, endPoint x: 310, endPoint y: 195, distance: 74.1
click at [310, 195] on div "[EMAIL_ADDRESS][DOMAIN_NAME]" at bounding box center [437, 193] width 287 height 18
drag, startPoint x: 366, startPoint y: 229, endPoint x: 311, endPoint y: 229, distance: 54.5
click at [311, 229] on div "[EMAIL_ADDRESS][DOMAIN_NAME]" at bounding box center [437, 230] width 287 height 18
drag, startPoint x: 425, startPoint y: 266, endPoint x: 312, endPoint y: 270, distance: 113.7
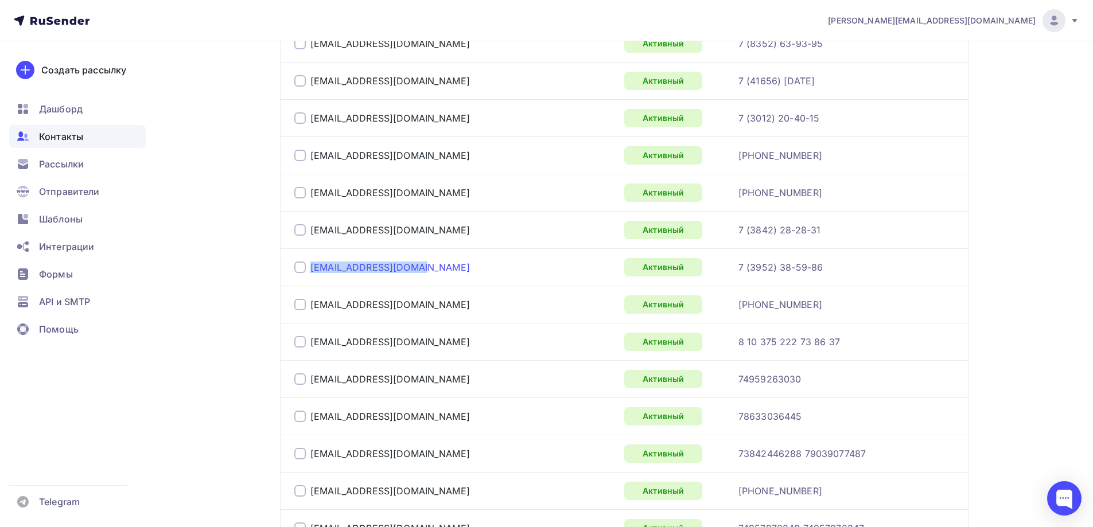
click at [312, 270] on div "[EMAIL_ADDRESS][DOMAIN_NAME]" at bounding box center [437, 267] width 287 height 18
drag, startPoint x: 405, startPoint y: 308, endPoint x: 311, endPoint y: 304, distance: 93.6
click at [311, 304] on div "[EMAIL_ADDRESS][DOMAIN_NAME]" at bounding box center [437, 305] width 287 height 18
drag, startPoint x: 418, startPoint y: 339, endPoint x: 309, endPoint y: 348, distance: 109.4
click at [309, 348] on div "[EMAIL_ADDRESS][DOMAIN_NAME]" at bounding box center [437, 342] width 287 height 18
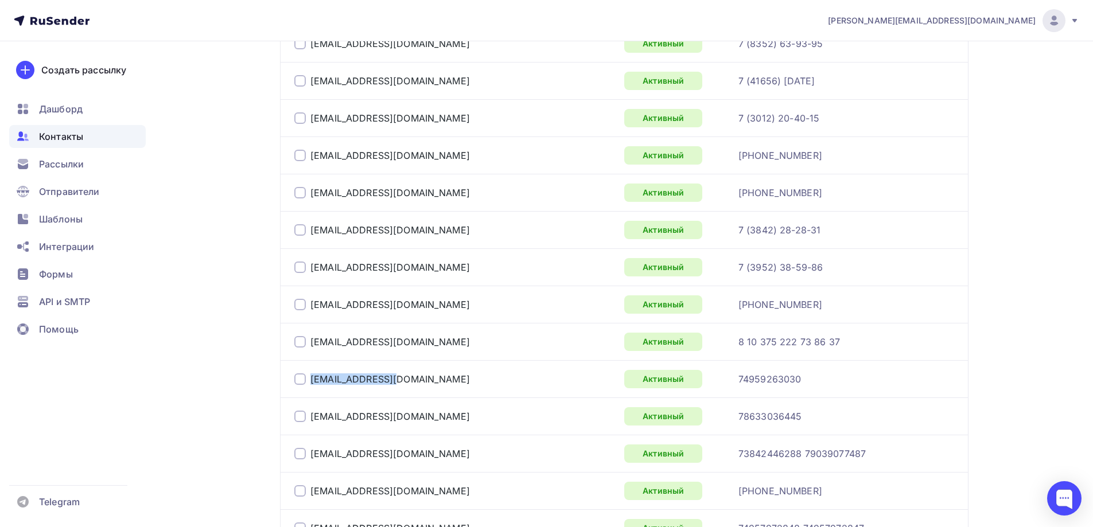
drag, startPoint x: 408, startPoint y: 379, endPoint x: 310, endPoint y: 382, distance: 98.2
click at [310, 382] on div "[EMAIL_ADDRESS][DOMAIN_NAME]" at bounding box center [437, 379] width 287 height 18
click at [355, 379] on link "[EMAIL_ADDRESS][DOMAIN_NAME]" at bounding box center [390, 379] width 160 height 11
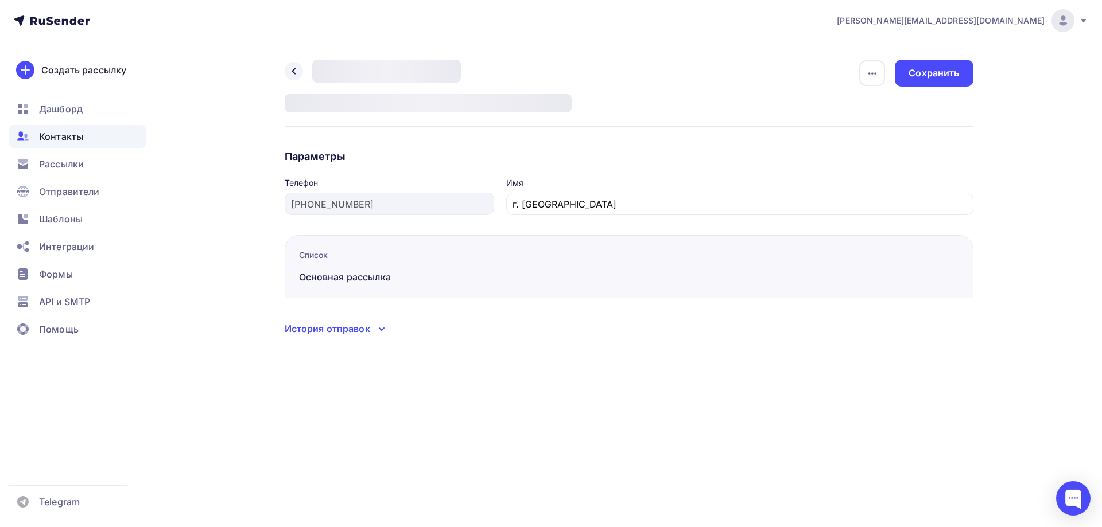
type input "74959263030"
type input "Группа ООО Автомаркет МАЙНЕРг. [GEOGRAPHIC_DATA]"
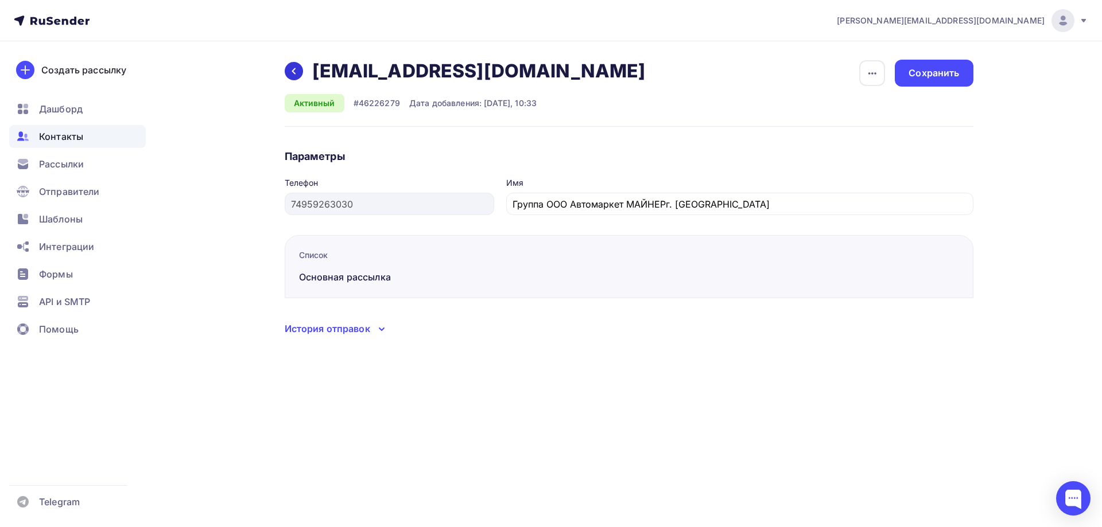
click at [294, 67] on icon at bounding box center [293, 71] width 9 height 9
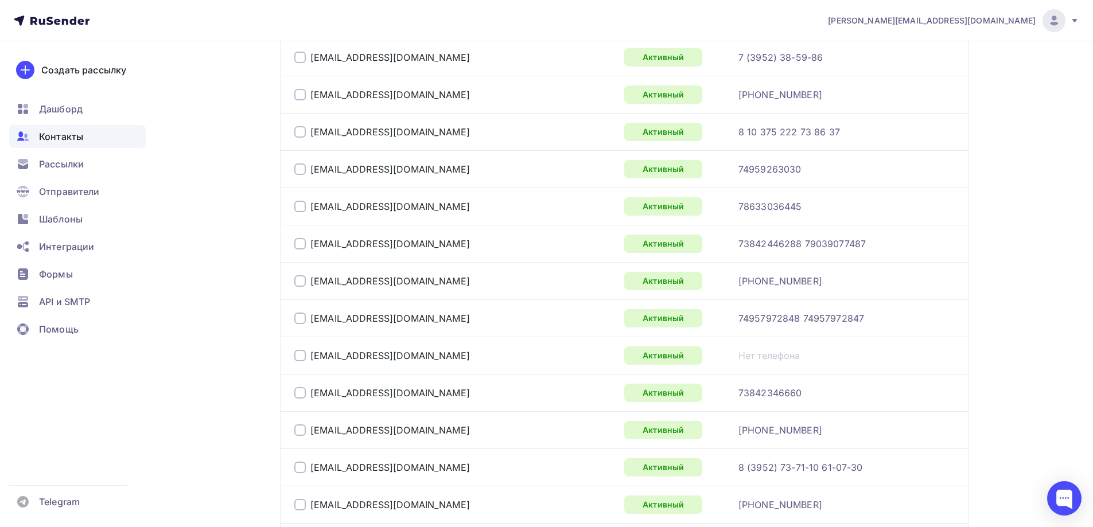
scroll to position [1654, 0]
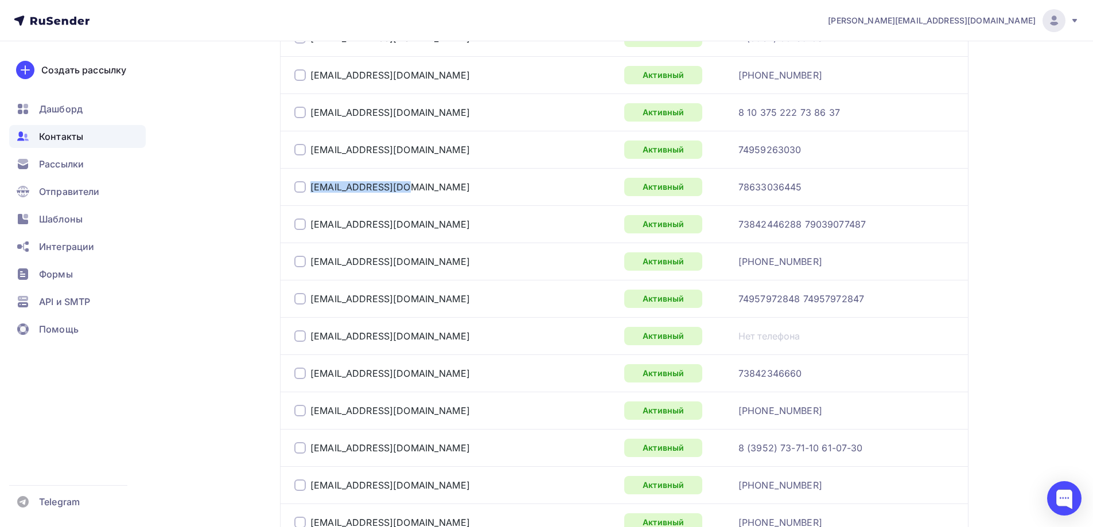
drag, startPoint x: 420, startPoint y: 187, endPoint x: 306, endPoint y: 188, distance: 113.7
click at [306, 188] on div "[EMAIL_ADDRESS][DOMAIN_NAME]" at bounding box center [437, 187] width 287 height 18
drag, startPoint x: 379, startPoint y: 224, endPoint x: 309, endPoint y: 222, distance: 70.7
click at [309, 222] on div "[EMAIL_ADDRESS][DOMAIN_NAME]" at bounding box center [437, 224] width 287 height 18
drag, startPoint x: 419, startPoint y: 265, endPoint x: 309, endPoint y: 265, distance: 110.2
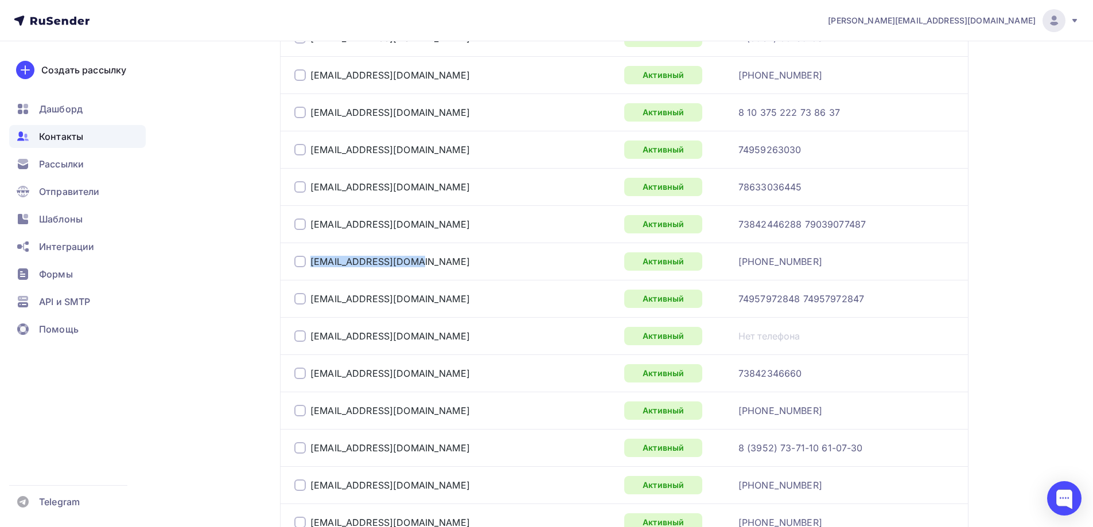
click at [309, 265] on div "[EMAIL_ADDRESS][DOMAIN_NAME]" at bounding box center [437, 262] width 287 height 18
drag, startPoint x: 393, startPoint y: 297, endPoint x: 309, endPoint y: 300, distance: 83.8
click at [309, 300] on div "[EMAIL_ADDRESS][DOMAIN_NAME]" at bounding box center [437, 299] width 287 height 18
drag, startPoint x: 395, startPoint y: 336, endPoint x: 305, endPoint y: 333, distance: 90.2
click at [305, 333] on div "[EMAIL_ADDRESS][DOMAIN_NAME]" at bounding box center [437, 336] width 287 height 18
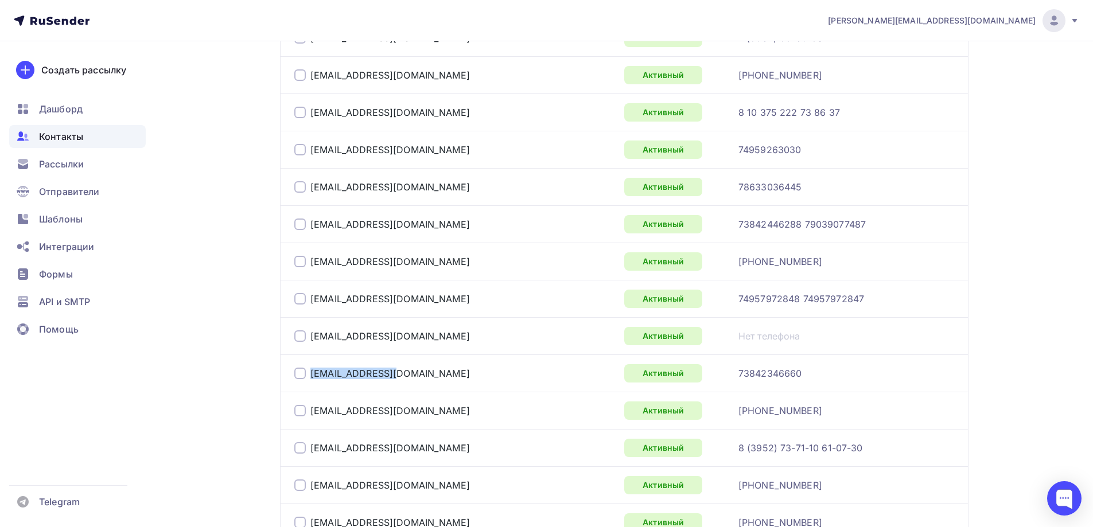
drag, startPoint x: 396, startPoint y: 375, endPoint x: 308, endPoint y: 374, distance: 88.4
click at [308, 374] on div "[EMAIL_ADDRESS][DOMAIN_NAME]" at bounding box center [437, 373] width 287 height 18
drag, startPoint x: 410, startPoint y: 412, endPoint x: 306, endPoint y: 417, distance: 104.0
click at [306, 417] on div "[EMAIL_ADDRESS][DOMAIN_NAME]" at bounding box center [437, 411] width 287 height 18
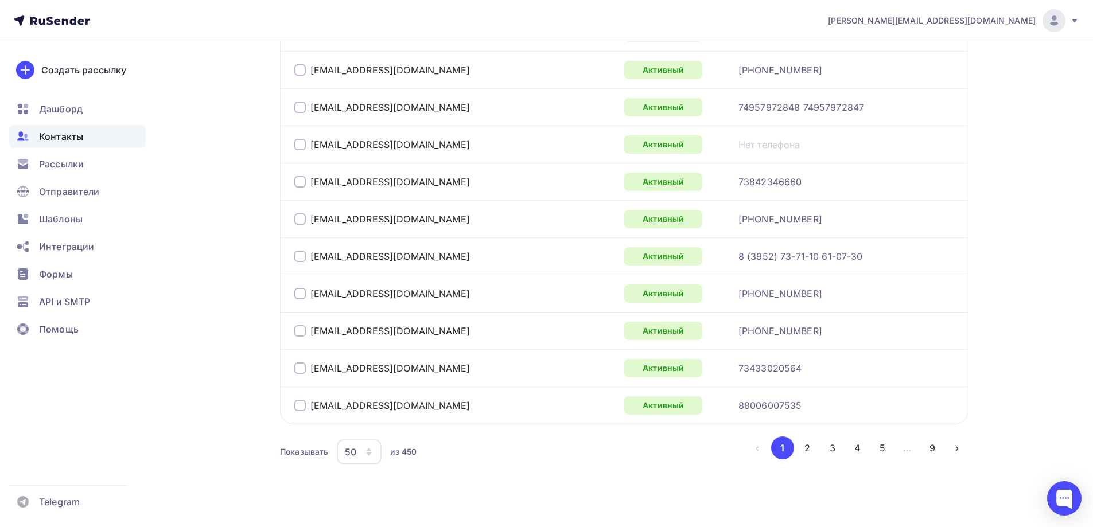
scroll to position [1860, 0]
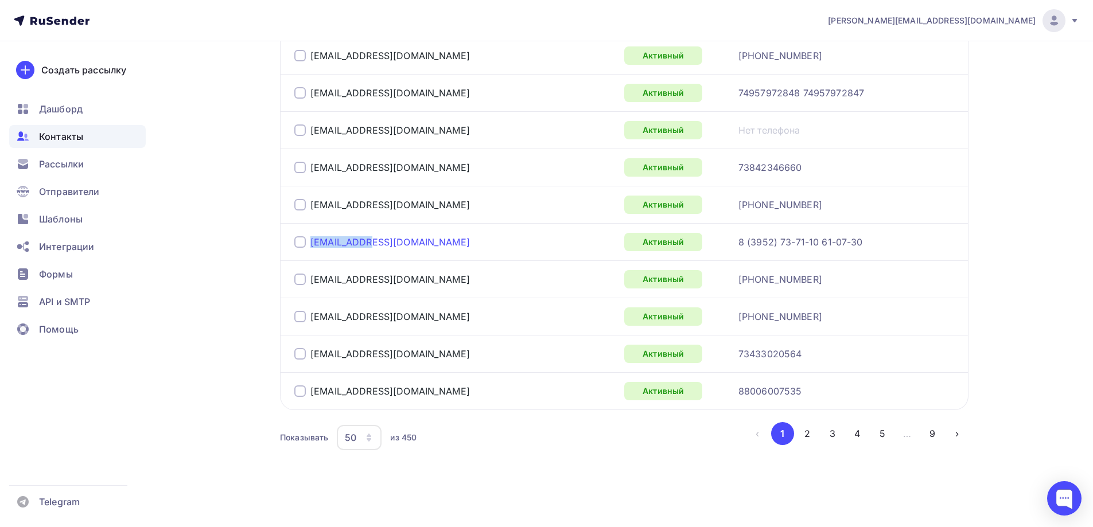
drag, startPoint x: 365, startPoint y: 245, endPoint x: 313, endPoint y: 242, distance: 52.3
click at [313, 242] on div "[EMAIL_ADDRESS][DOMAIN_NAME]" at bounding box center [437, 242] width 287 height 18
drag, startPoint x: 375, startPoint y: 283, endPoint x: 310, endPoint y: 280, distance: 65.5
click at [310, 280] on div "[EMAIL_ADDRESS][DOMAIN_NAME]" at bounding box center [437, 279] width 287 height 18
drag, startPoint x: 402, startPoint y: 317, endPoint x: 309, endPoint y: 311, distance: 93.2
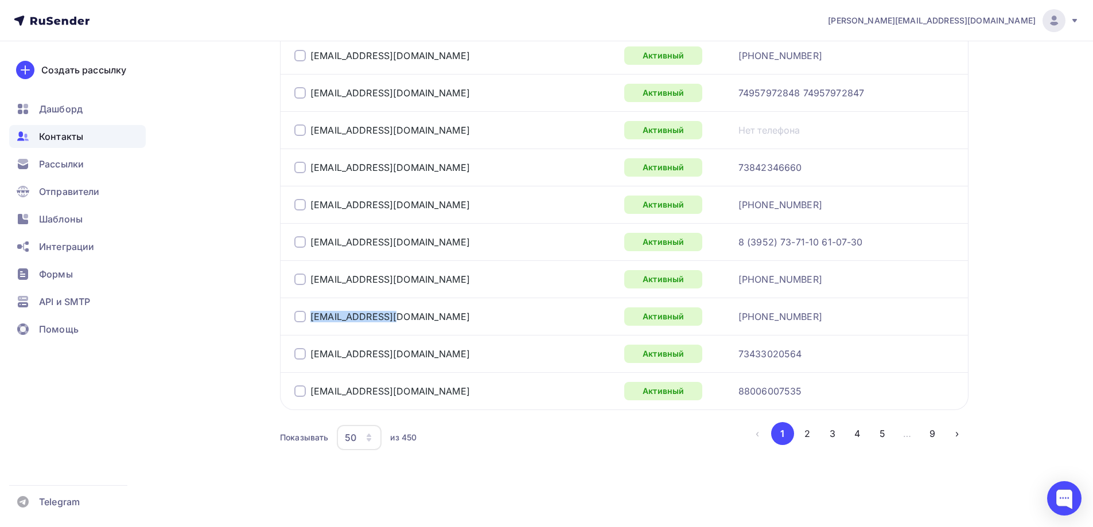
click at [309, 311] on div "[EMAIL_ADDRESS][DOMAIN_NAME]" at bounding box center [437, 317] width 287 height 18
drag, startPoint x: 407, startPoint y: 349, endPoint x: 306, endPoint y: 356, distance: 100.7
click at [306, 356] on div "[EMAIL_ADDRESS][DOMAIN_NAME]" at bounding box center [437, 354] width 287 height 18
drag, startPoint x: 422, startPoint y: 395, endPoint x: 311, endPoint y: 392, distance: 111.4
click at [311, 392] on div "[EMAIL_ADDRESS][DOMAIN_NAME]" at bounding box center [437, 391] width 287 height 18
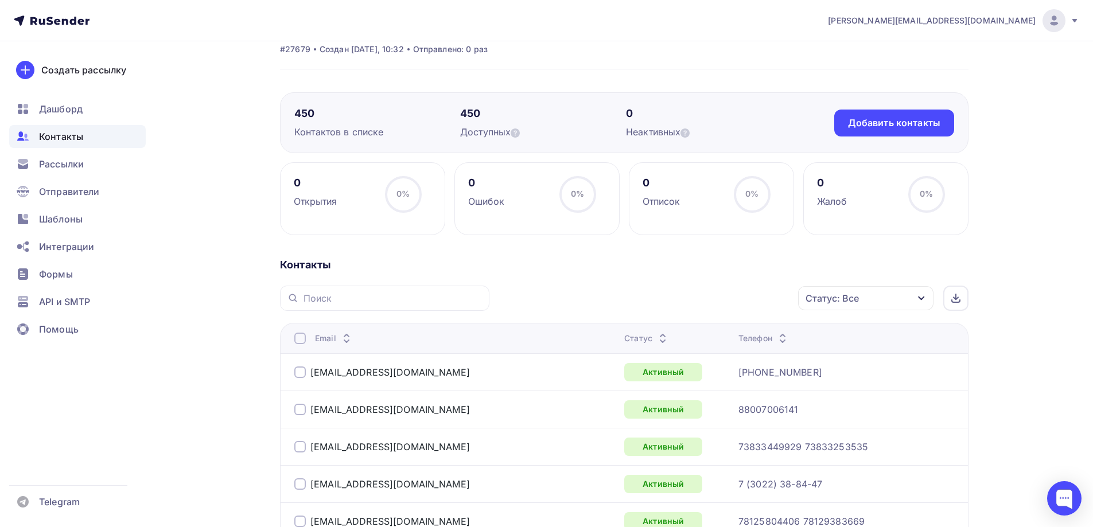
scroll to position [0, 0]
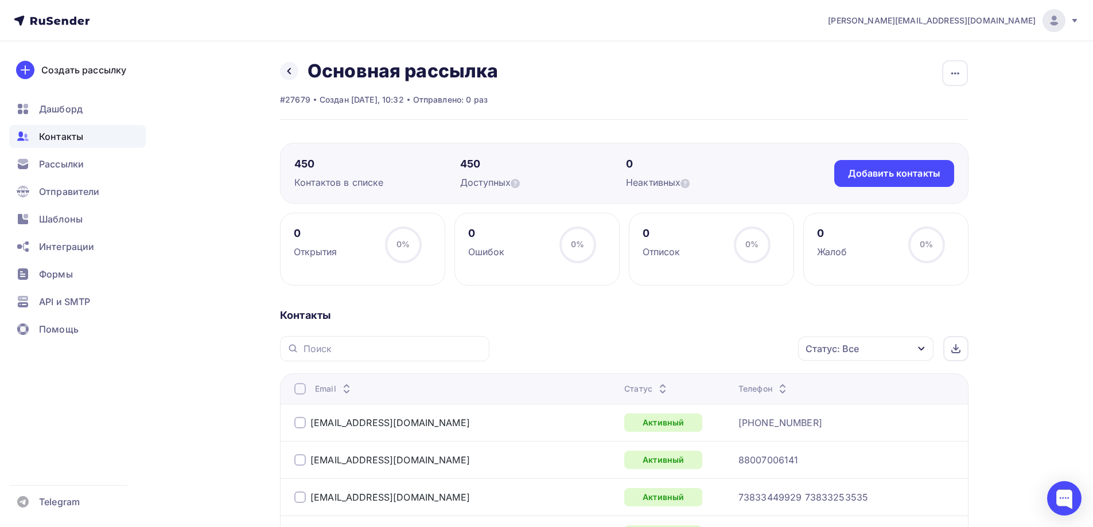
click at [337, 355] on div at bounding box center [384, 348] width 209 height 25
click at [336, 347] on input "text" at bounding box center [393, 349] width 179 height 13
type input "ш"
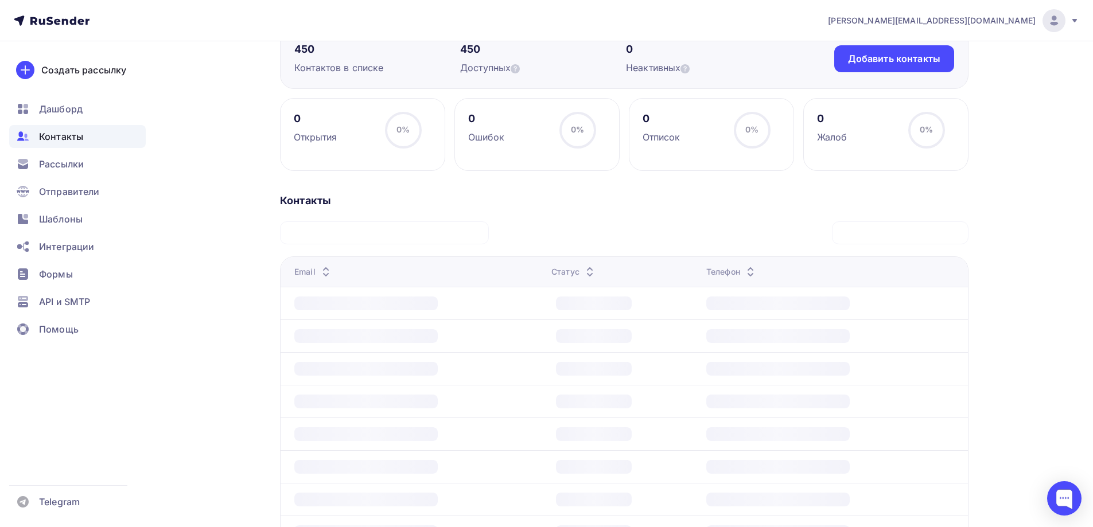
scroll to position [32, 0]
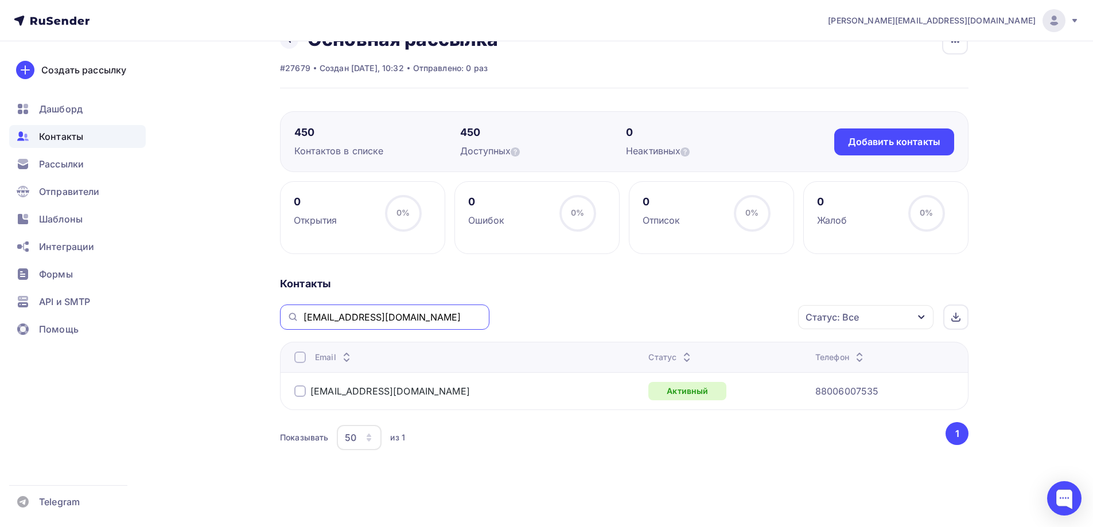
drag, startPoint x: 328, startPoint y: 320, endPoint x: 401, endPoint y: 319, distance: 72.3
click at [401, 319] on input "[EMAIL_ADDRESS][DOMAIN_NAME]" at bounding box center [393, 317] width 179 height 13
click at [400, 319] on input "[EMAIL_ADDRESS][DOMAIN_NAME]" at bounding box center [393, 317] width 179 height 13
type input "[EMAIL_ADDRESS][DOMAIN_NAME]"
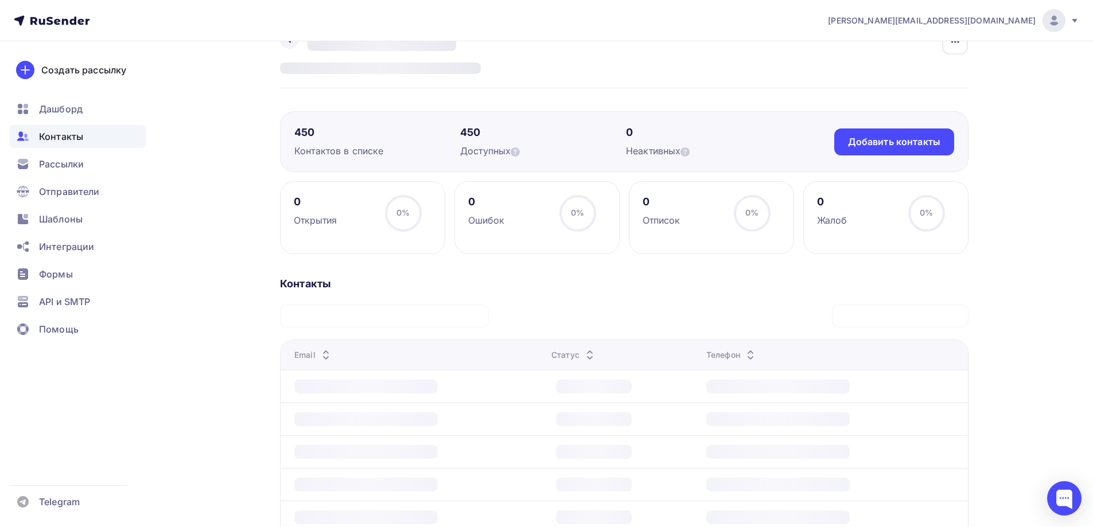
scroll to position [0, 0]
